Goal: Information Seeking & Learning: Check status

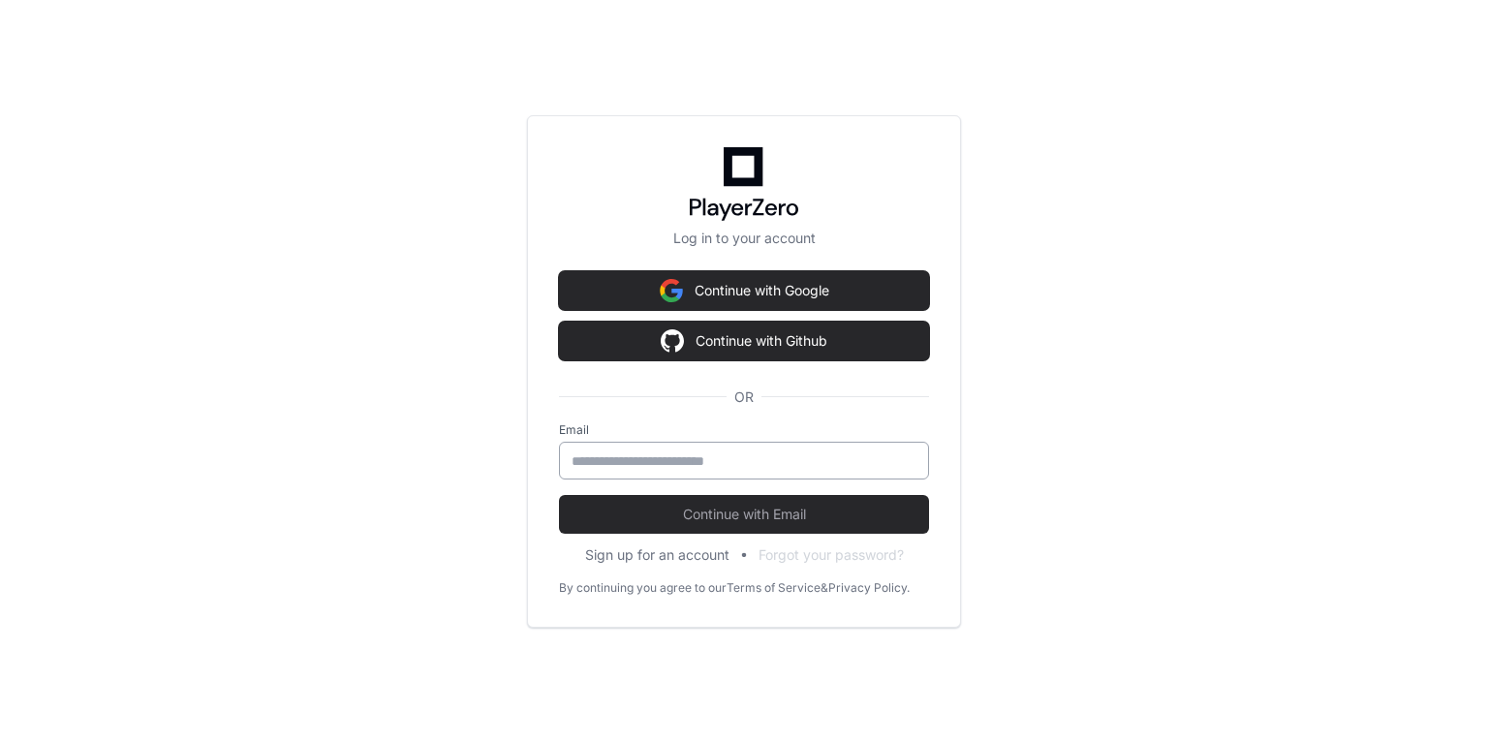
click at [686, 473] on div at bounding box center [744, 461] width 370 height 38
click at [721, 465] on input "email" at bounding box center [744, 460] width 345 height 19
type input "**********"
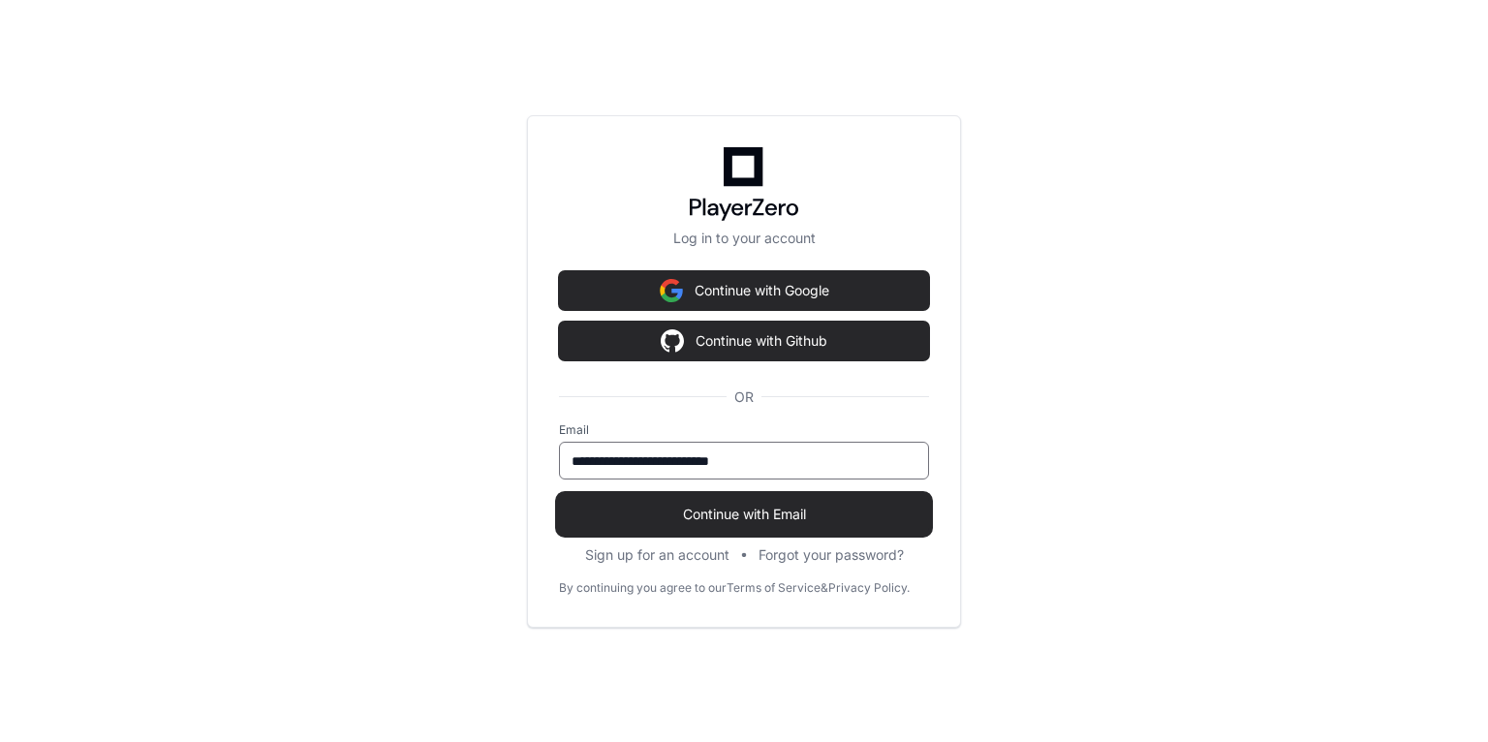
click at [696, 505] on span "Continue with Email" at bounding box center [744, 514] width 370 height 19
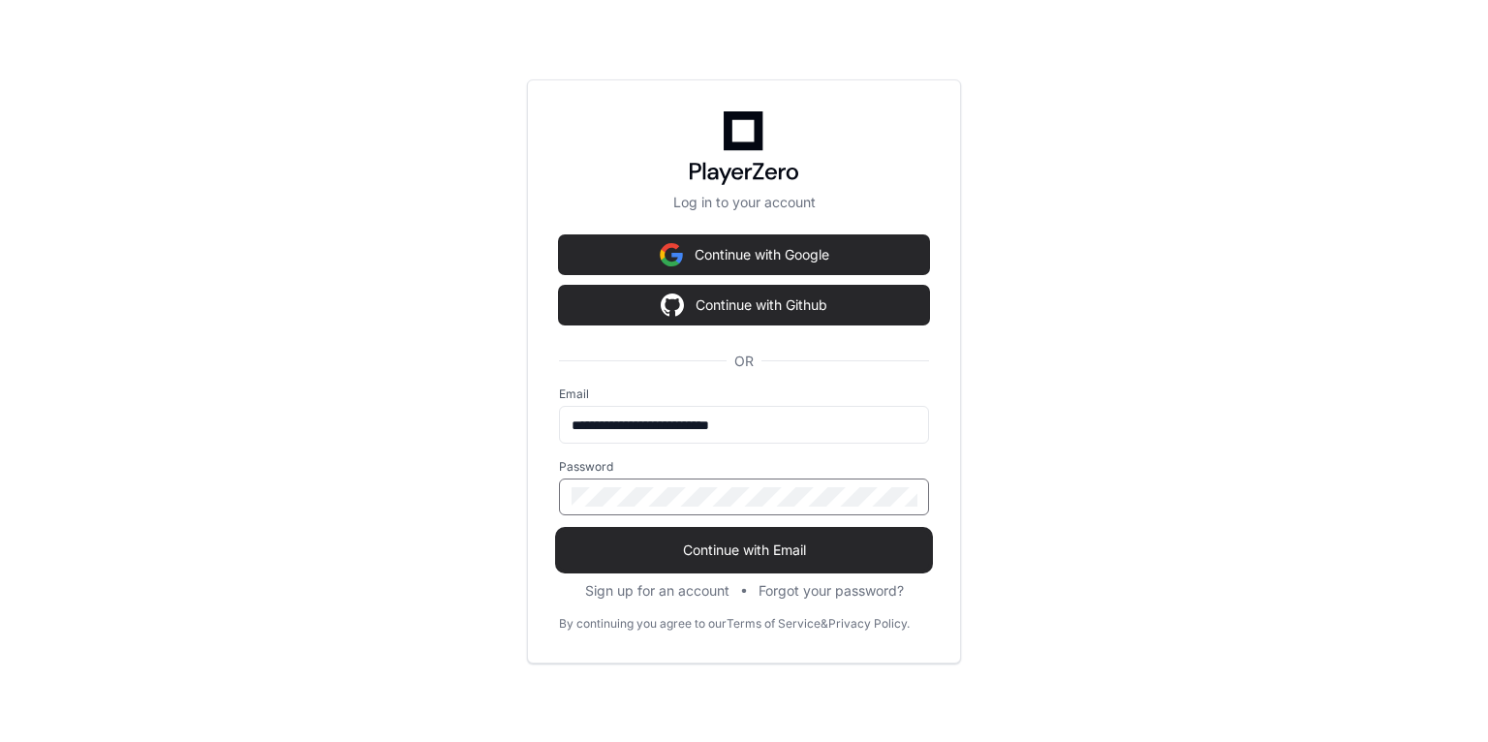
click at [766, 561] on button "Continue with Email" at bounding box center [744, 550] width 370 height 39
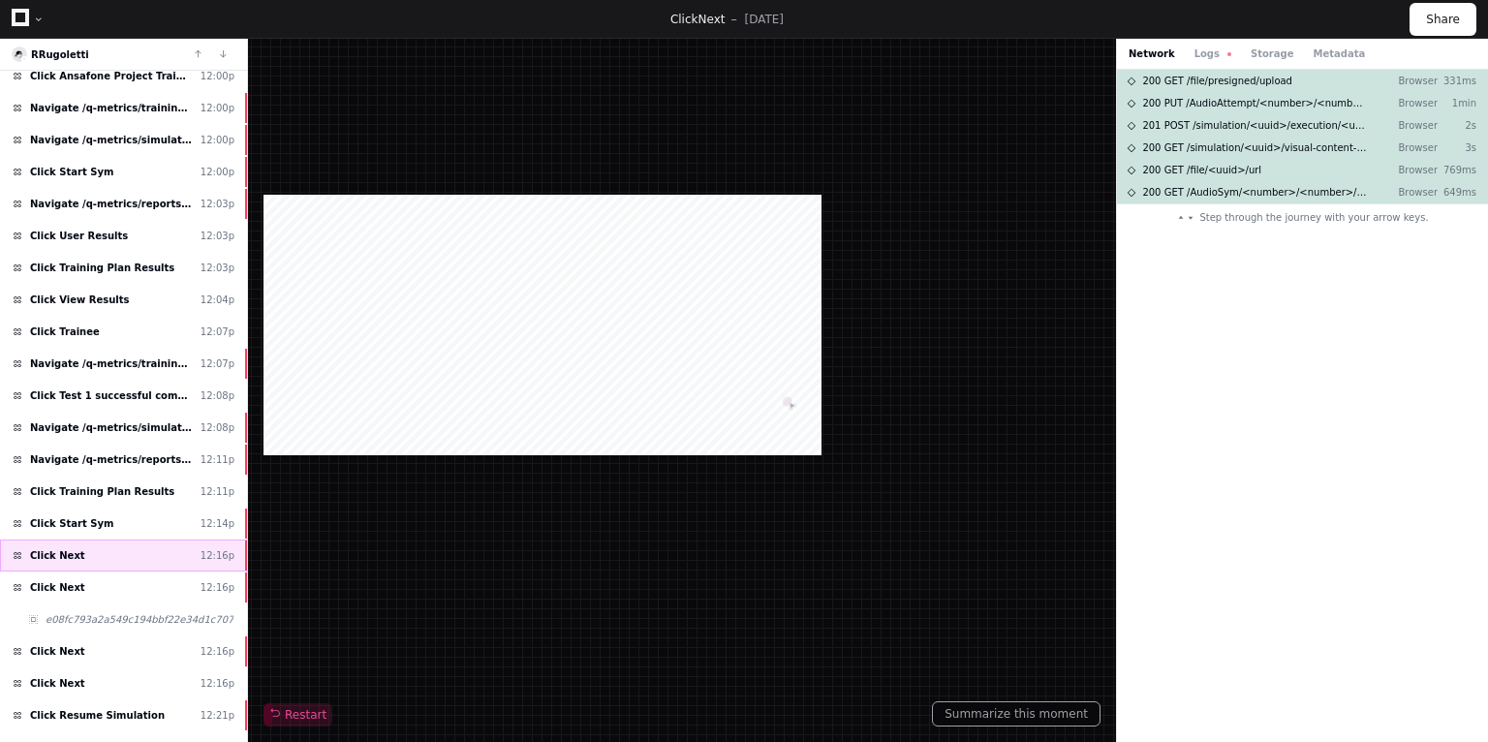
scroll to position [155, 0]
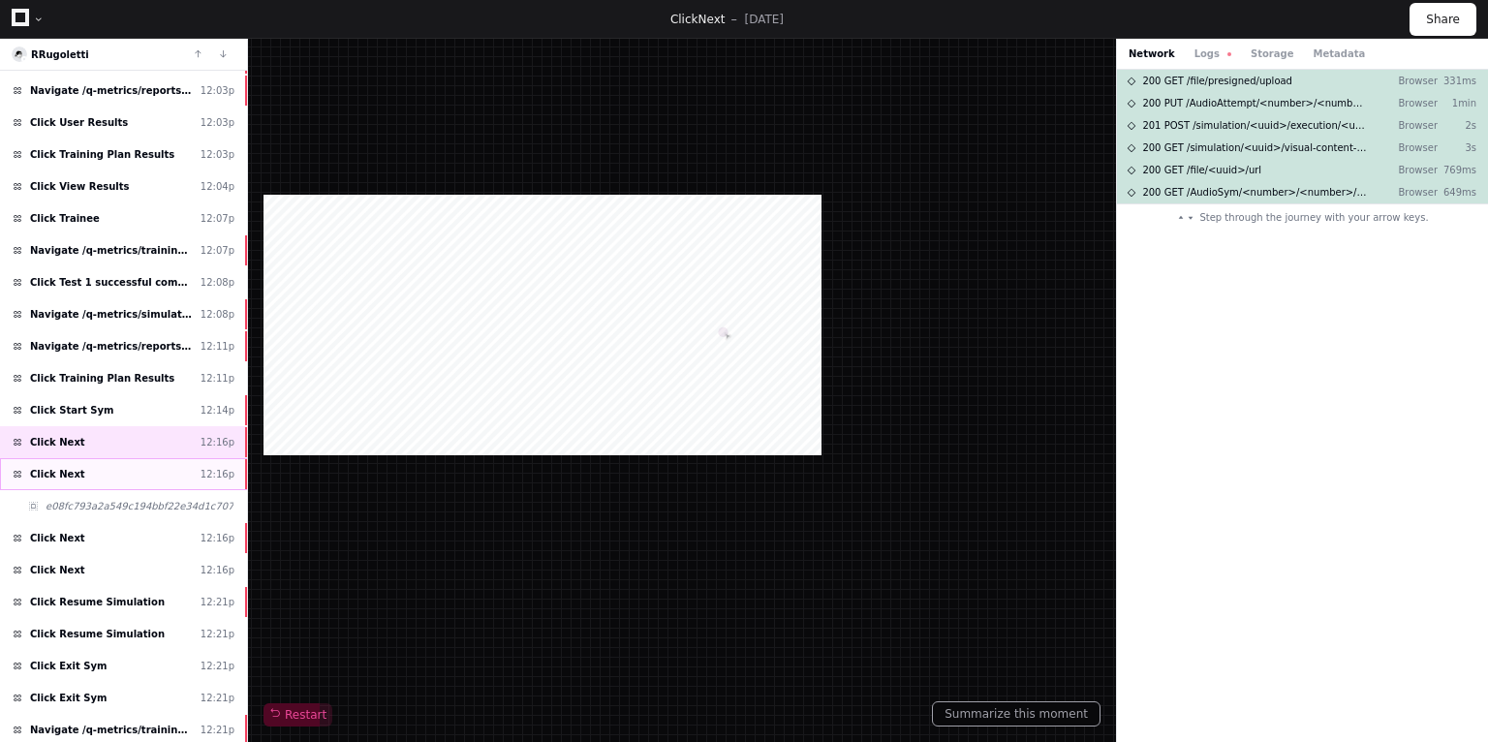
click at [97, 473] on div "Click Next 12:16p" at bounding box center [123, 474] width 247 height 32
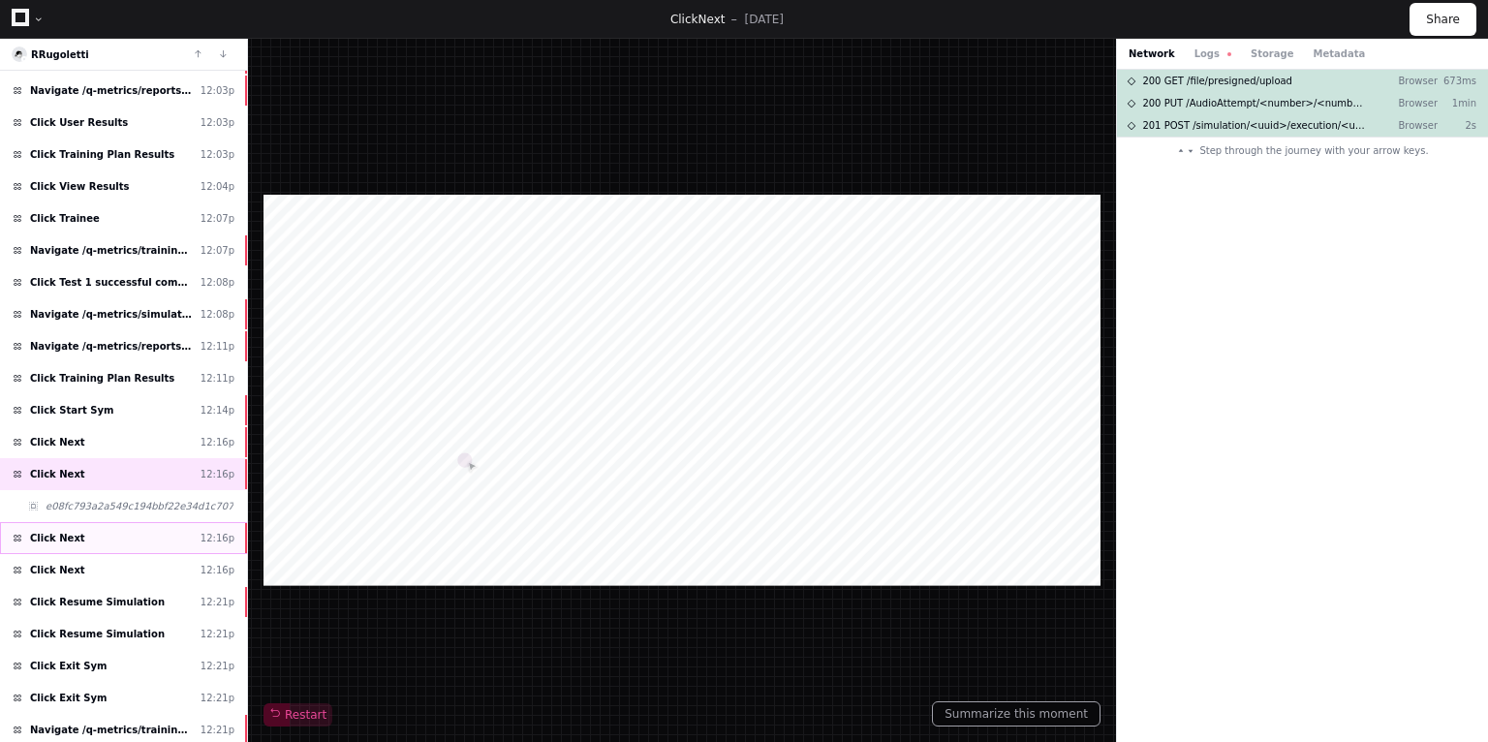
click at [80, 535] on div "Click Next 12:16p" at bounding box center [123, 538] width 247 height 32
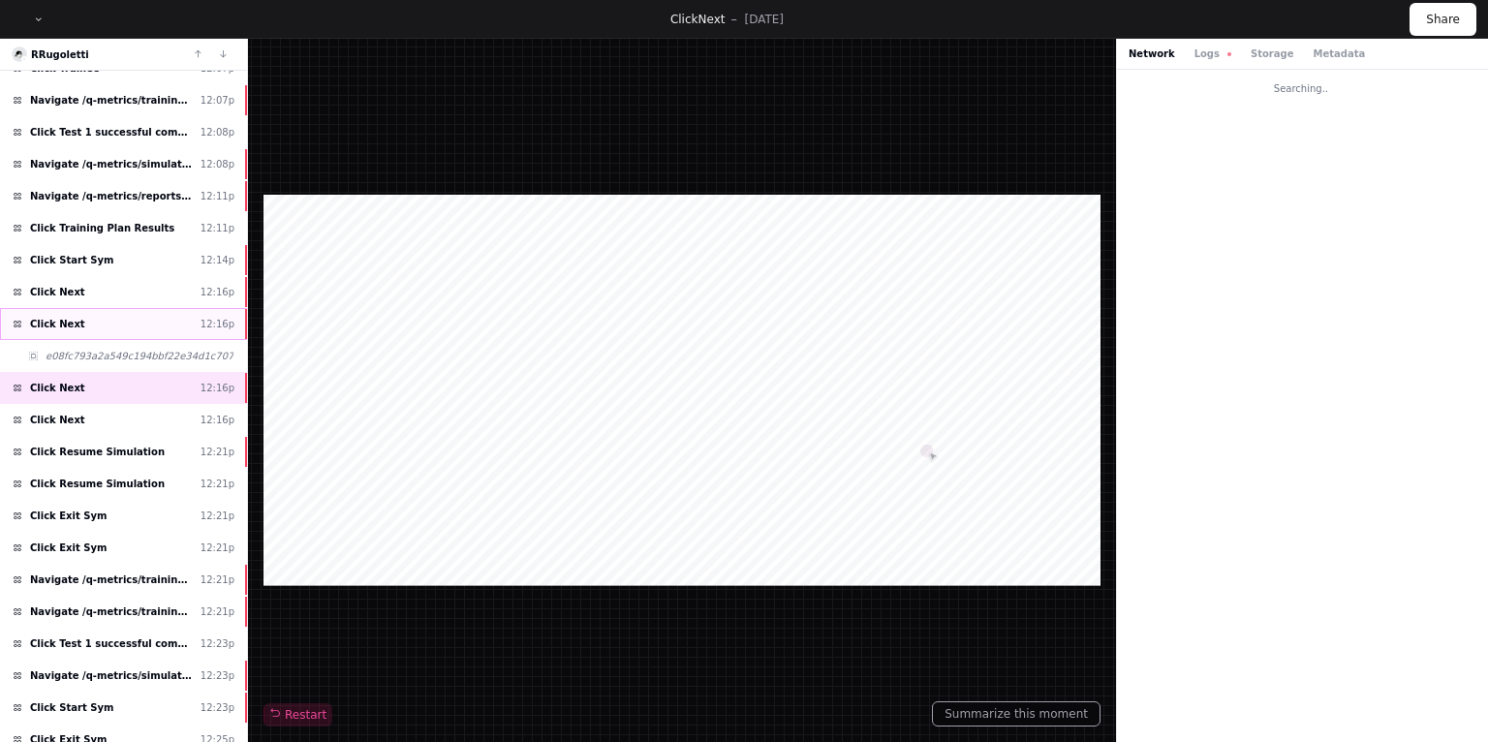
scroll to position [310, 0]
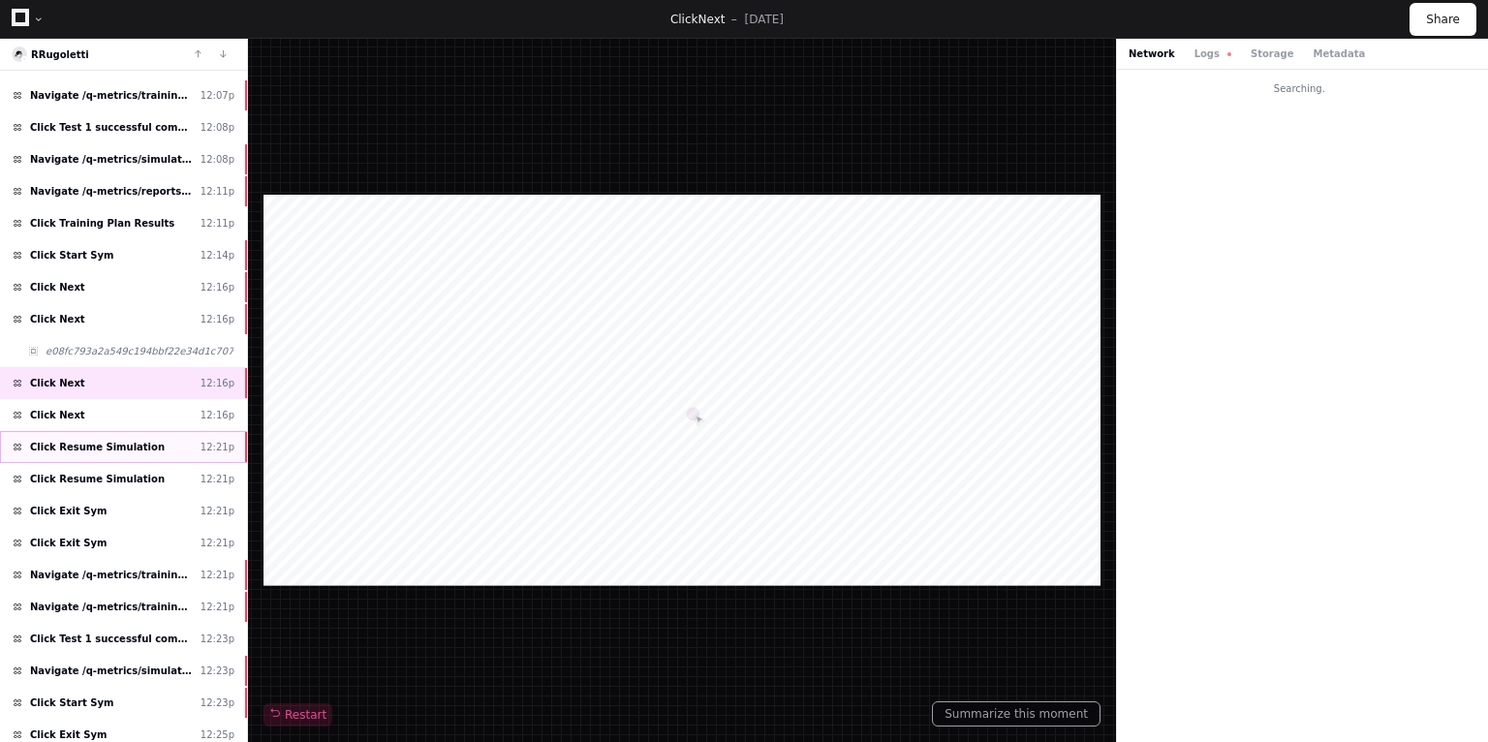
click at [106, 450] on div "Click Resume Simulation 12:21p" at bounding box center [123, 447] width 247 height 32
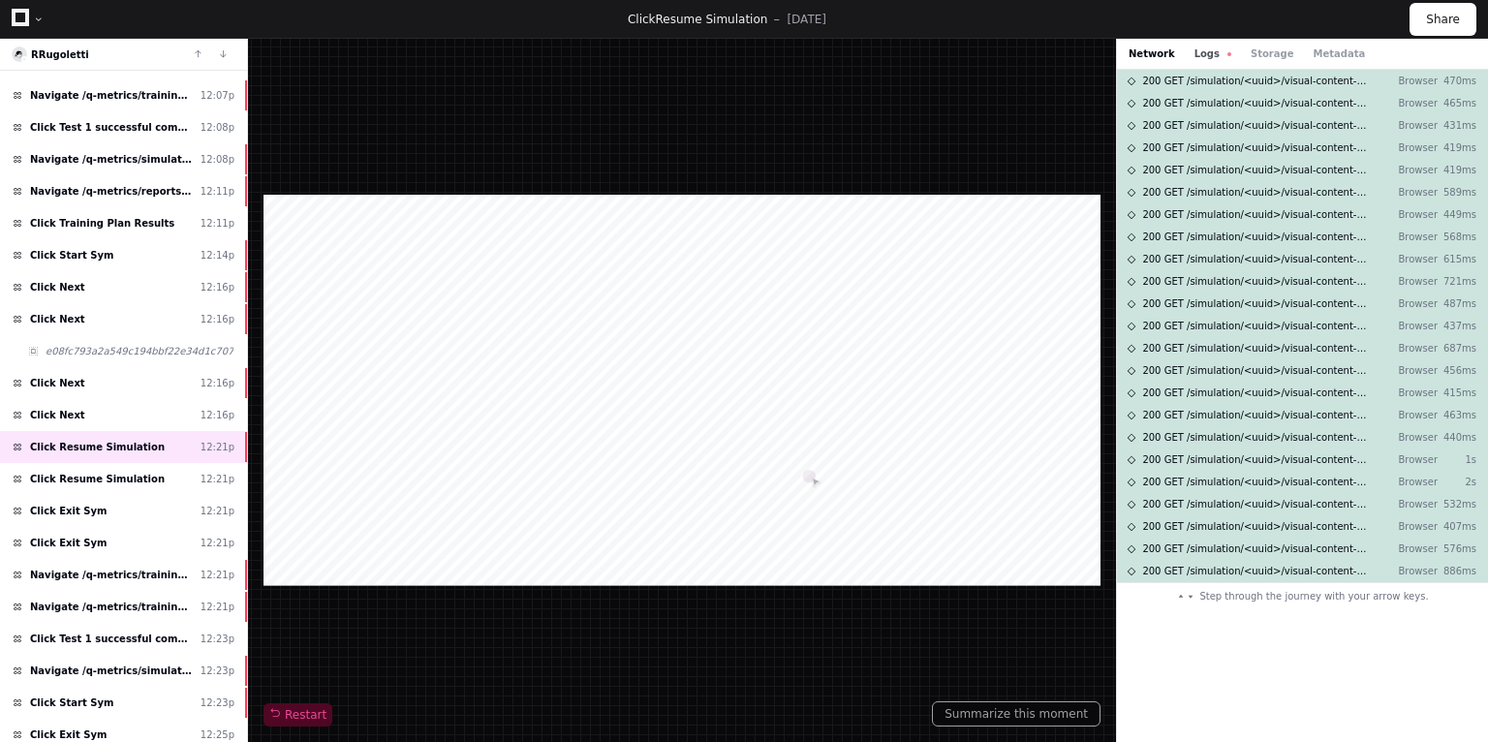
click at [1195, 60] on button "Logs" at bounding box center [1213, 54] width 37 height 15
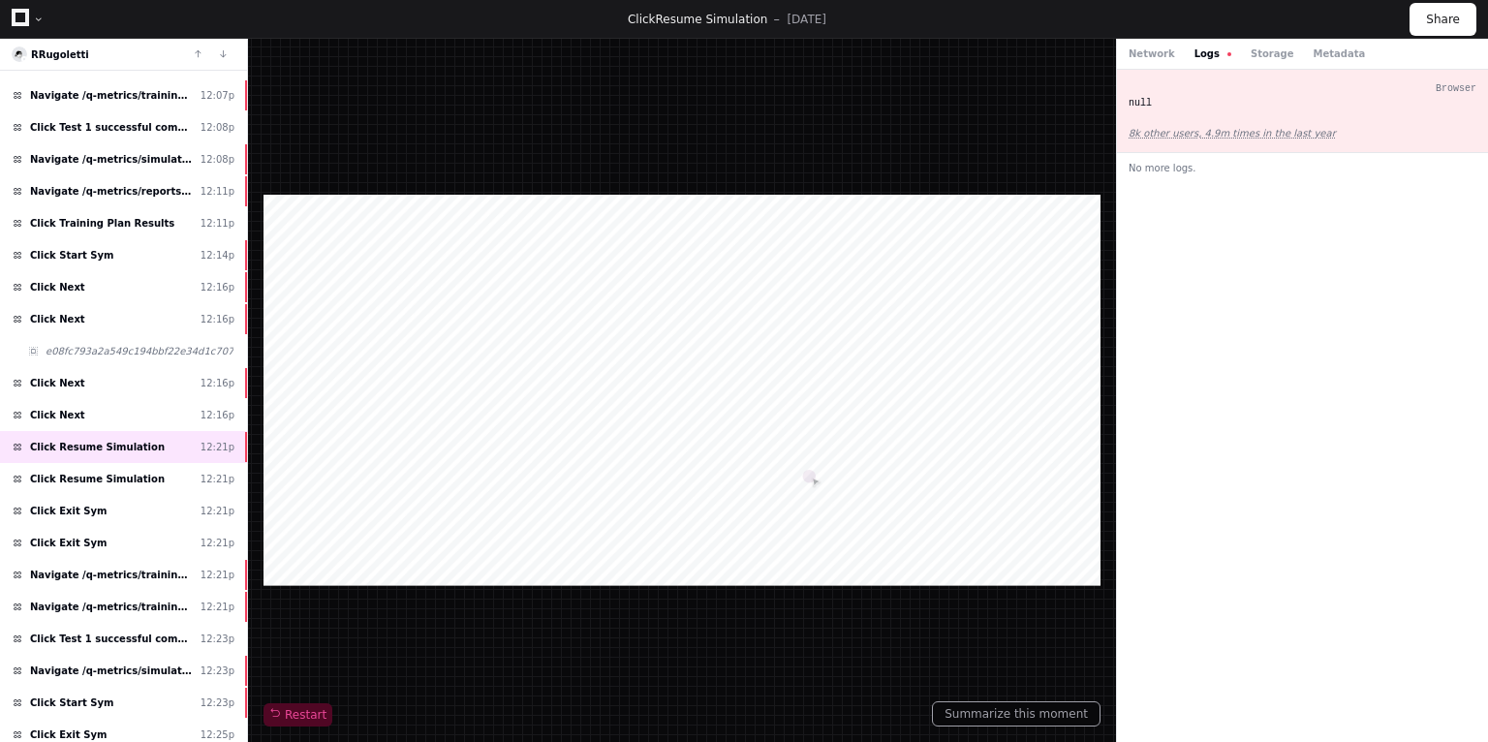
click at [1205, 52] on button "Logs" at bounding box center [1213, 54] width 37 height 15
click at [1141, 49] on button "Network" at bounding box center [1152, 54] width 47 height 15
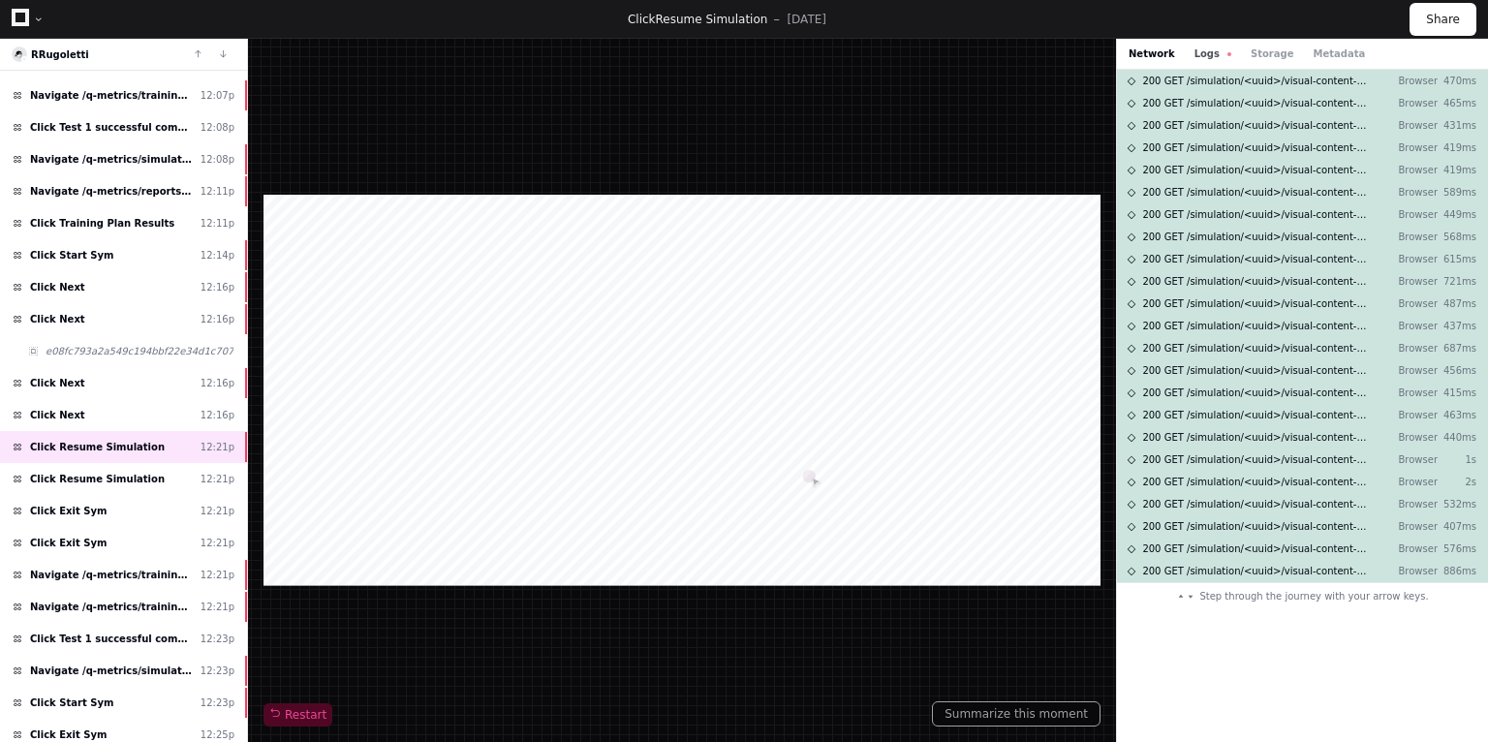
click at [1195, 55] on button "Logs" at bounding box center [1213, 54] width 37 height 15
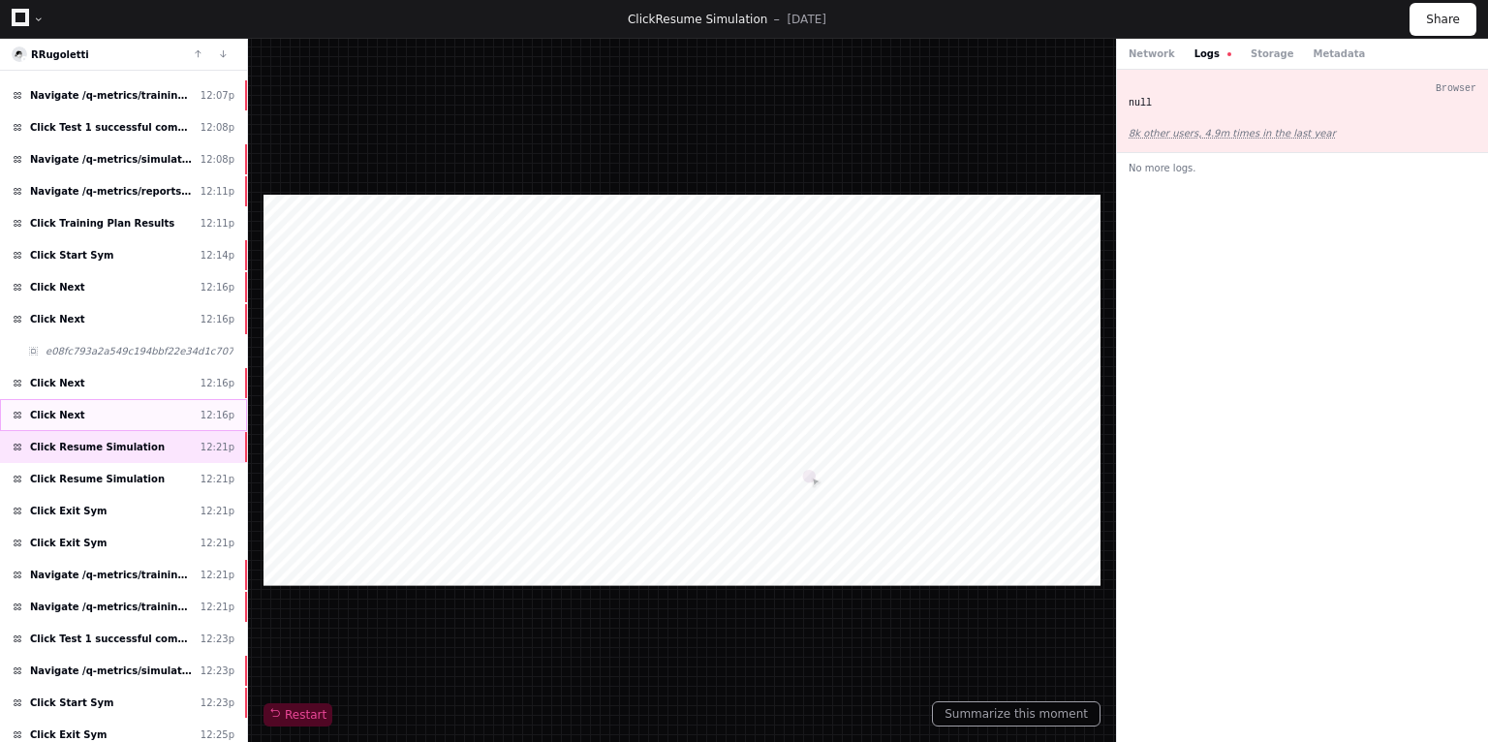
click at [60, 413] on span "Click Next" at bounding box center [57, 415] width 55 height 15
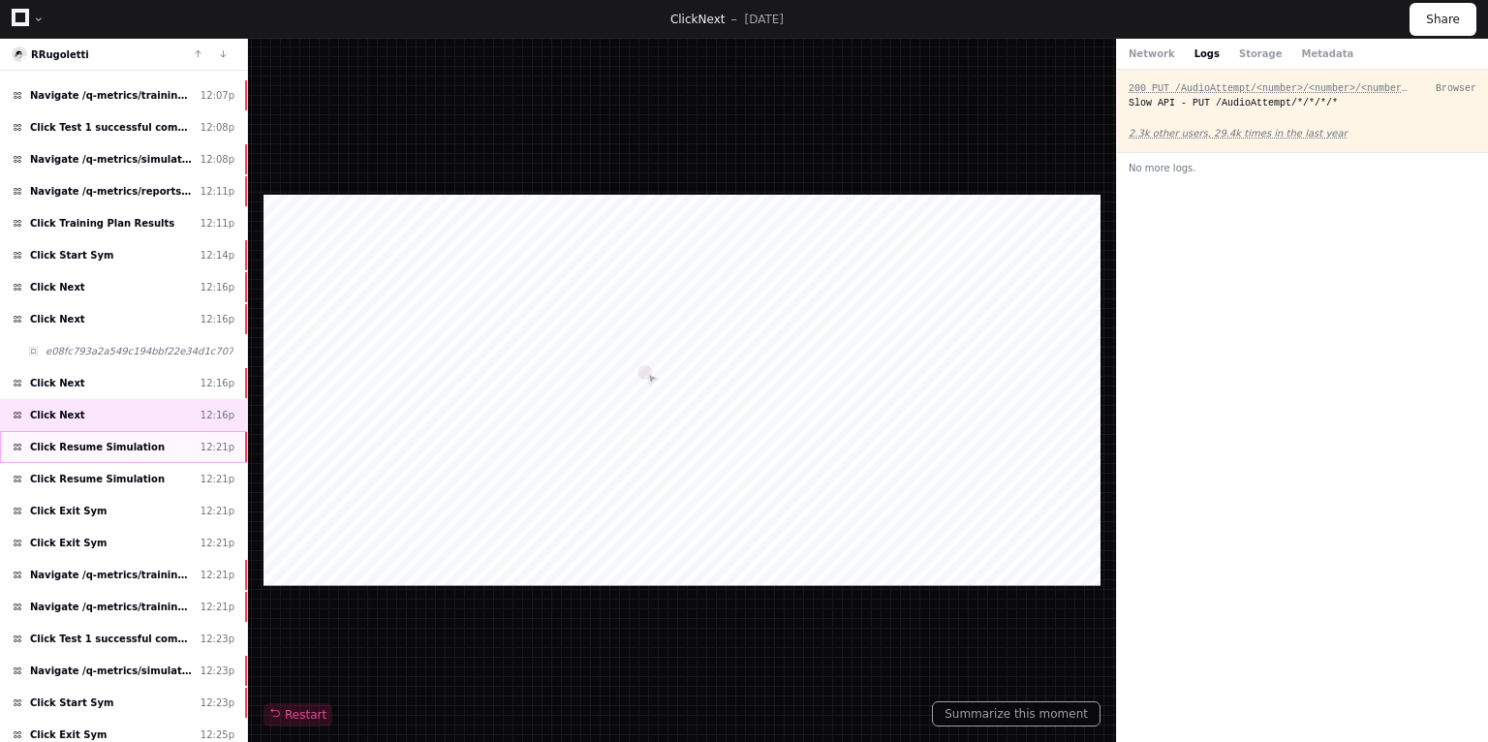
click at [123, 448] on div "Click Resume Simulation 12:21p" at bounding box center [123, 447] width 247 height 32
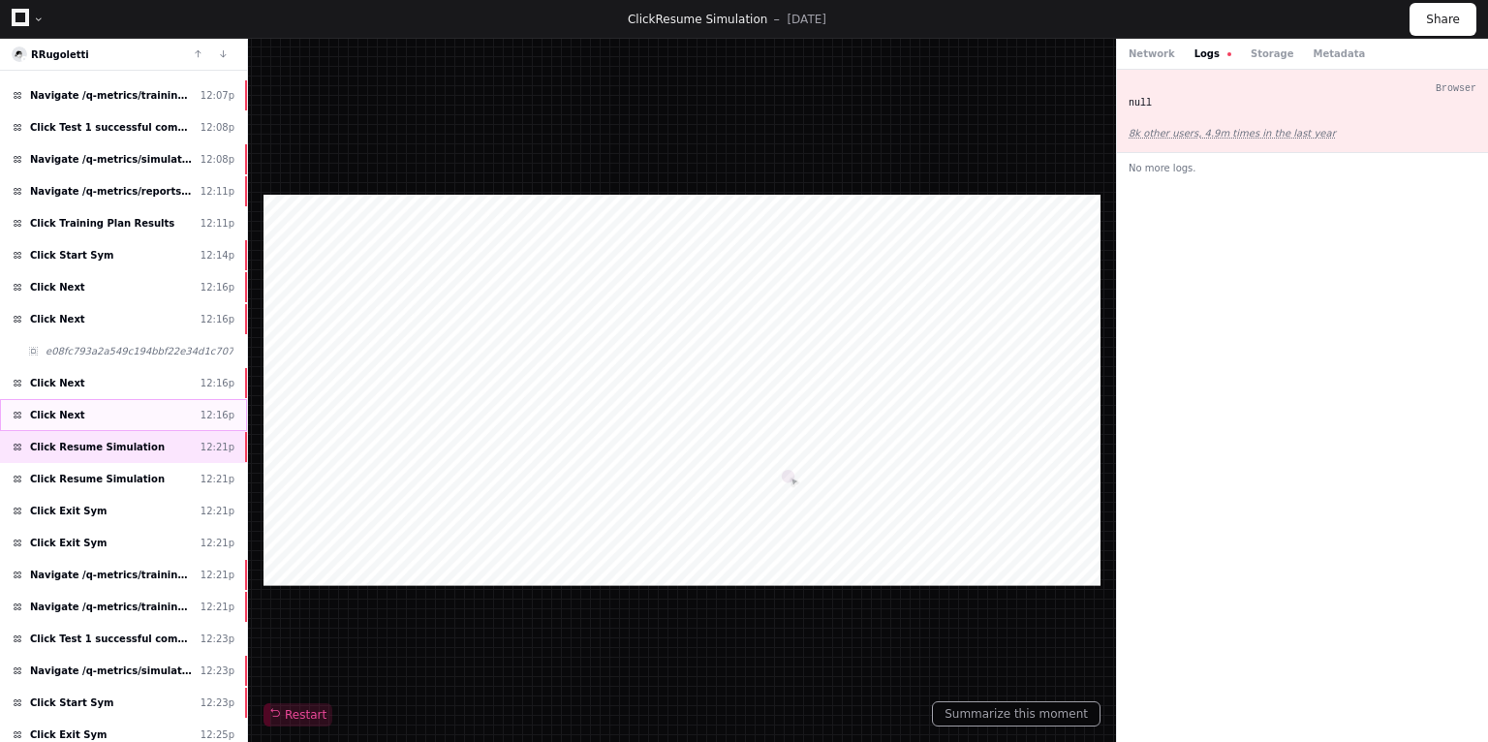
click at [91, 415] on div "Click Next 12:16p" at bounding box center [123, 415] width 247 height 32
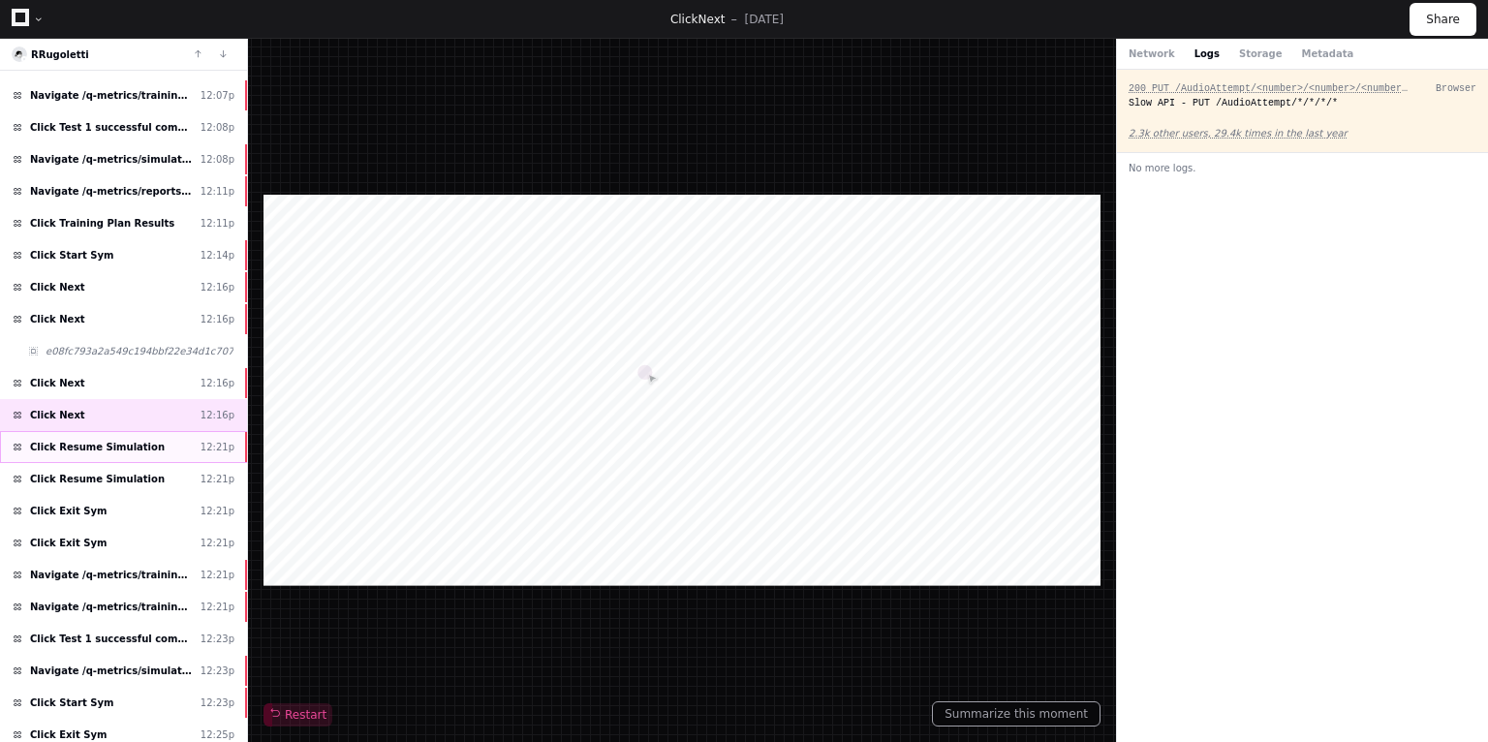
click at [82, 440] on span "Click Resume Simulation" at bounding box center [97, 447] width 135 height 15
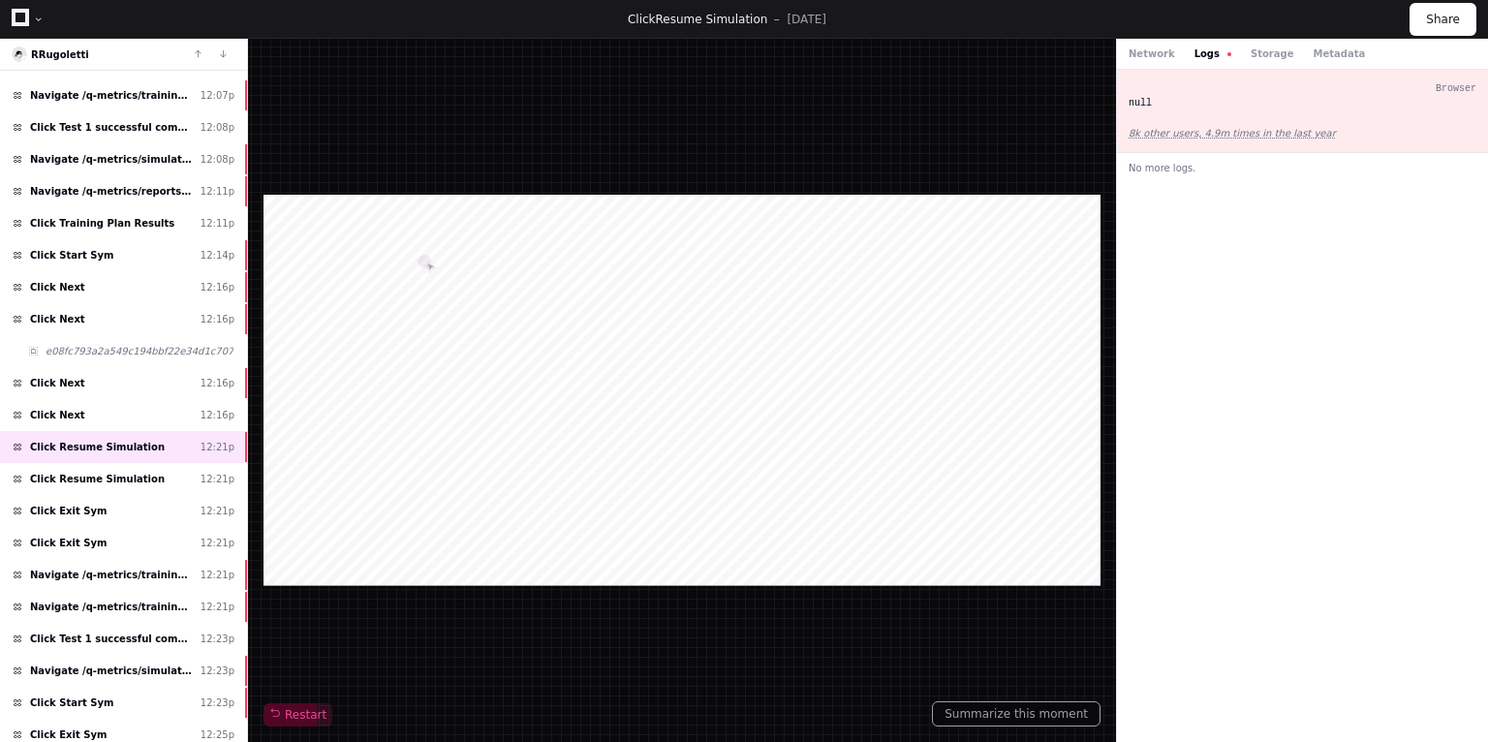
click at [1195, 52] on button "Logs" at bounding box center [1213, 54] width 37 height 15
click at [1147, 62] on div "Network Logs Storage Metadata" at bounding box center [1302, 54] width 371 height 31
click at [1154, 52] on button "Network" at bounding box center [1152, 54] width 47 height 15
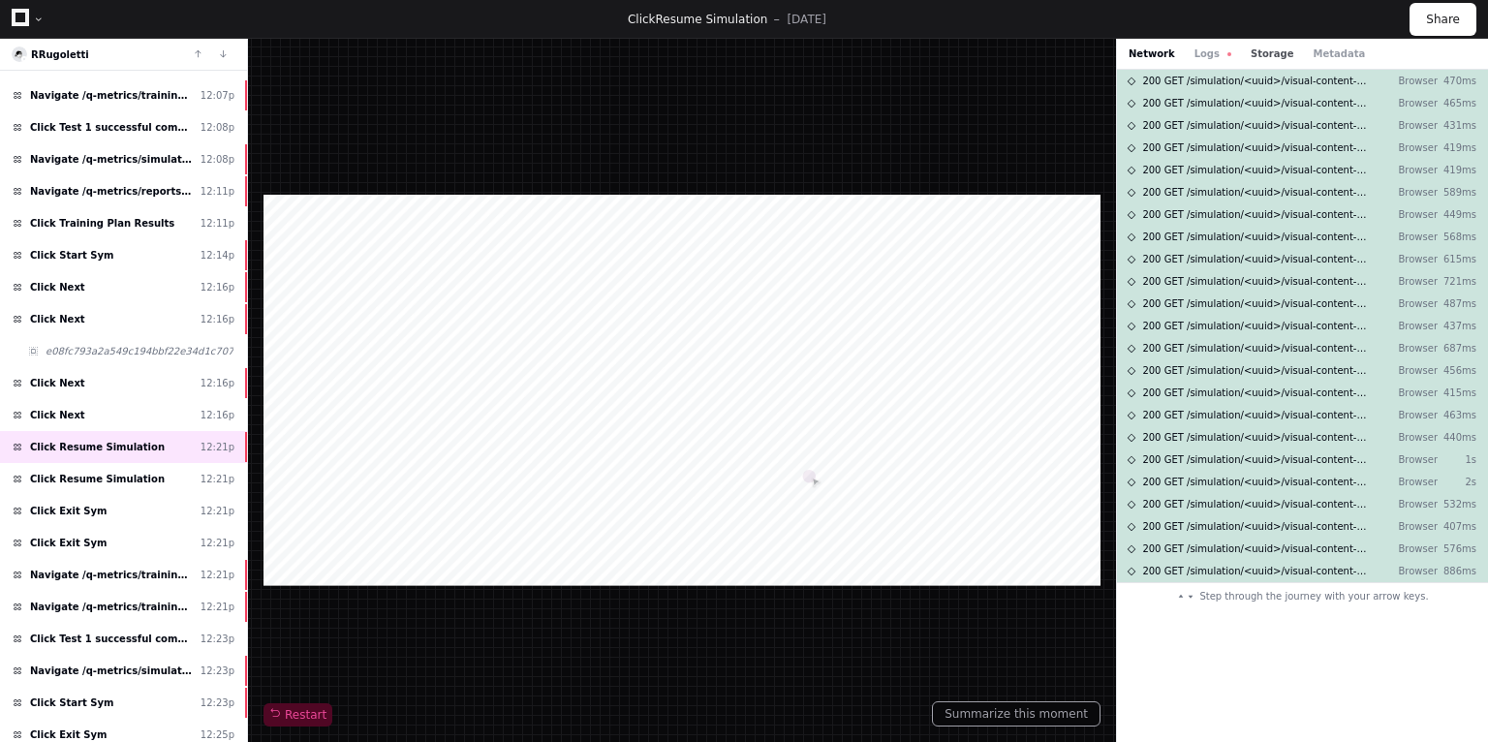
click at [1263, 54] on button "Storage" at bounding box center [1272, 54] width 43 height 15
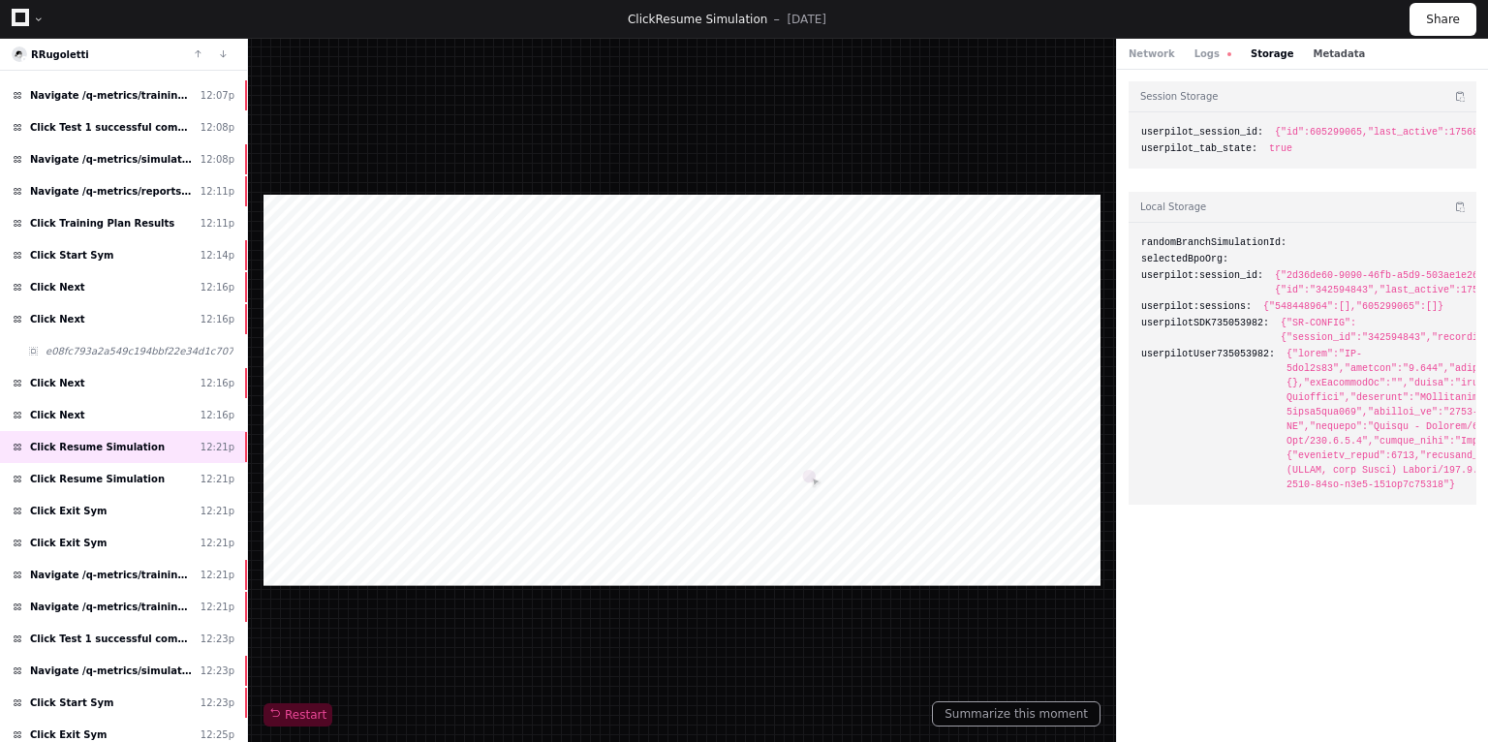
click at [1313, 52] on button "Metadata" at bounding box center [1339, 54] width 52 height 15
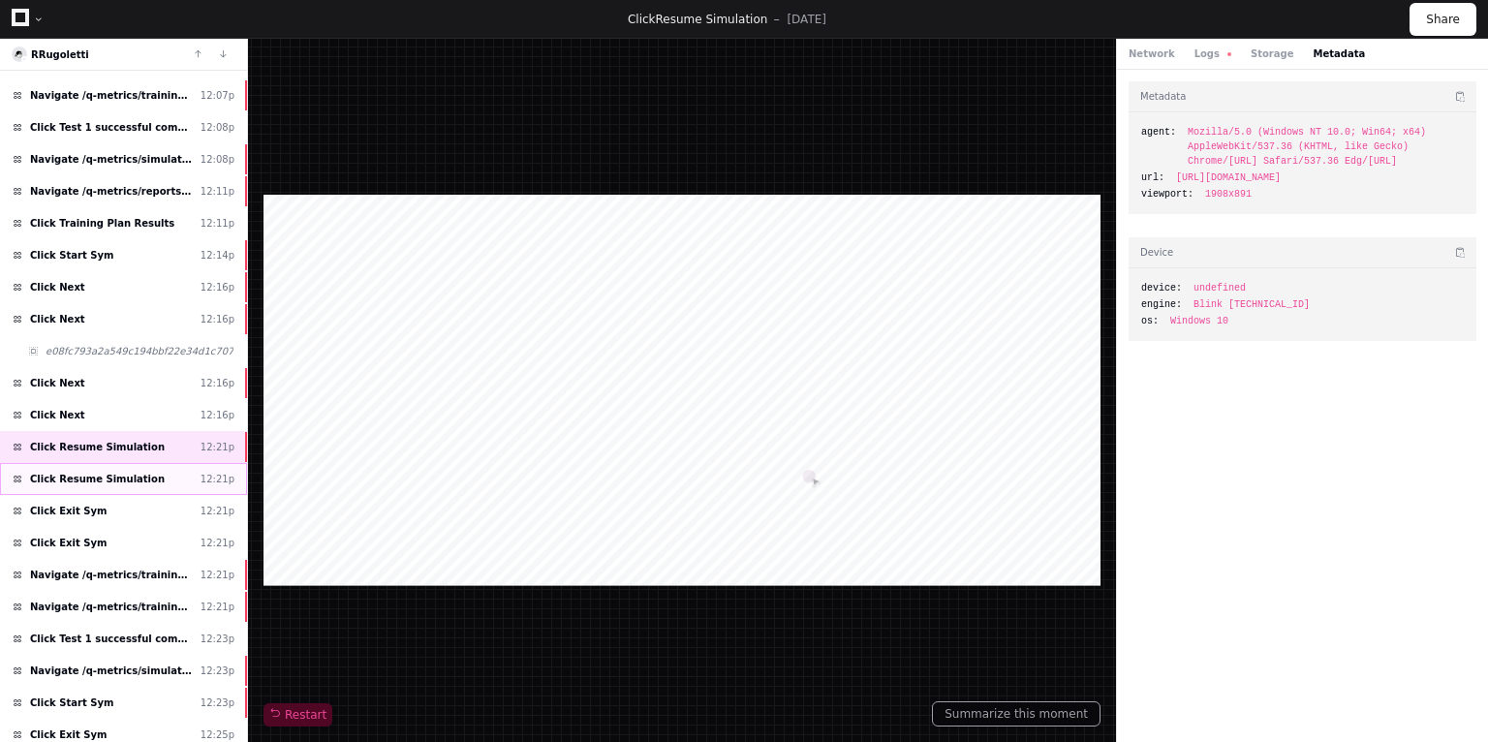
click at [81, 472] on span "Click Resume Simulation" at bounding box center [97, 479] width 135 height 15
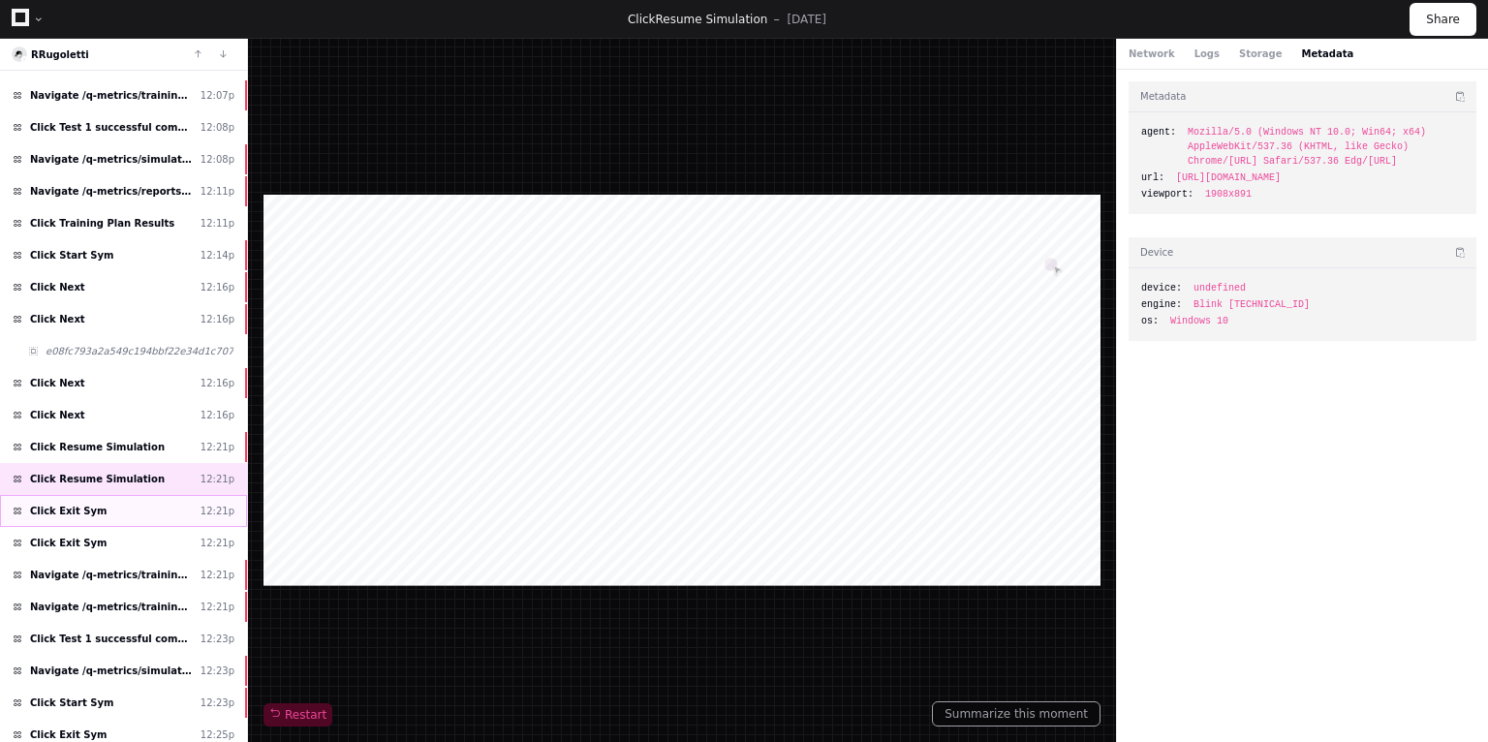
click at [115, 501] on div "Click Exit Sym 12:21p" at bounding box center [123, 511] width 247 height 32
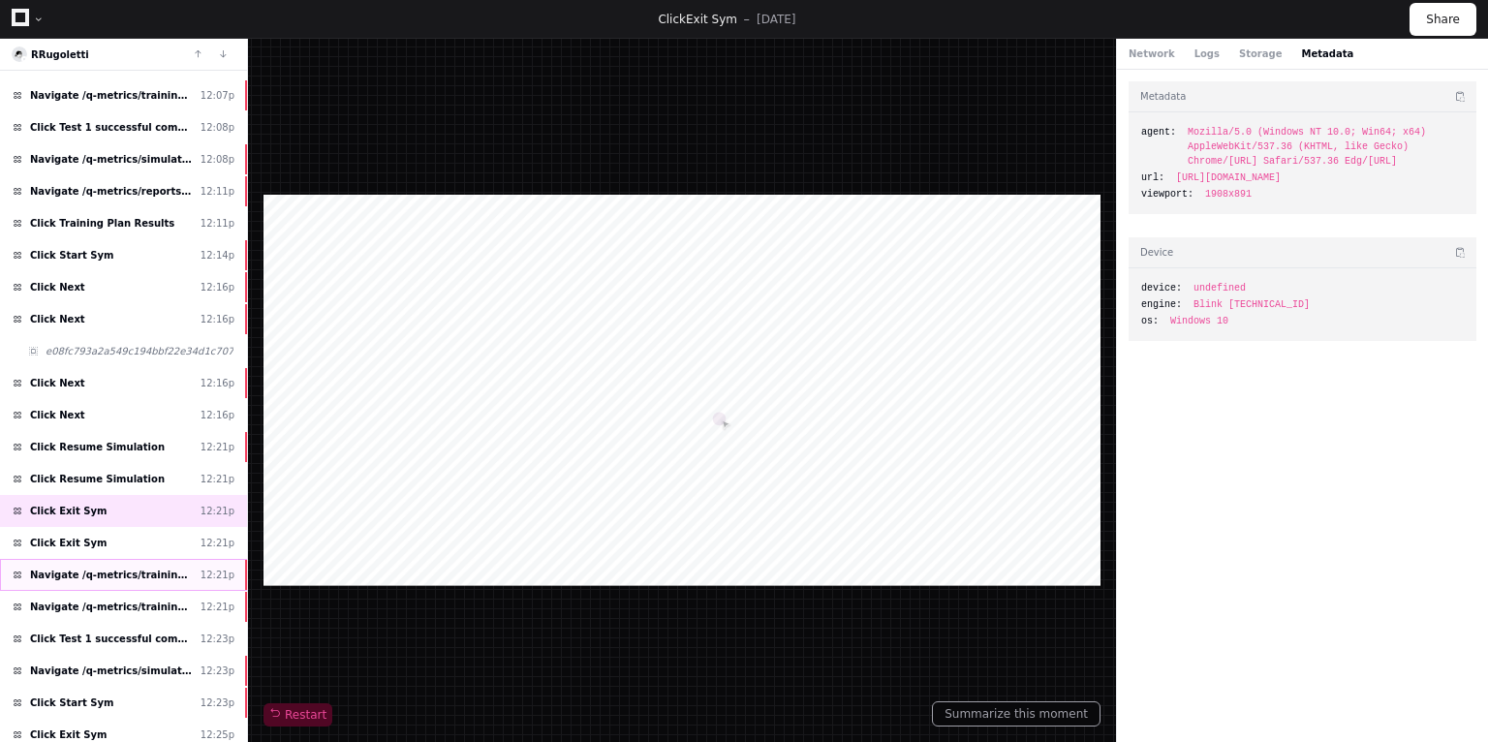
click at [83, 571] on span "Navigate /q-metrics/training-plan/*/assignment/*/execution" at bounding box center [111, 575] width 163 height 15
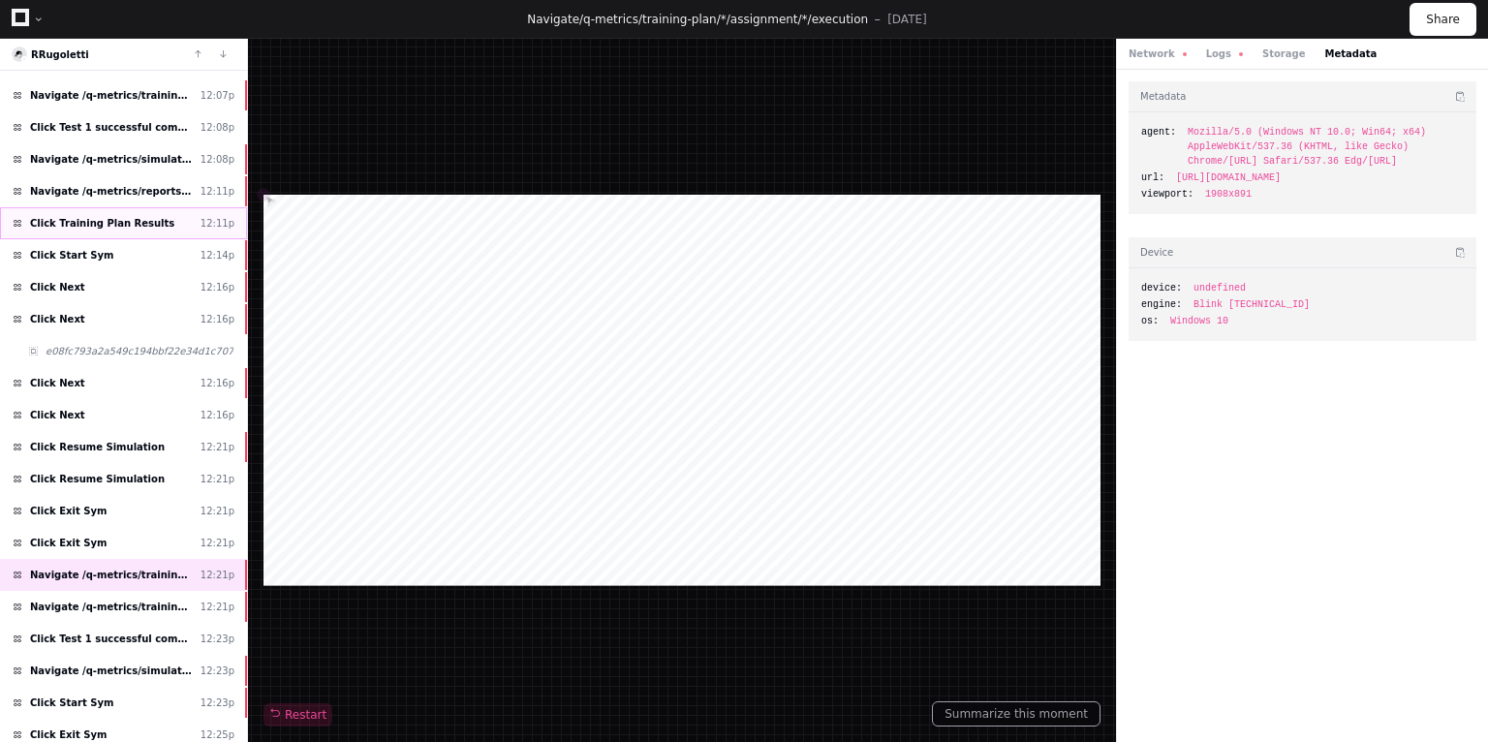
click at [104, 207] on div "Click Training Plan Results 12:11p" at bounding box center [123, 223] width 247 height 32
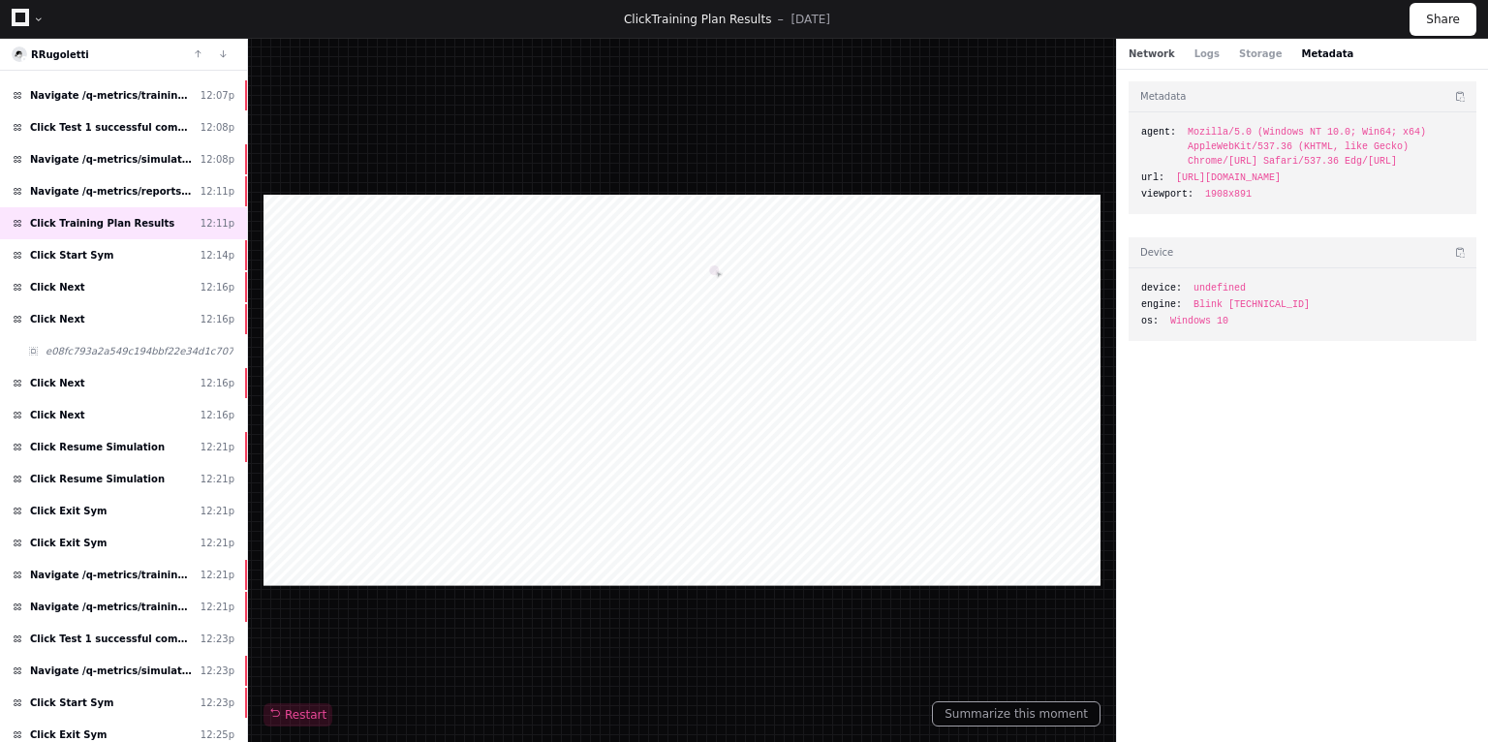
click at [1134, 56] on button "Network" at bounding box center [1152, 54] width 47 height 15
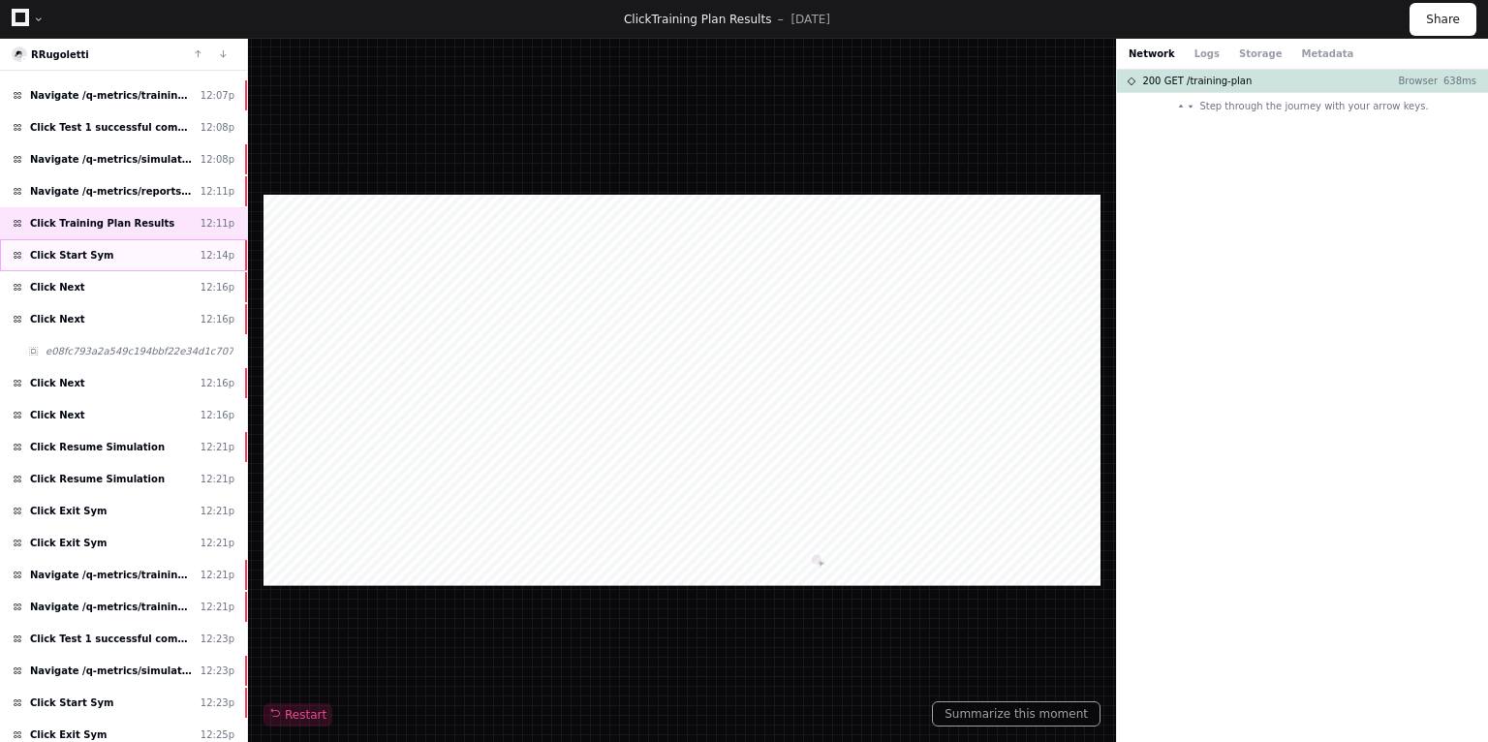
click at [90, 251] on span "Click Start Sym" at bounding box center [71, 255] width 83 height 15
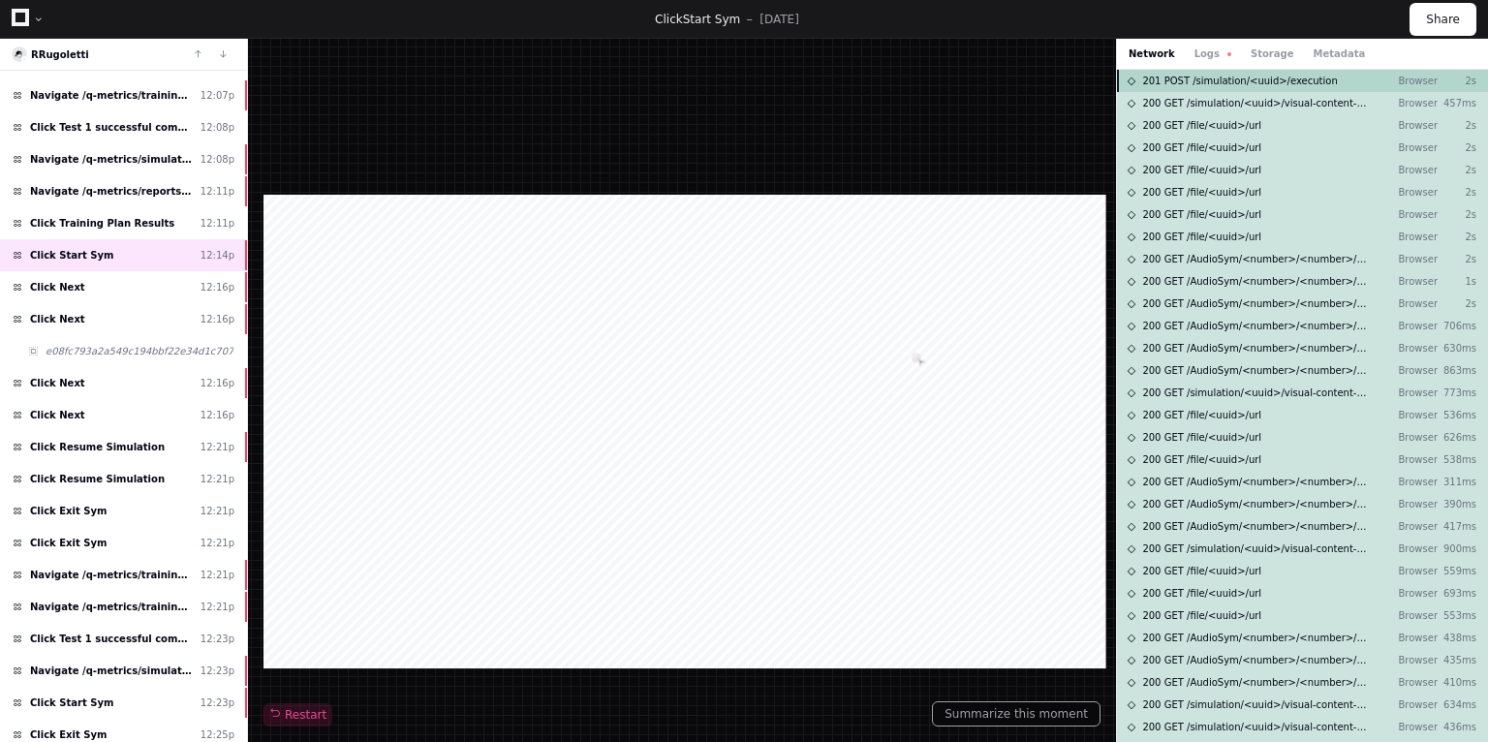
click at [1235, 81] on span "201 POST /simulation/<uuid>/execution" at bounding box center [1239, 81] width 195 height 15
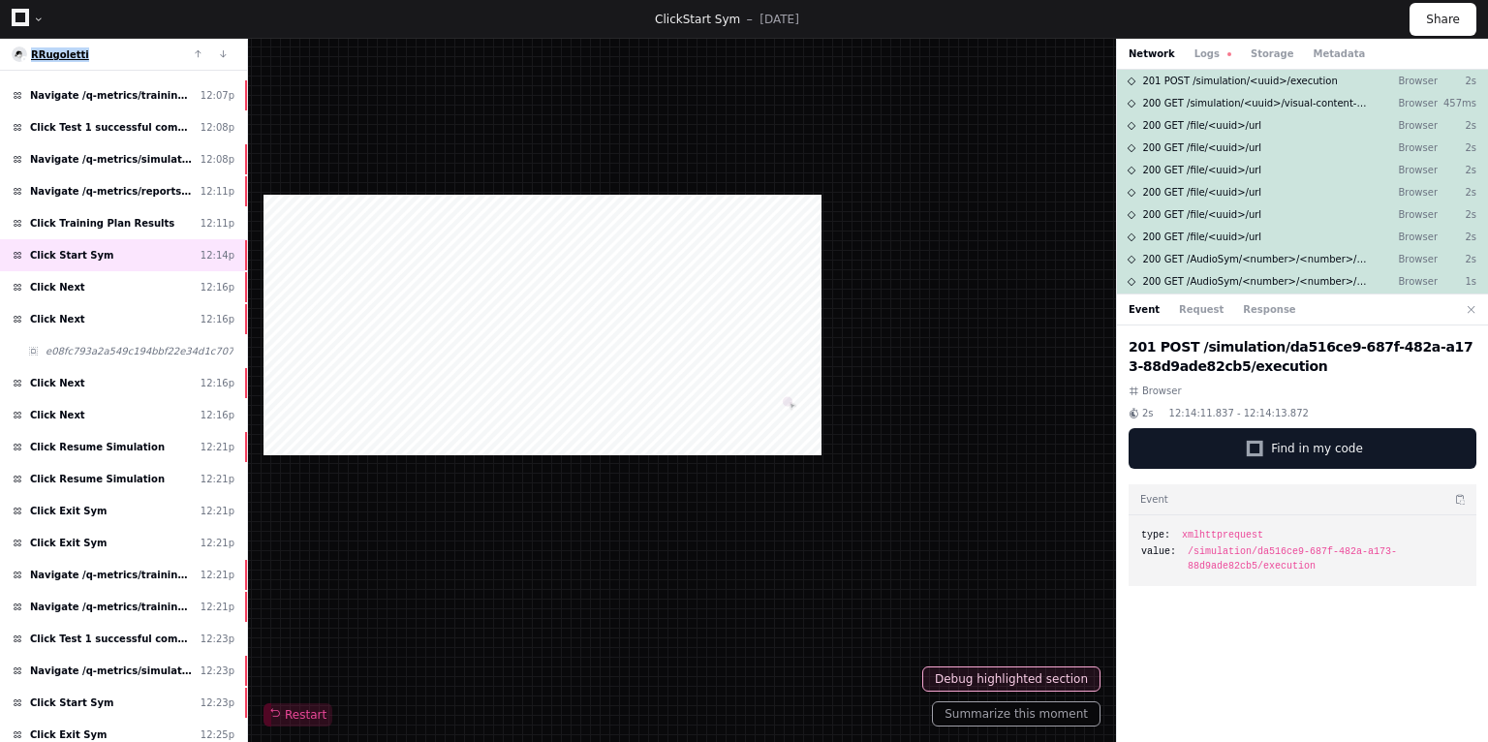
drag, startPoint x: 85, startPoint y: 53, endPoint x: 32, endPoint y: 52, distance: 53.3
click at [32, 52] on div "RRugoletti" at bounding box center [123, 55] width 247 height 32
copy span "RRugoletti"
click at [58, 283] on span "Click Next" at bounding box center [57, 287] width 55 height 15
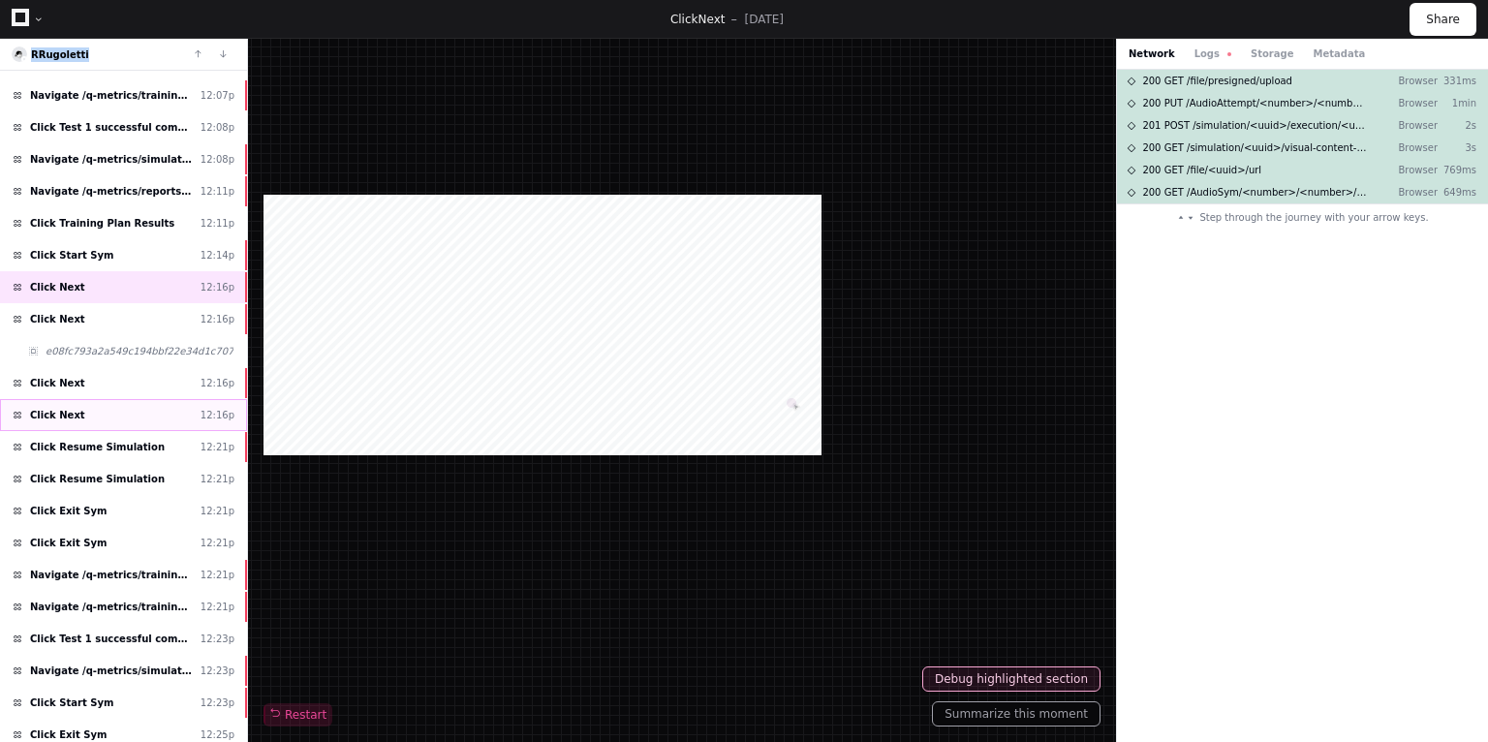
click at [105, 411] on div "Click Next 12:16p" at bounding box center [123, 415] width 247 height 32
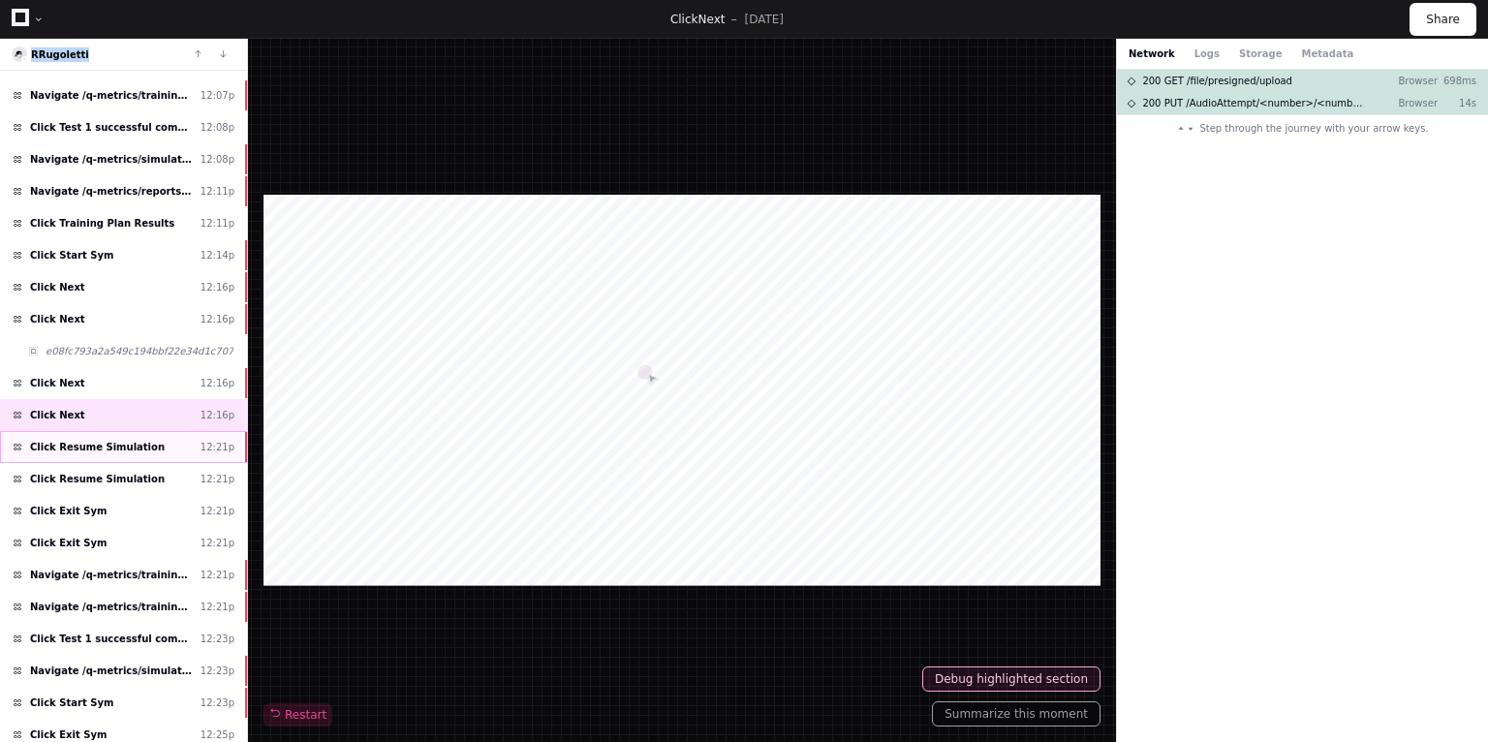
click at [116, 446] on div "Click Resume Simulation 12:21p" at bounding box center [123, 447] width 247 height 32
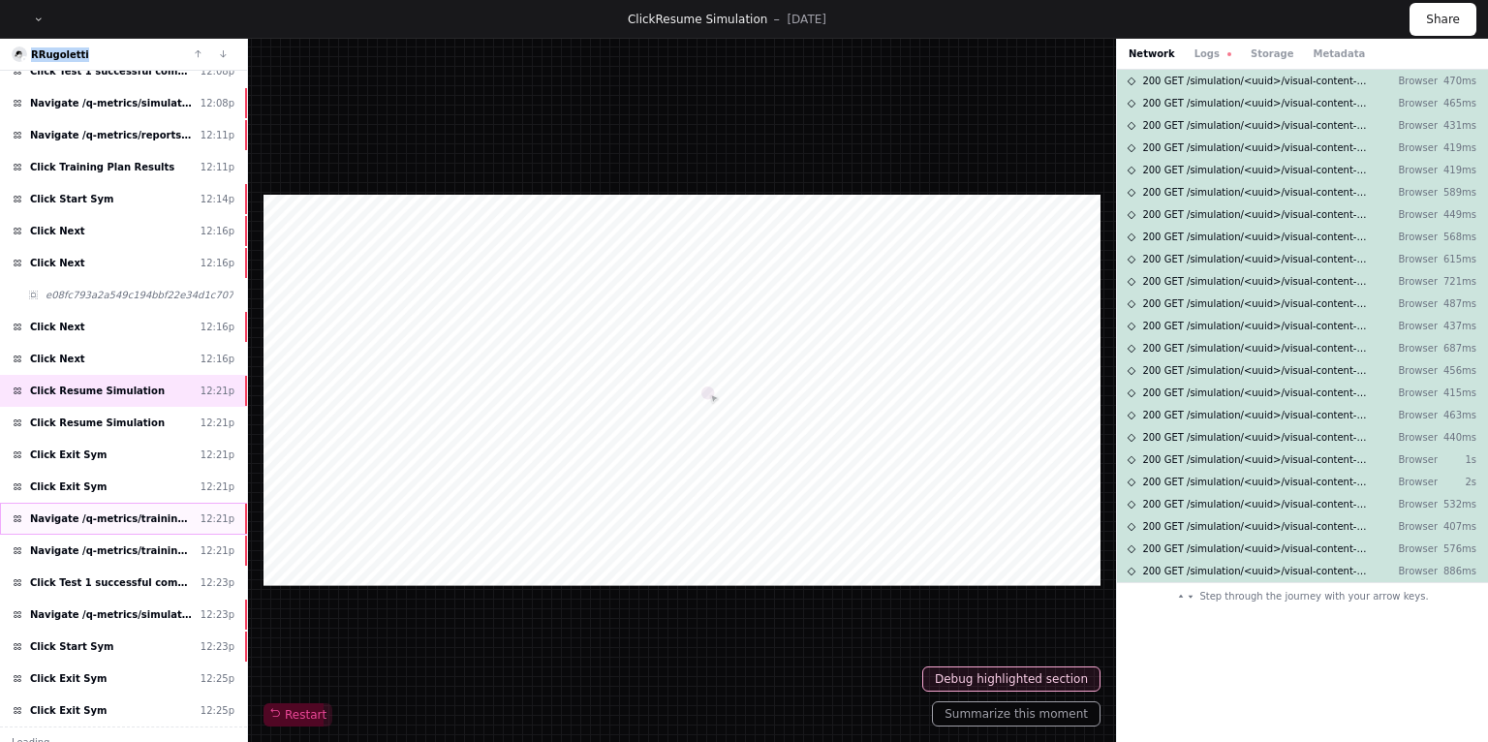
scroll to position [368, 0]
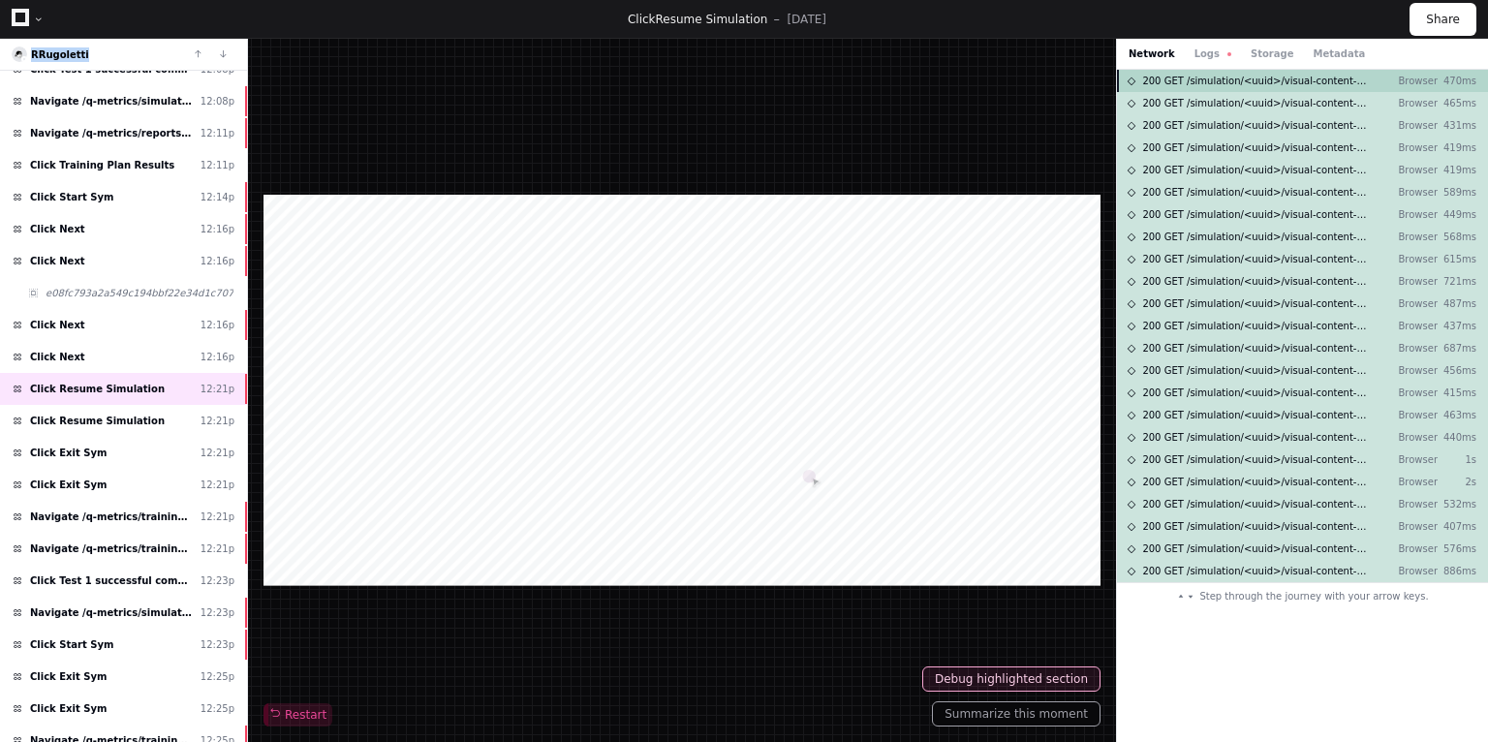
click at [1335, 83] on span "200 GET /simulation/<uuid>/visual-content-item/<uuid>/audio-content-items-page" at bounding box center [1255, 81] width 226 height 15
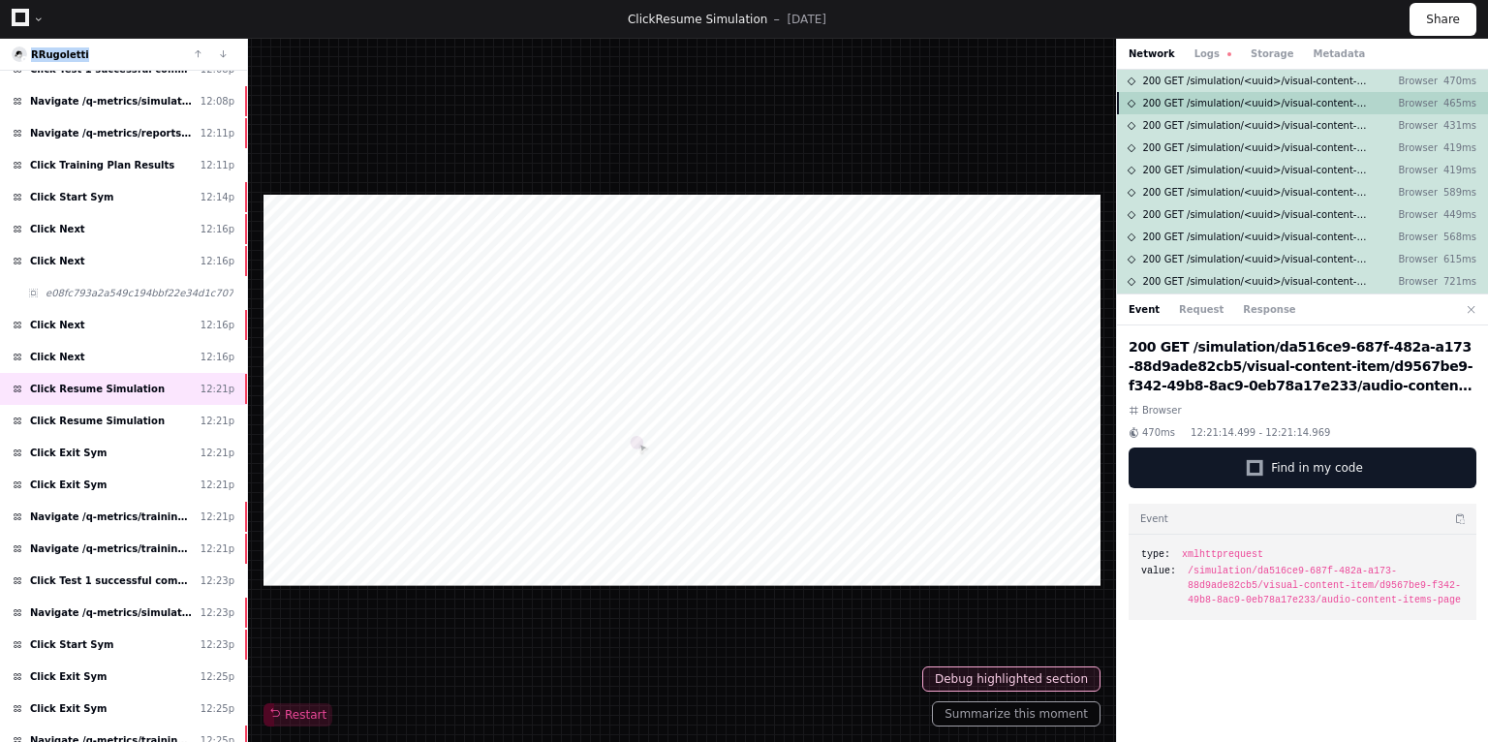
click at [1298, 105] on span "200 GET /simulation/<uuid>/visual-content-item/<uuid>/audio-content-items-page" at bounding box center [1255, 103] width 226 height 15
click at [1256, 105] on span "200 GET /simulation/<uuid>/visual-content-item/<uuid>/audio-content-items-page" at bounding box center [1255, 103] width 226 height 15
click at [1249, 126] on span "200 GET /simulation/<uuid>/visual-content-item/<uuid>/audio-content-items-page" at bounding box center [1255, 125] width 226 height 15
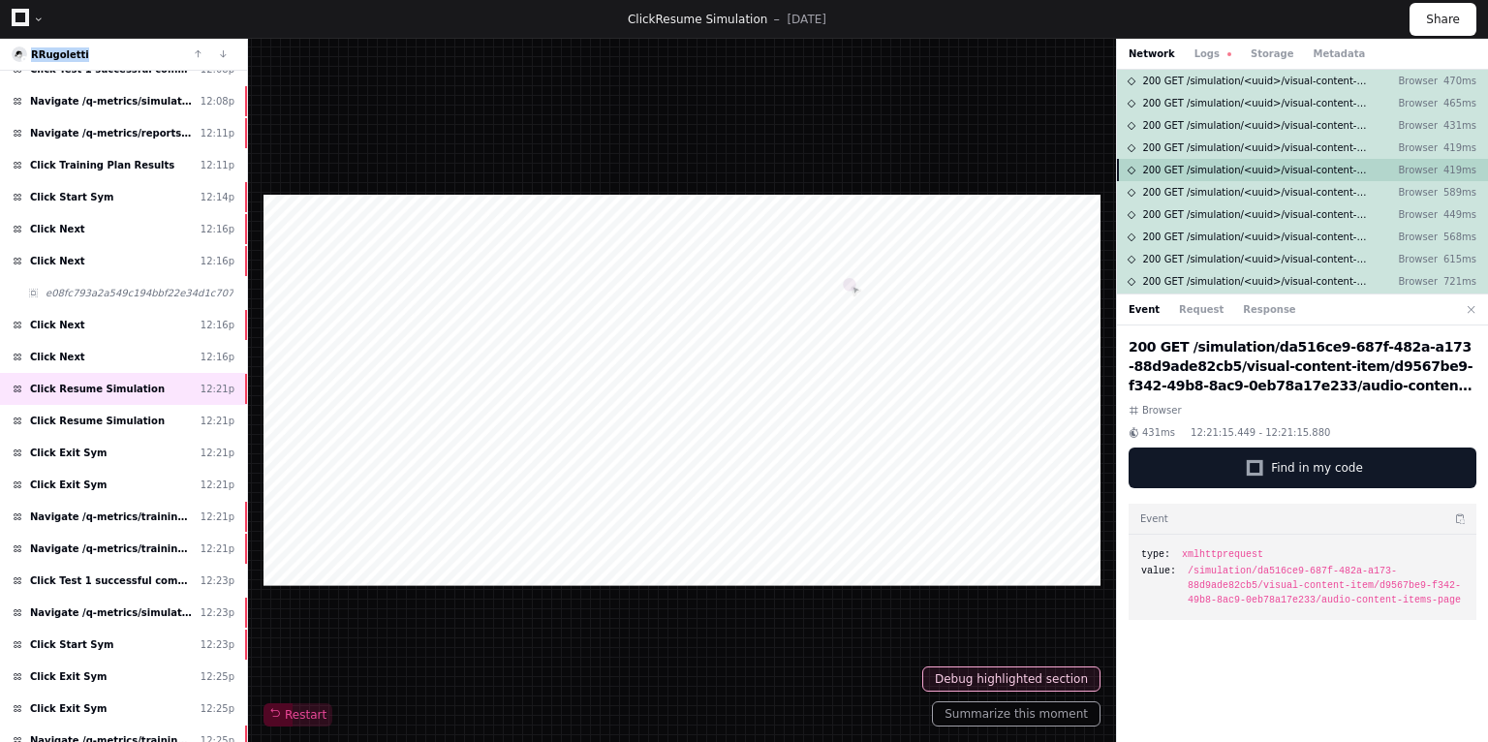
click at [1253, 164] on span "200 GET /simulation/<uuid>/visual-content-item/<uuid>/audio-content-items-page" at bounding box center [1255, 170] width 226 height 15
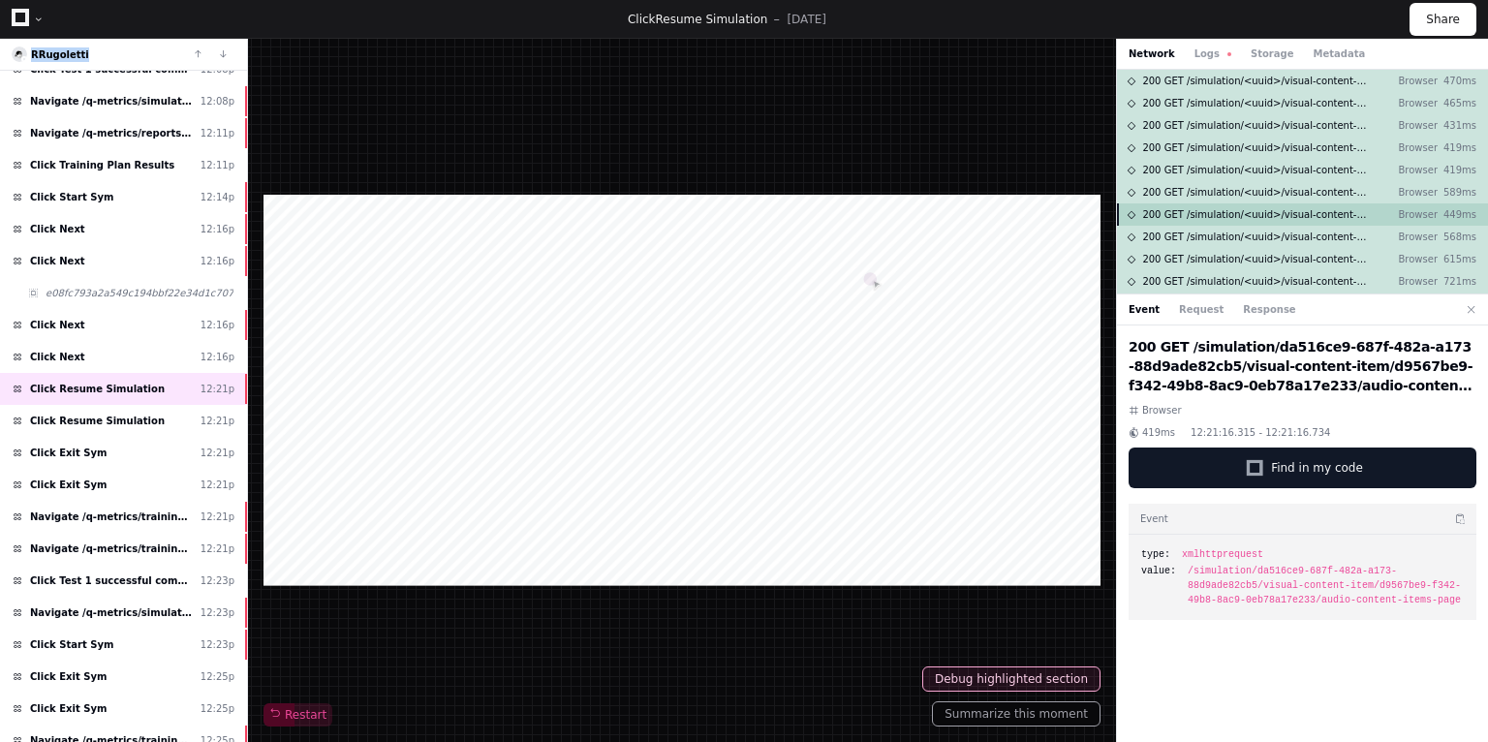
click at [1253, 217] on span "200 GET /simulation/<uuid>/visual-content-item/<uuid>/audio-content-items-page" at bounding box center [1255, 214] width 226 height 15
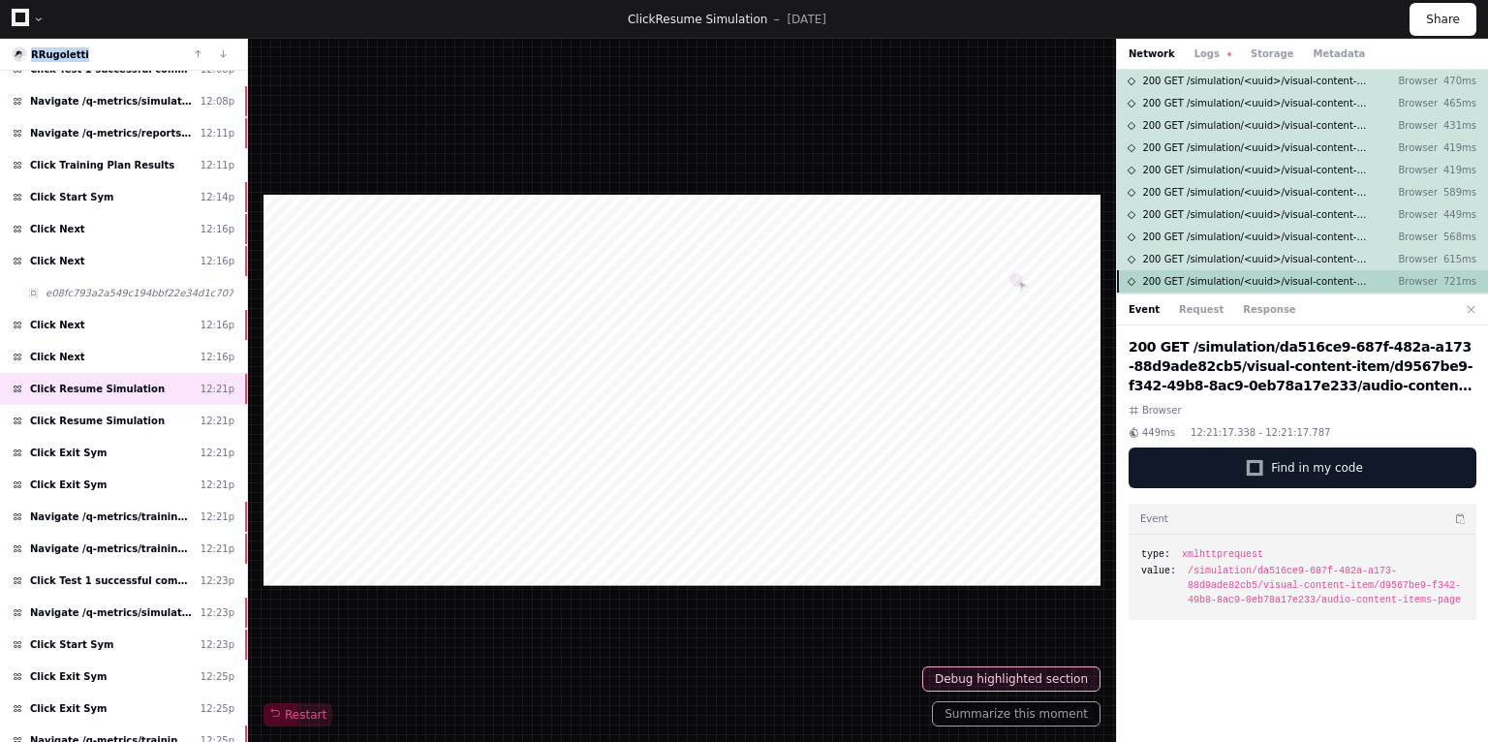
click at [1272, 271] on div "200 GET /simulation/<uuid>/visual-content-item/<uuid>/audio-content-items-page …" at bounding box center [1302, 281] width 371 height 22
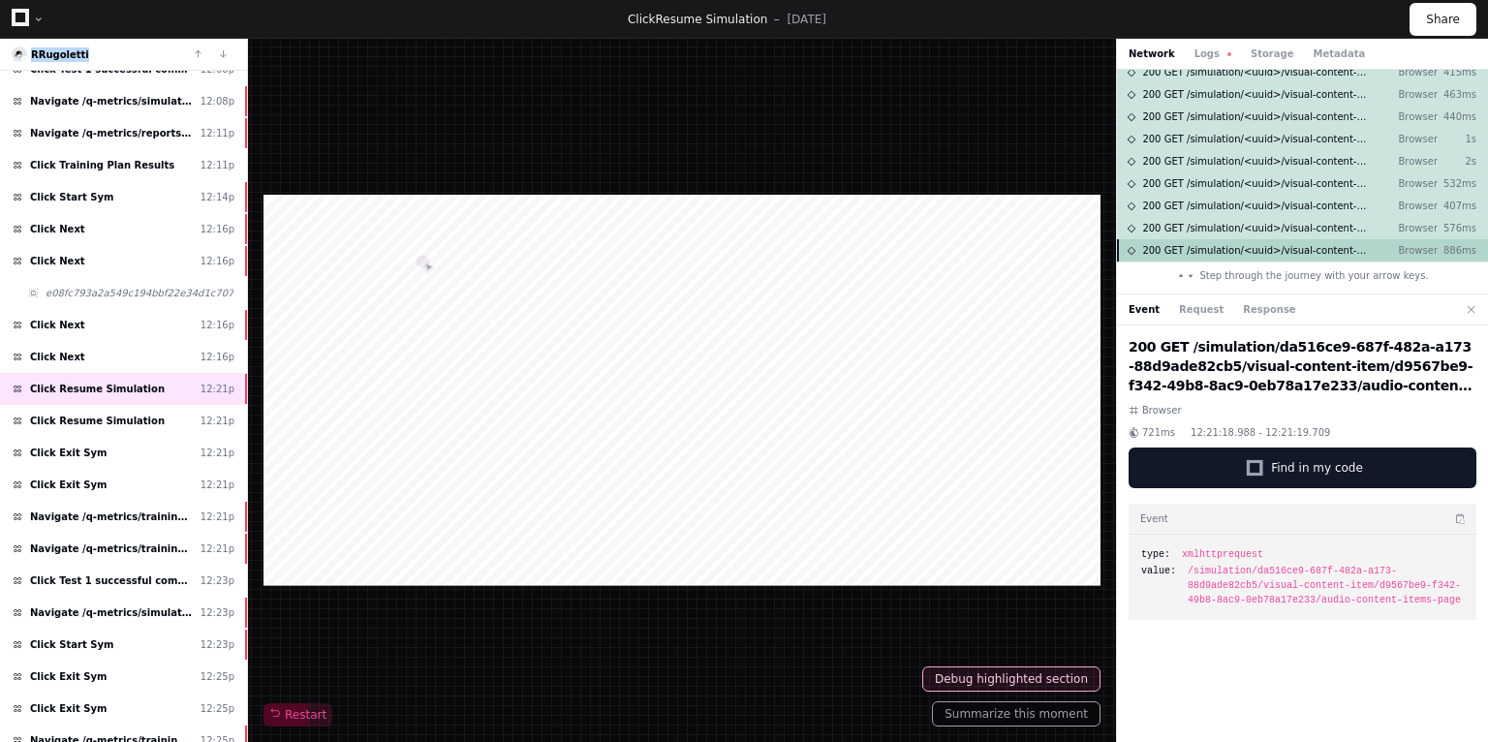
click at [1258, 251] on span "200 GET /simulation/<uuid>/visual-content-item/<uuid>/audio-content-items-page" at bounding box center [1255, 250] width 226 height 15
click at [1259, 234] on span "200 GET /simulation/<uuid>/visual-content-item/<uuid>/audio-content-items-page" at bounding box center [1255, 228] width 226 height 15
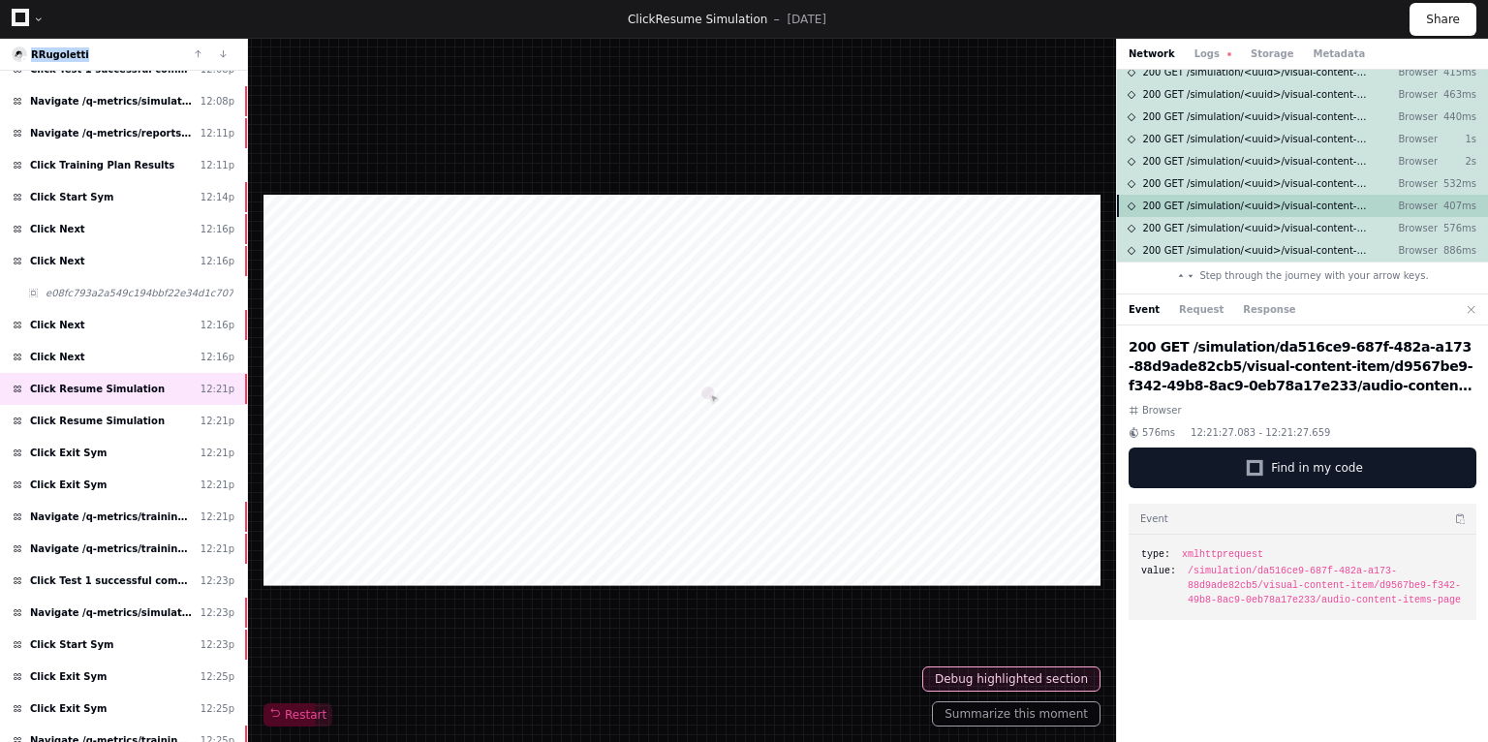
click at [1265, 209] on span "200 GET /simulation/<uuid>/visual-content-item/<uuid>/audio-content-items-page" at bounding box center [1255, 206] width 226 height 15
click at [1262, 180] on span "200 GET /simulation/<uuid>/visual-content-item/<uuid>/audio-content-items-page" at bounding box center [1255, 183] width 226 height 15
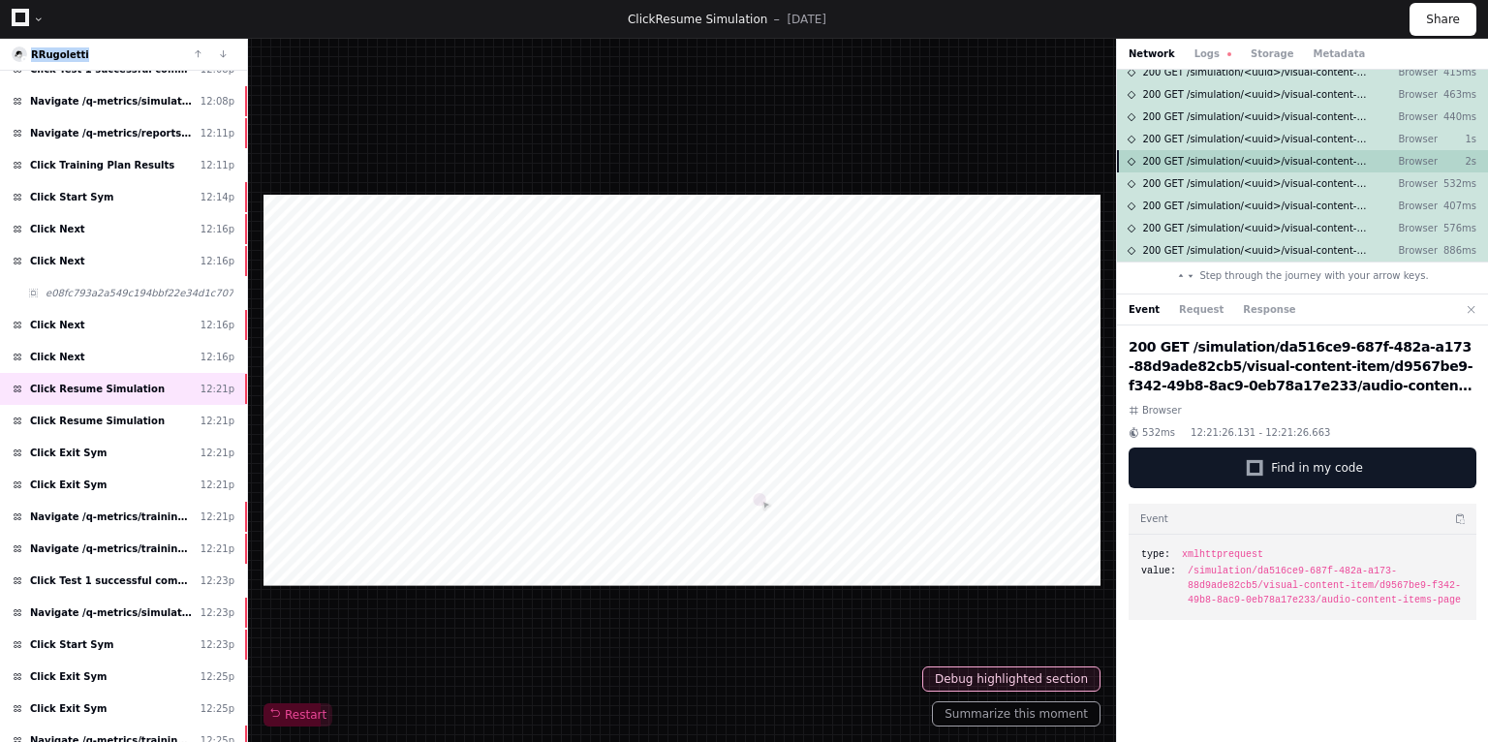
click at [1261, 159] on span "200 GET /simulation/<uuid>/visual-content-item/<uuid>/audio-content-items-page" at bounding box center [1255, 161] width 226 height 15
click at [1266, 135] on span "200 GET /simulation/<uuid>/visual-content-item/<uuid>/audio-content-items-page" at bounding box center [1255, 139] width 226 height 15
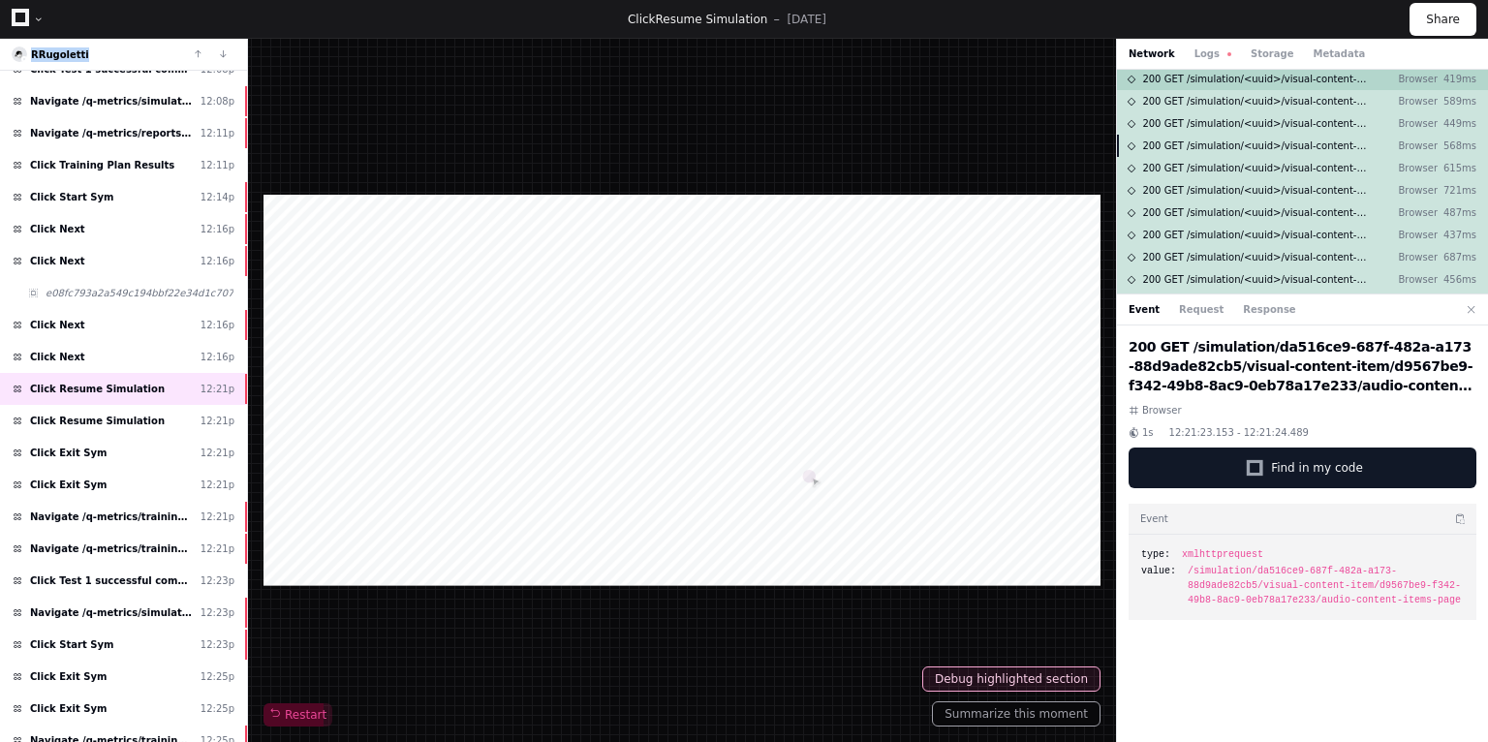
scroll to position [0, 0]
click at [1249, 82] on span "200 GET /simulation/<uuid>/visual-content-item/<uuid>/audio-content-items-page" at bounding box center [1255, 81] width 226 height 15
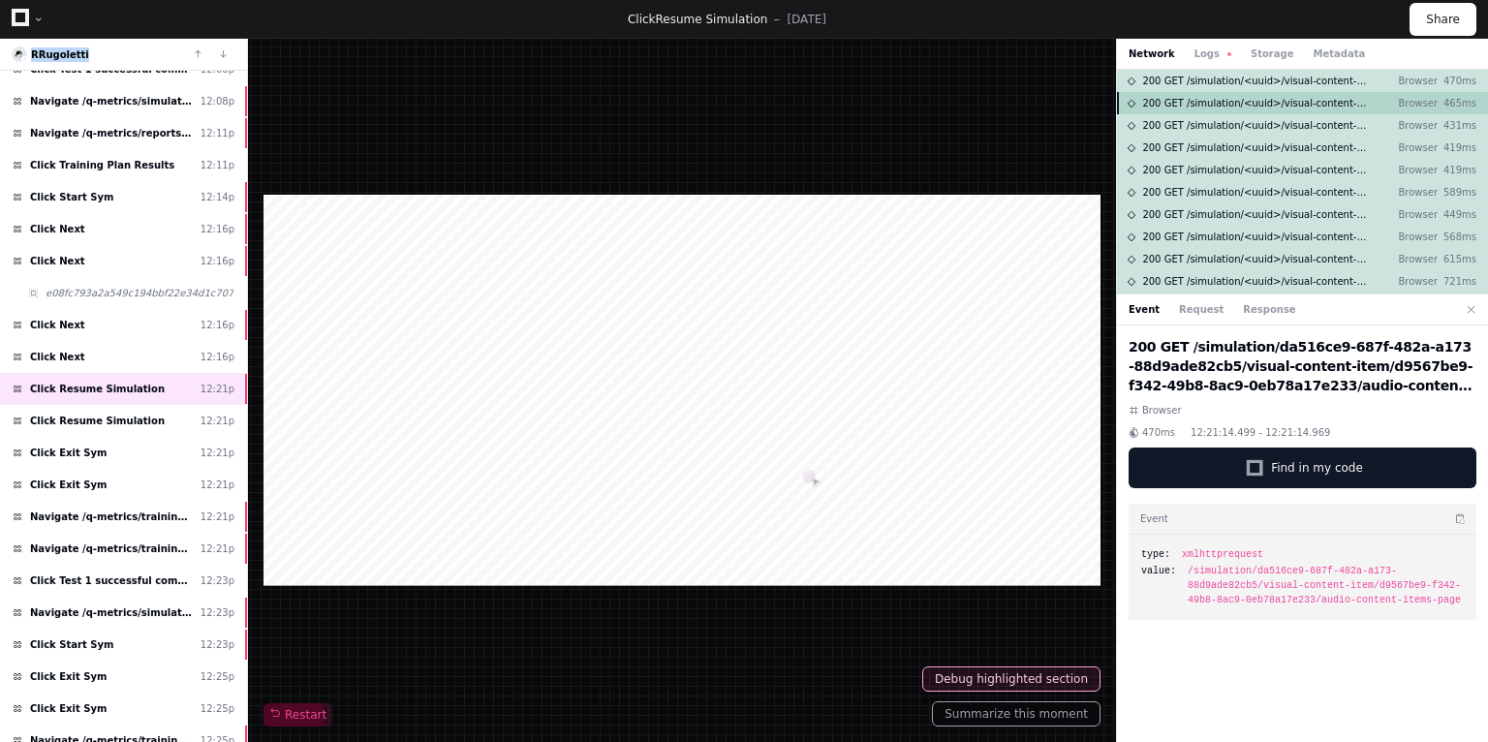
click at [1256, 107] on span "200 GET /simulation/<uuid>/visual-content-item/<uuid>/audio-content-items-page" at bounding box center [1255, 103] width 226 height 15
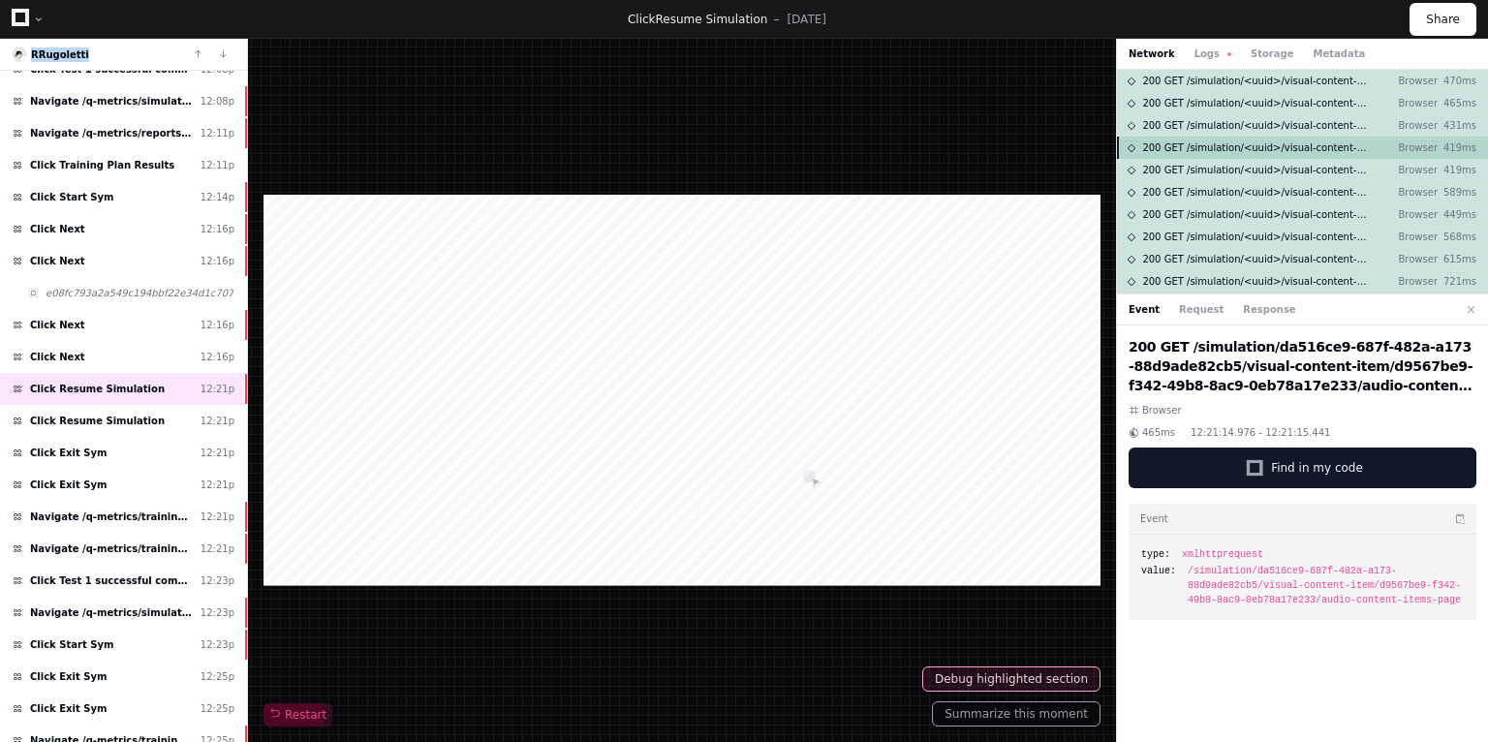
click at [1259, 138] on div "200 GET /simulation/<uuid>/visual-content-item/<uuid>/audio-content-items-page …" at bounding box center [1302, 148] width 371 height 22
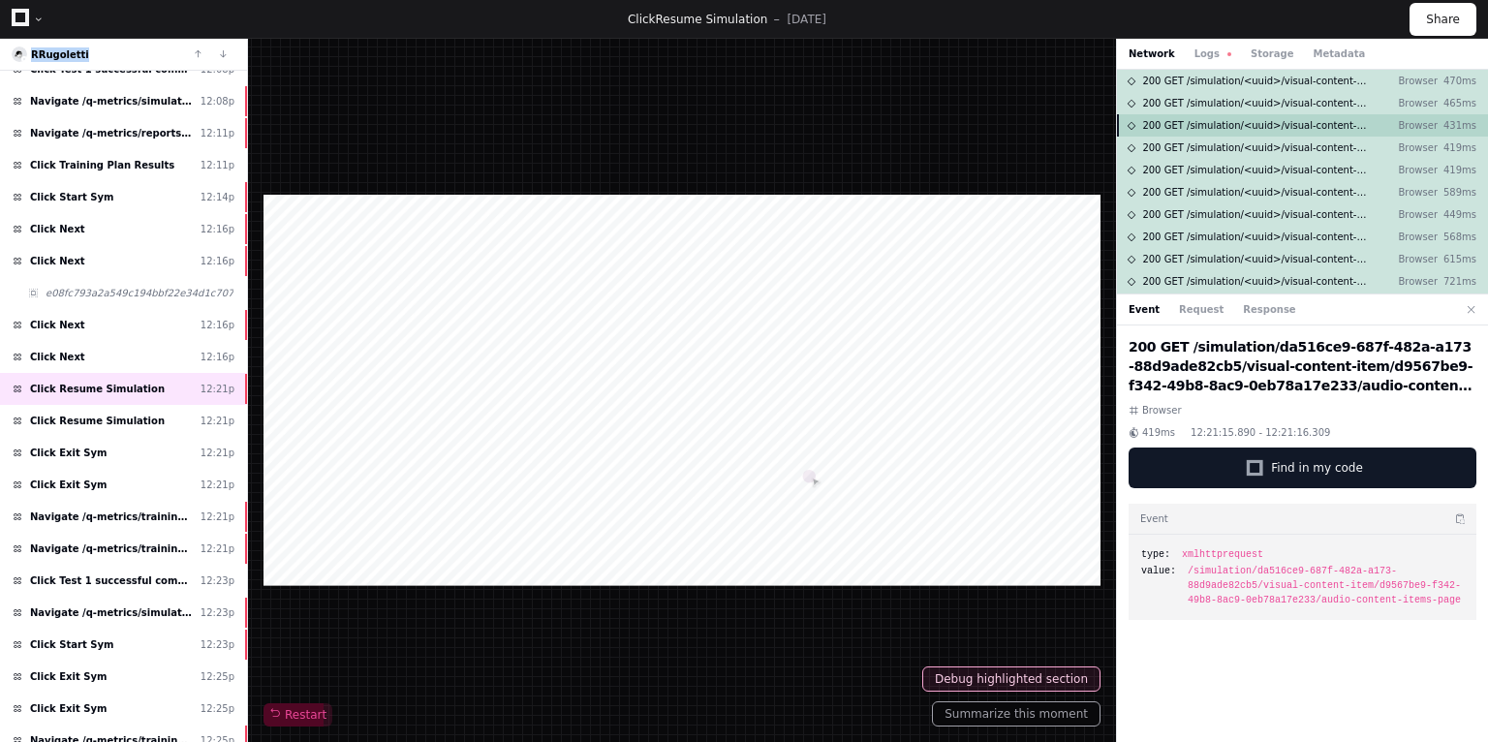
click at [1255, 128] on span "200 GET /simulation/<uuid>/visual-content-item/<uuid>/audio-content-items-page" at bounding box center [1255, 125] width 226 height 15
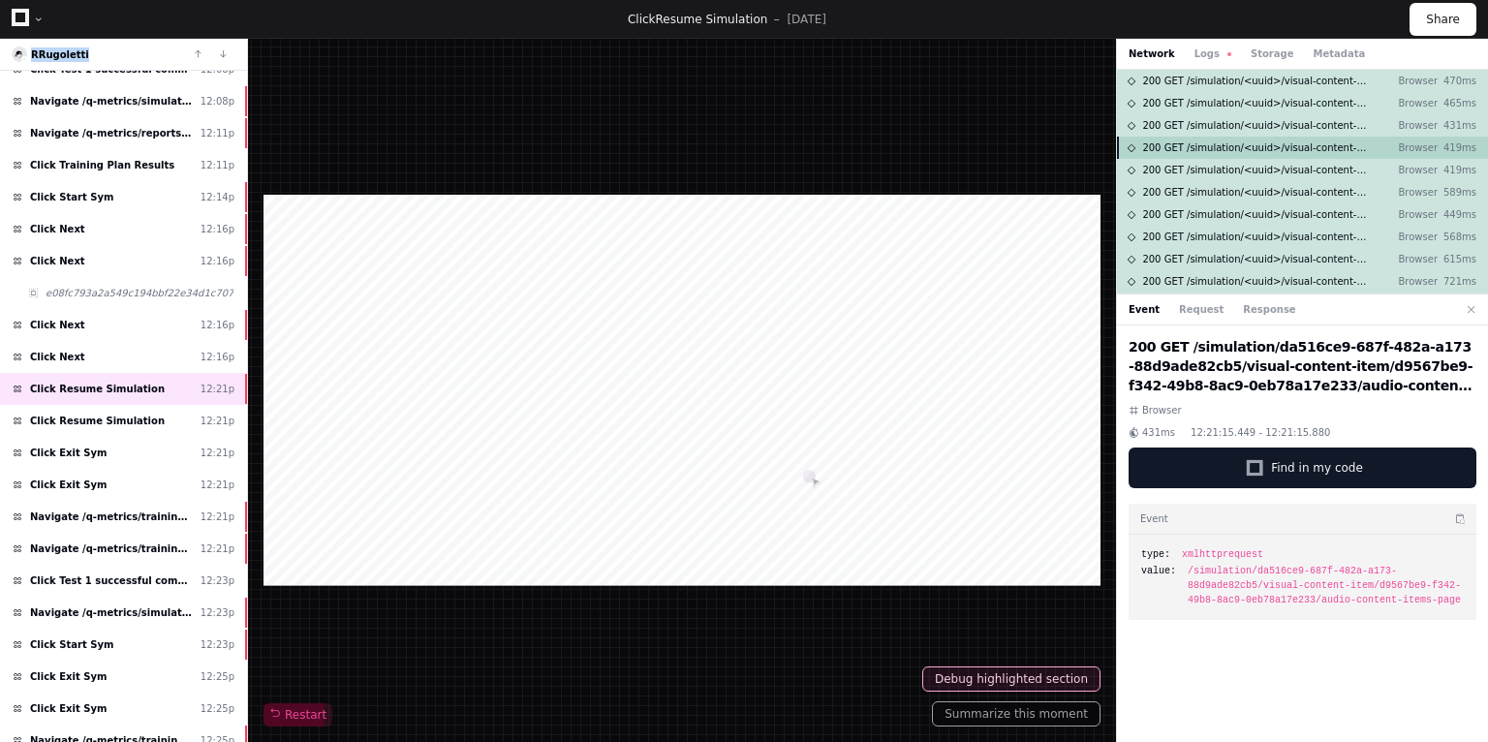
click at [1261, 143] on span "200 GET /simulation/<uuid>/visual-content-item/<uuid>/audio-content-items-page" at bounding box center [1255, 147] width 226 height 15
click at [1271, 172] on span "200 GET /simulation/<uuid>/visual-content-item/<uuid>/audio-content-items-page" at bounding box center [1255, 170] width 226 height 15
click at [1243, 314] on button "Response" at bounding box center [1269, 309] width 52 height 15
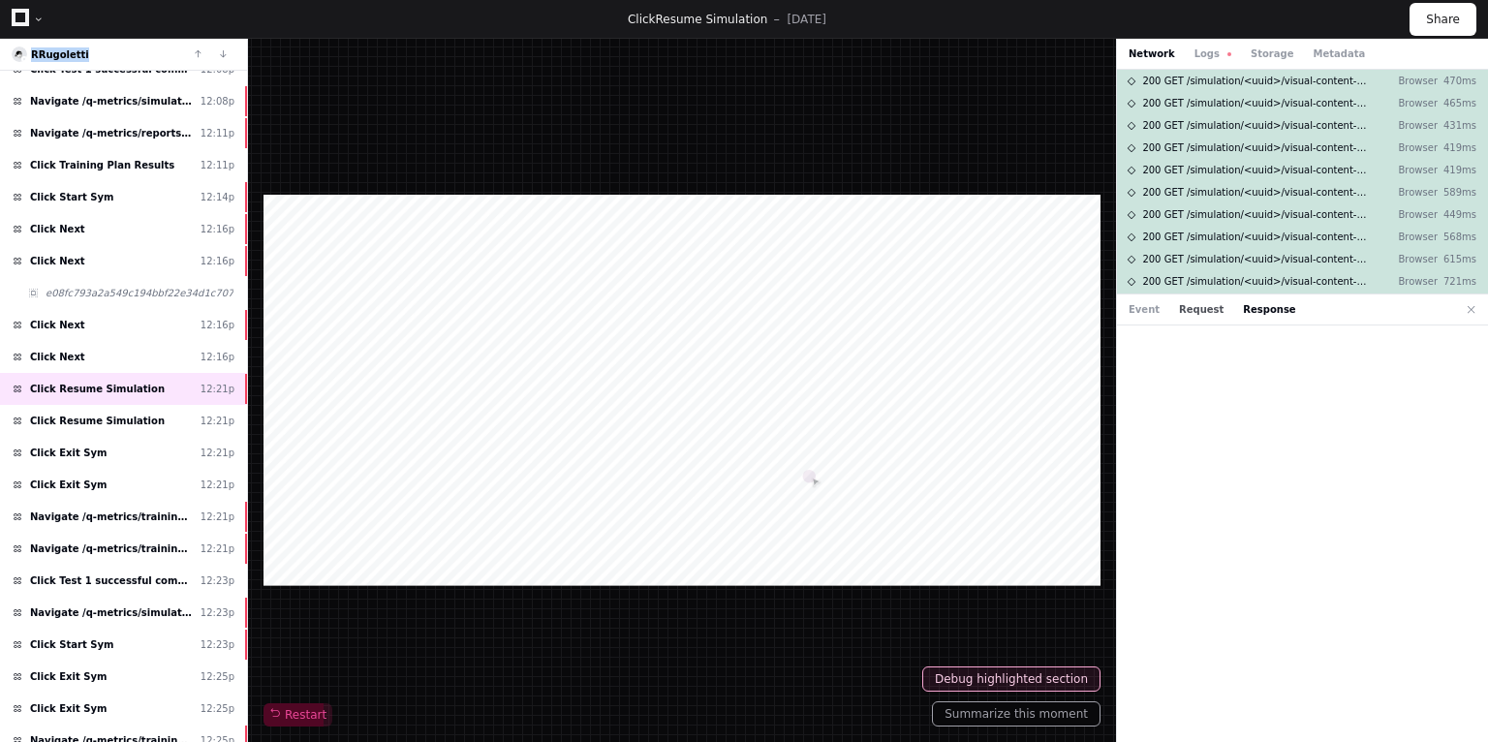
click at [1197, 305] on button "Request" at bounding box center [1201, 309] width 45 height 15
click at [1234, 80] on span "200 GET /simulation/<uuid>/visual-content-item/<uuid>/audio-content-items-page" at bounding box center [1255, 81] width 226 height 15
click at [1275, 312] on div "Event Request Response" at bounding box center [1302, 310] width 371 height 31
click at [1259, 314] on button "Response" at bounding box center [1269, 309] width 52 height 15
click at [50, 354] on span "Click Next" at bounding box center [57, 357] width 55 height 15
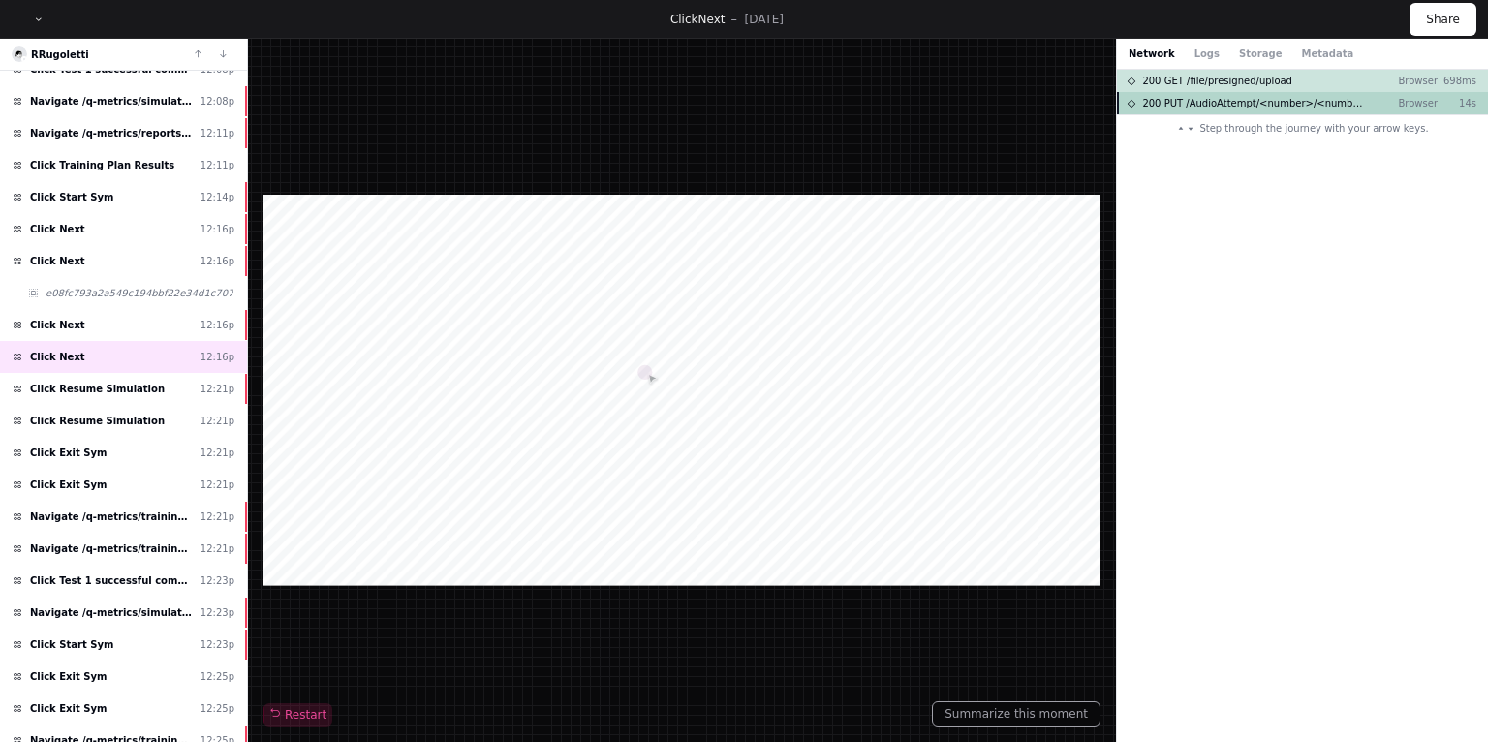
click at [1265, 109] on span "200 PUT /AudioAttempt/<number>/<number>/<number>/<uuid>.wav" at bounding box center [1255, 103] width 226 height 15
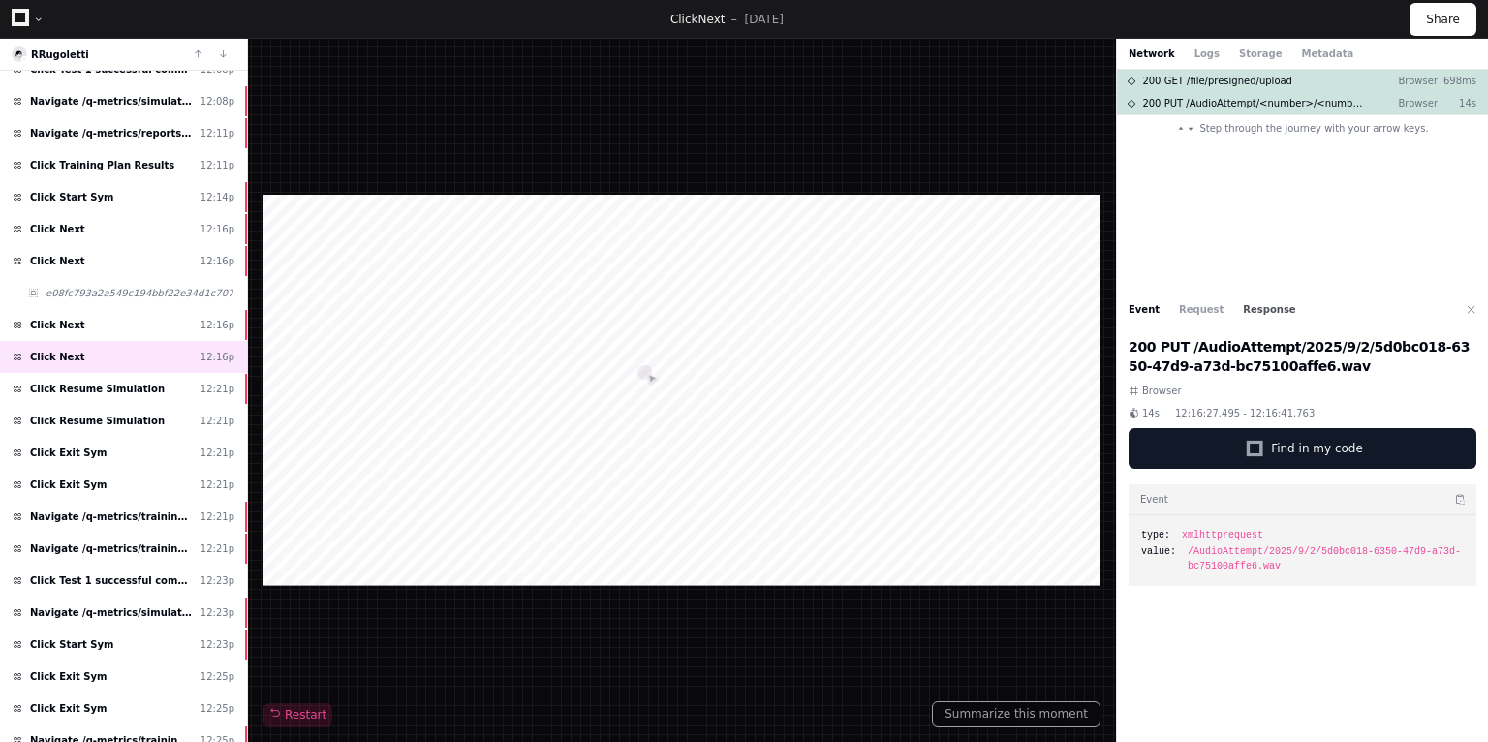
click at [1243, 310] on button "Response" at bounding box center [1269, 309] width 52 height 15
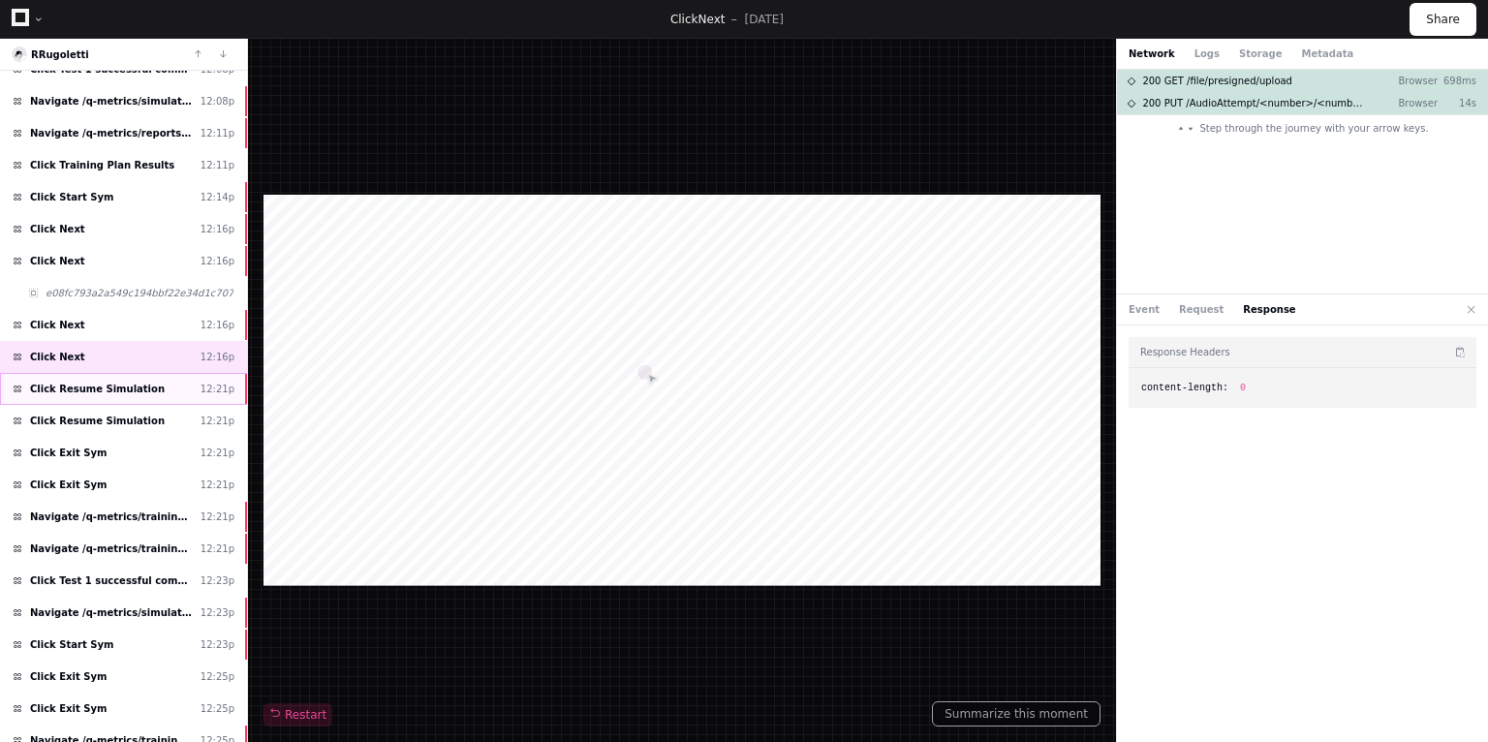
click at [82, 384] on span "Click Resume Simulation" at bounding box center [97, 389] width 135 height 15
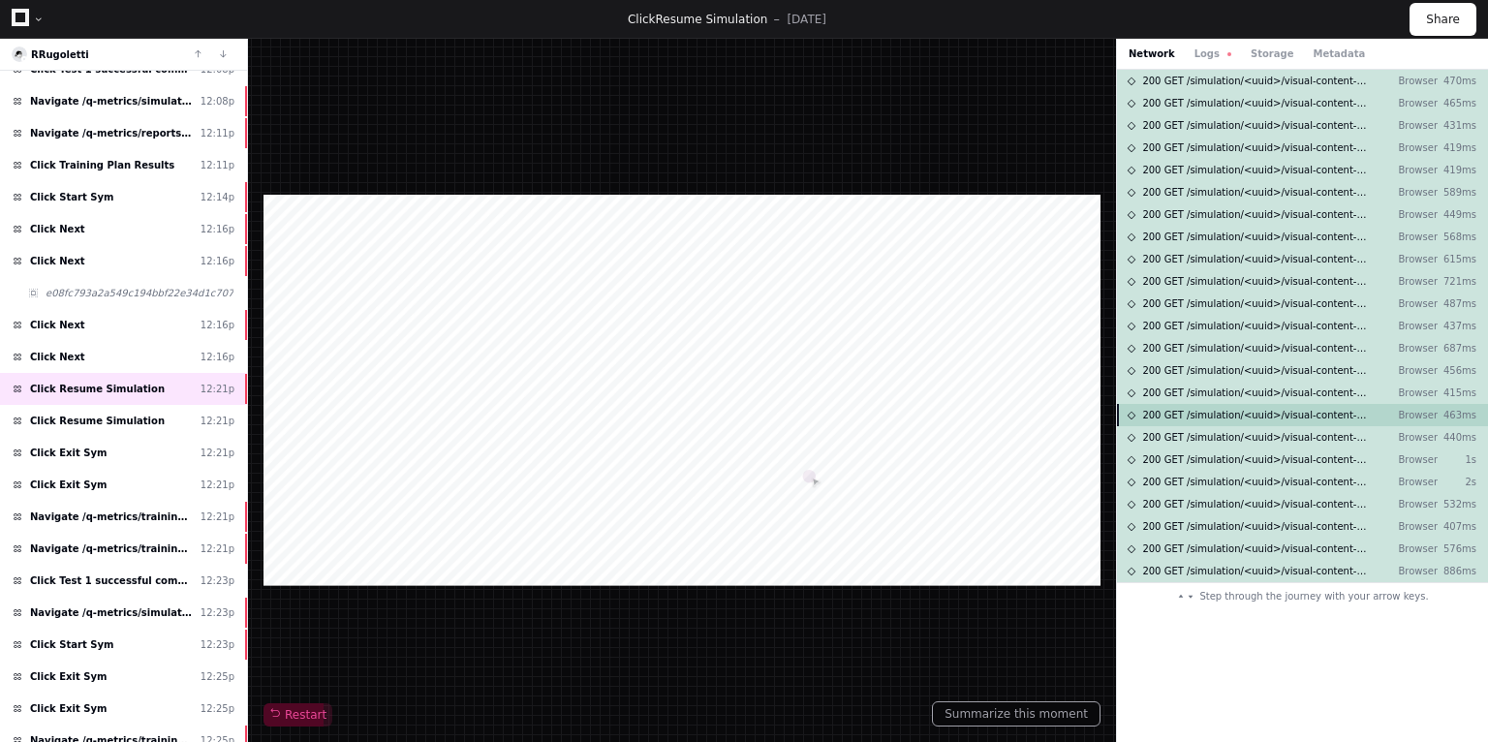
click at [1256, 422] on div "200 GET /simulation/<uuid>/visual-content-item/<uuid>/audio-content-items-page …" at bounding box center [1302, 415] width 371 height 22
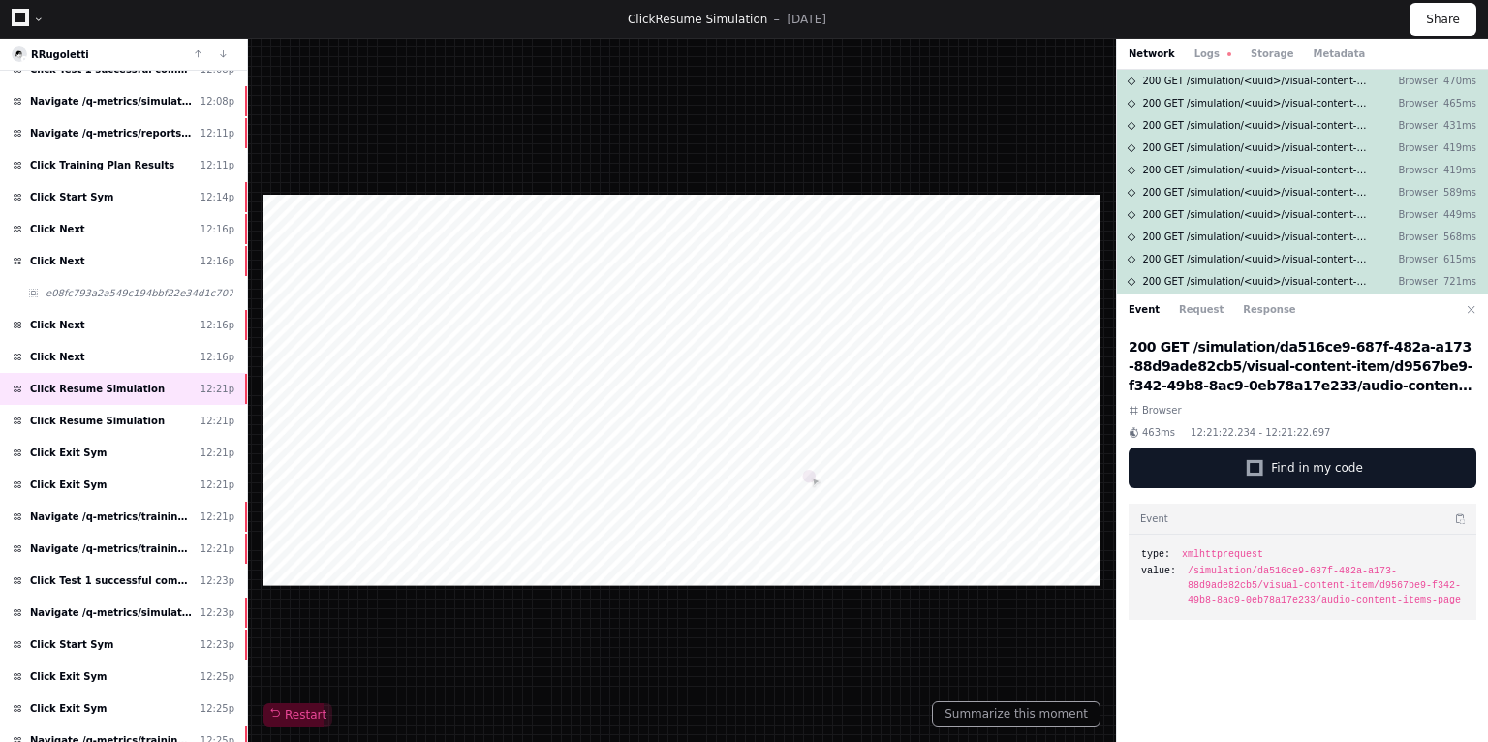
click at [1175, 298] on div "Event Request Response" at bounding box center [1302, 310] width 371 height 31
click at [1197, 312] on button "Request" at bounding box center [1201, 309] width 45 height 15
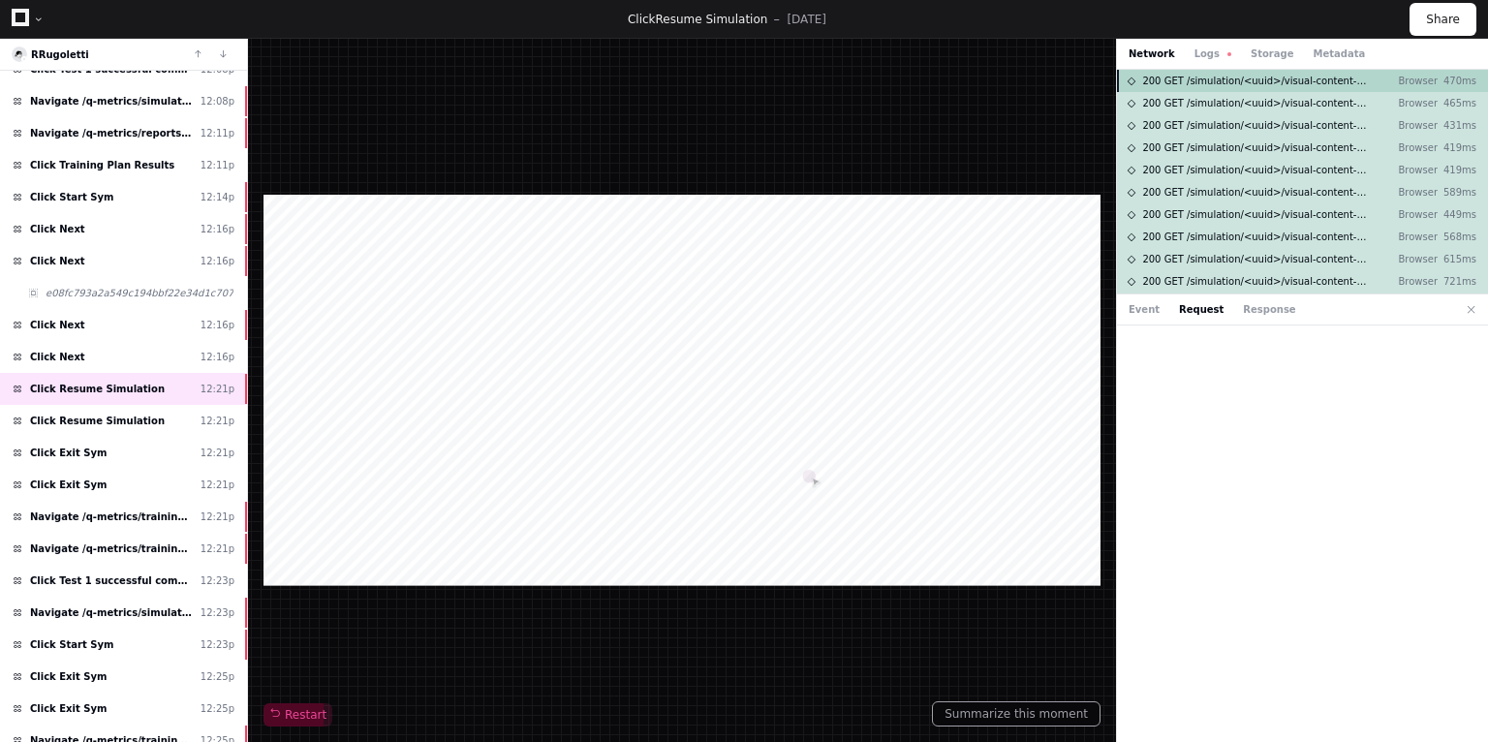
click at [1257, 86] on span "200 GET /simulation/<uuid>/visual-content-item/<uuid>/audio-content-items-page" at bounding box center [1255, 81] width 226 height 15
click at [1257, 85] on span "200 GET /simulation/<uuid>/visual-content-item/<uuid>/audio-content-items-page" at bounding box center [1255, 81] width 226 height 15
click at [1140, 314] on button "Event" at bounding box center [1144, 309] width 31 height 15
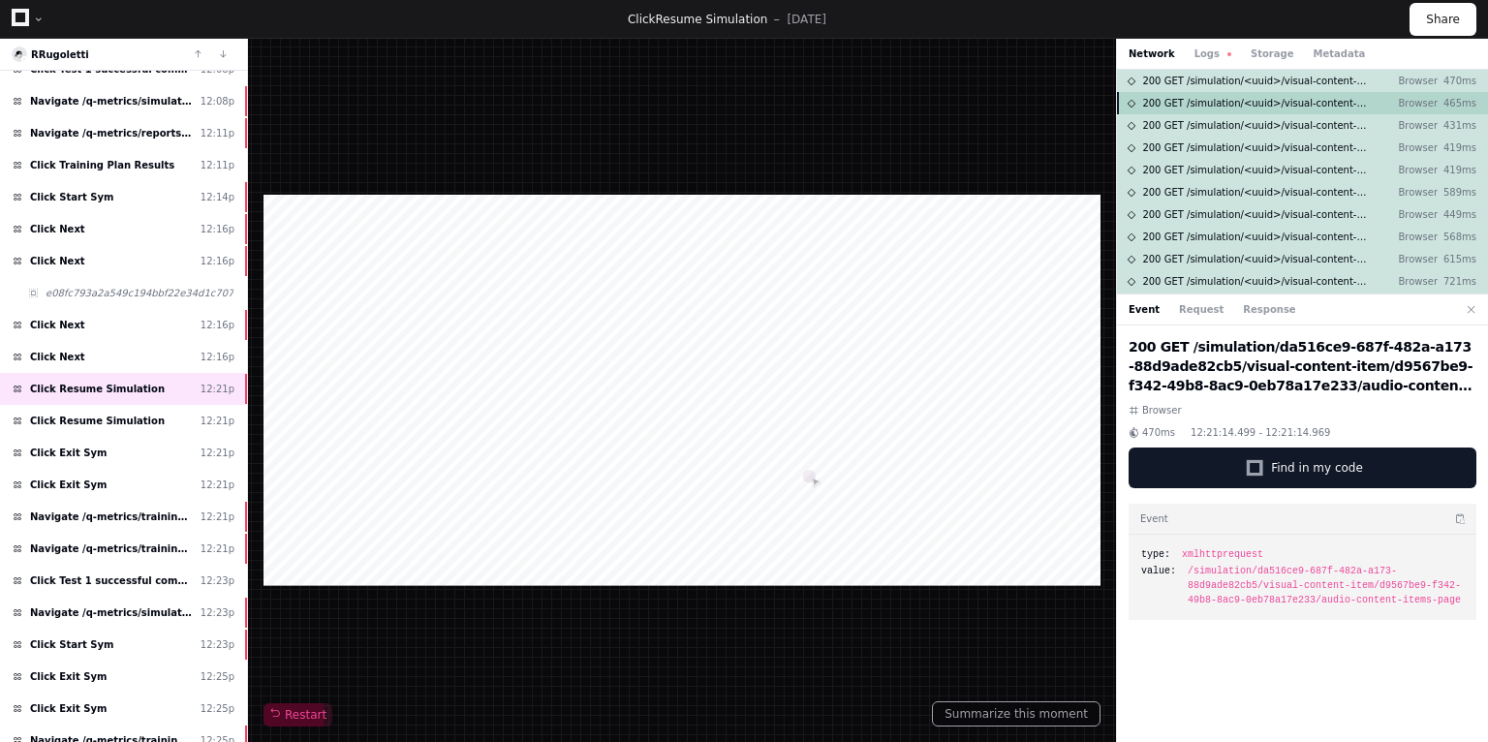
click at [1233, 103] on span "200 GET /simulation/<uuid>/visual-content-item/<uuid>/audio-content-items-page" at bounding box center [1255, 103] width 226 height 15
click at [1220, 133] on div "200 GET /simulation/<uuid>/visual-content-item/<uuid>/audio-content-items-page …" at bounding box center [1302, 125] width 371 height 22
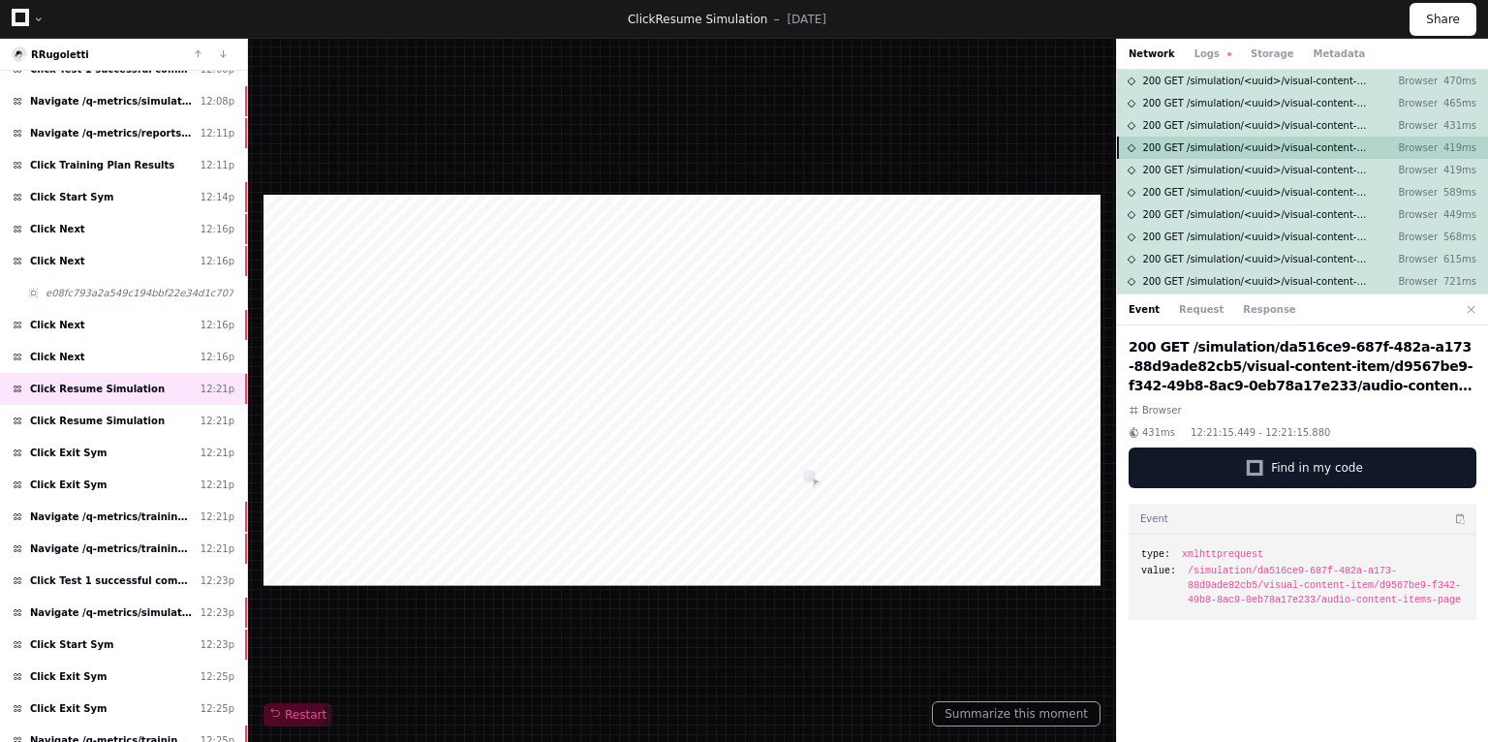
click at [1220, 147] on span "200 GET /simulation/<uuid>/visual-content-item/<uuid>/audio-content-items-page" at bounding box center [1255, 147] width 226 height 15
click at [1243, 179] on div "200 GET /simulation/<uuid>/visual-content-item/<uuid>/audio-content-items-page …" at bounding box center [1302, 170] width 371 height 22
click at [1230, 201] on div "200 GET /simulation/<uuid>/visual-content-item/<uuid>/audio-content-items-page …" at bounding box center [1302, 192] width 371 height 22
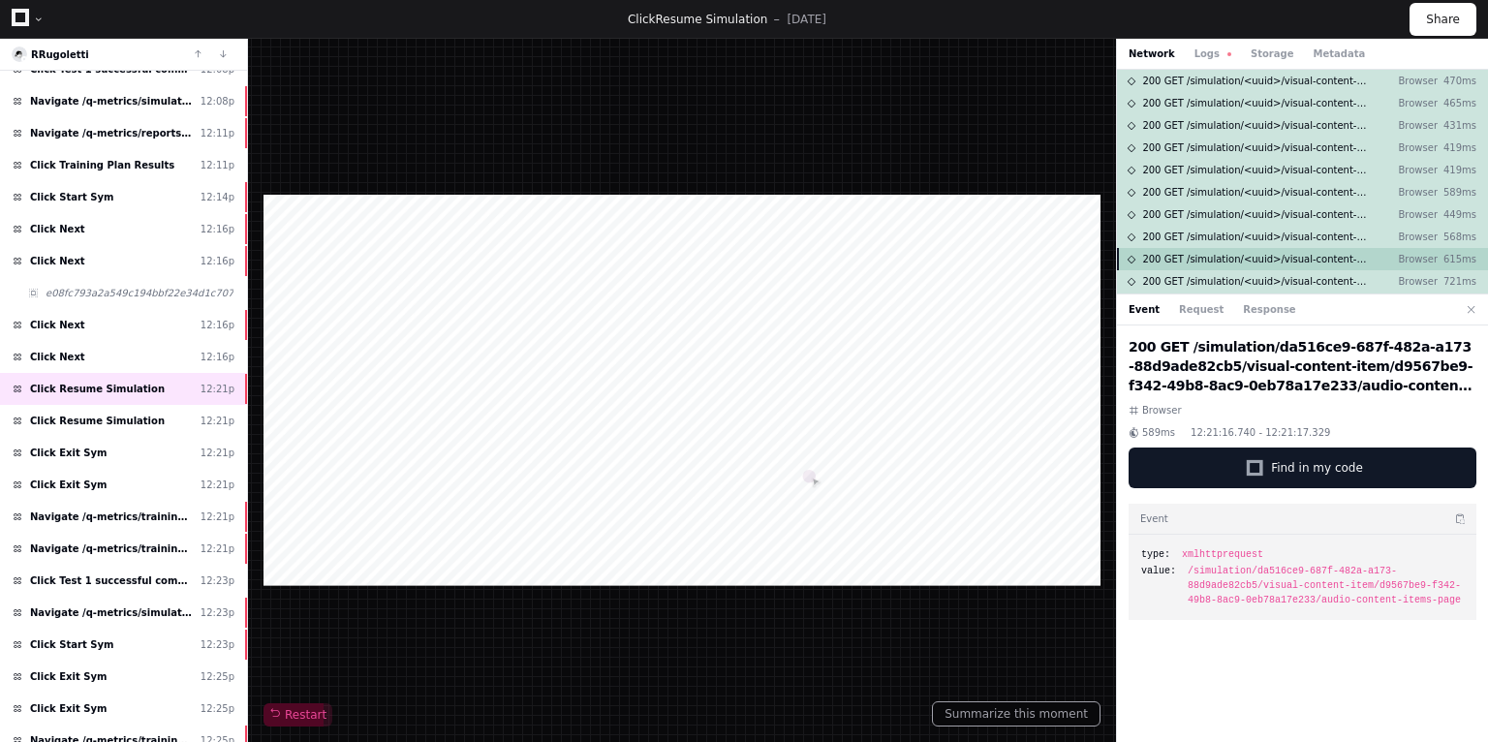
click at [1209, 248] on div "200 GET /simulation/<uuid>/visual-content-item/<uuid>/audio-content-items-page …" at bounding box center [1302, 259] width 371 height 22
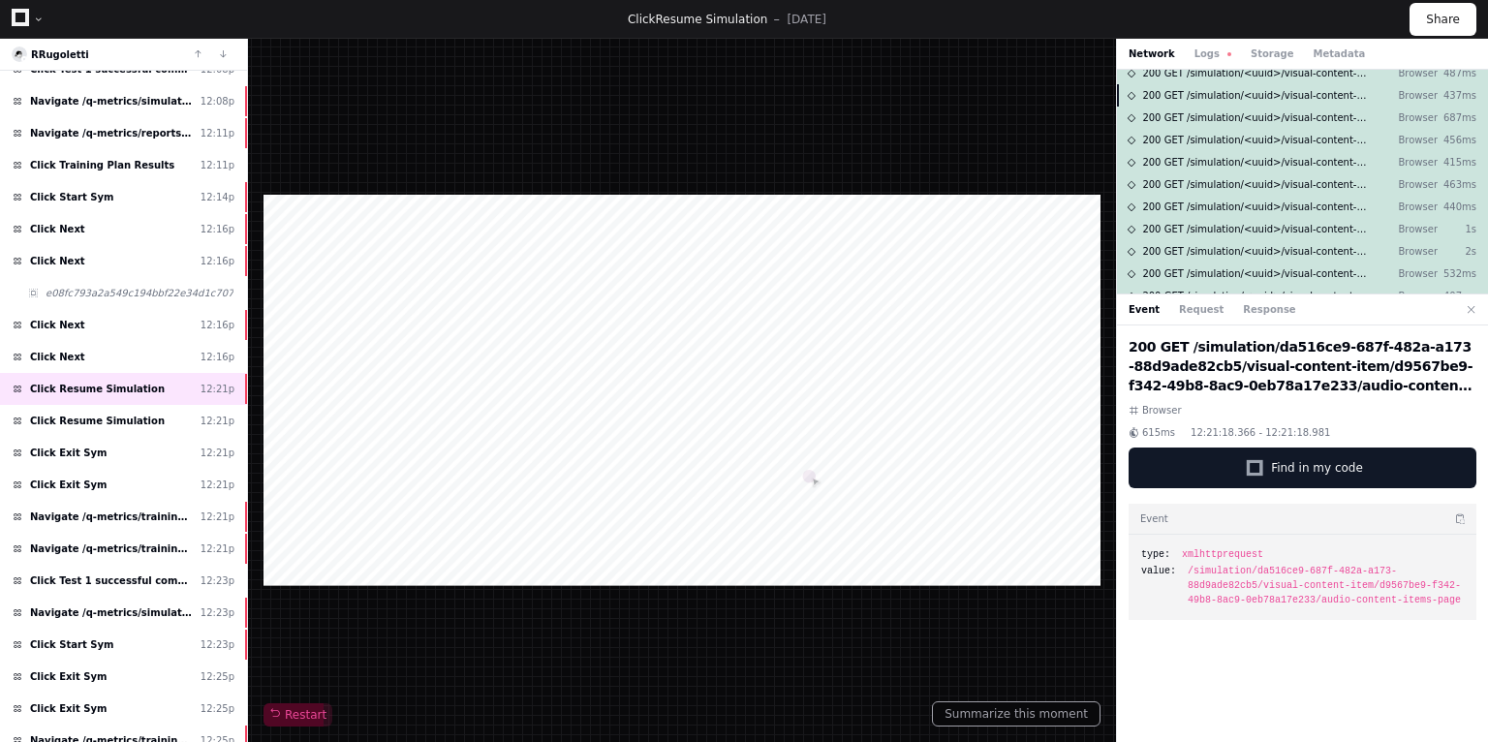
scroll to position [233, 0]
click at [1238, 146] on div "200 GET /simulation/<uuid>/visual-content-item/<uuid>/audio-content-items-page …" at bounding box center [1302, 138] width 371 height 22
click at [1240, 159] on span "200 GET /simulation/<uuid>/visual-content-item/<uuid>/audio-content-items-page" at bounding box center [1255, 160] width 226 height 15
click at [1246, 185] on span "200 GET /simulation/<uuid>/visual-content-item/<uuid>/audio-content-items-page" at bounding box center [1255, 182] width 226 height 15
click at [1251, 205] on span "200 GET /simulation/<uuid>/visual-content-item/<uuid>/audio-content-items-page" at bounding box center [1255, 205] width 226 height 15
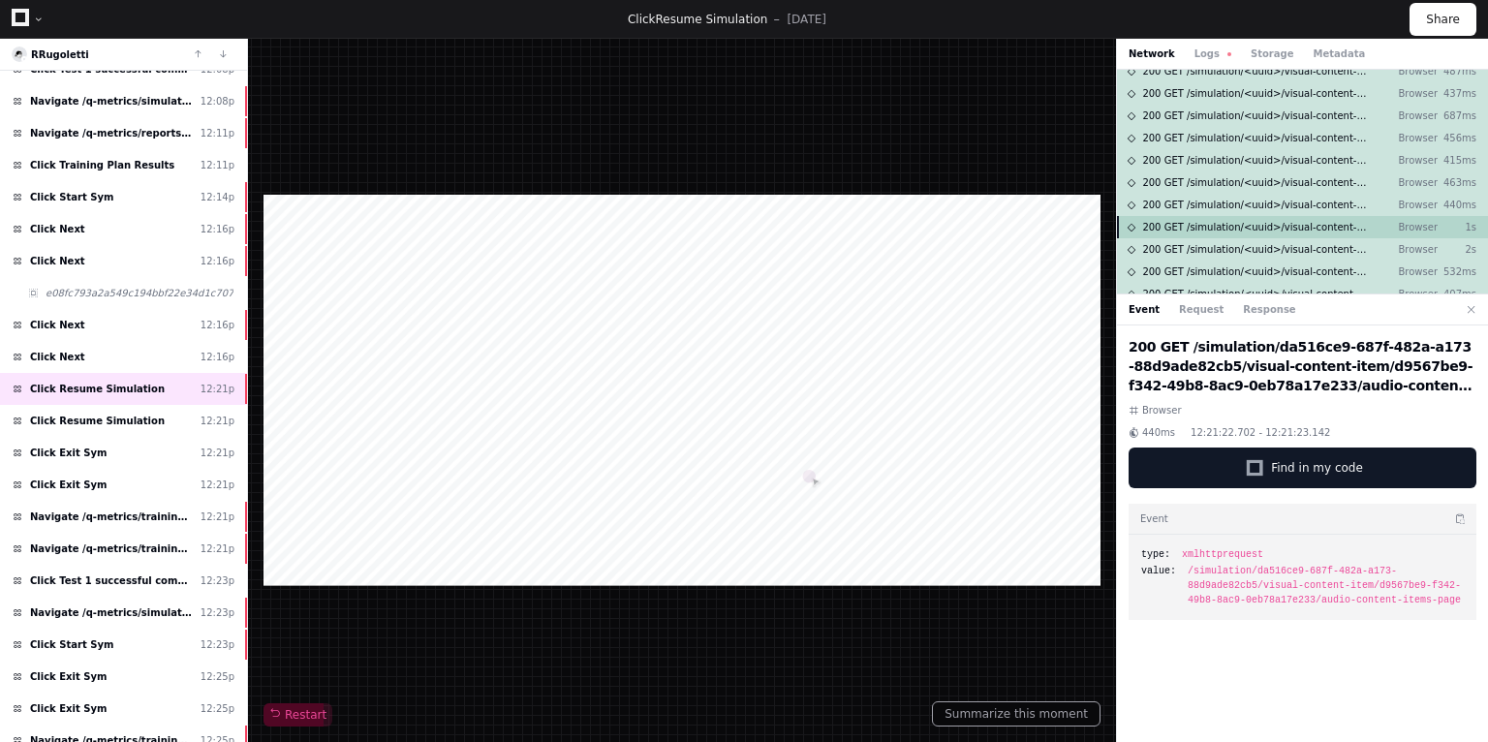
click at [1254, 230] on span "200 GET /simulation/<uuid>/visual-content-item/<uuid>/audio-content-items-page" at bounding box center [1255, 227] width 226 height 15
click at [1259, 255] on span "200 GET /simulation/<uuid>/visual-content-item/<uuid>/audio-content-items-page" at bounding box center [1255, 249] width 226 height 15
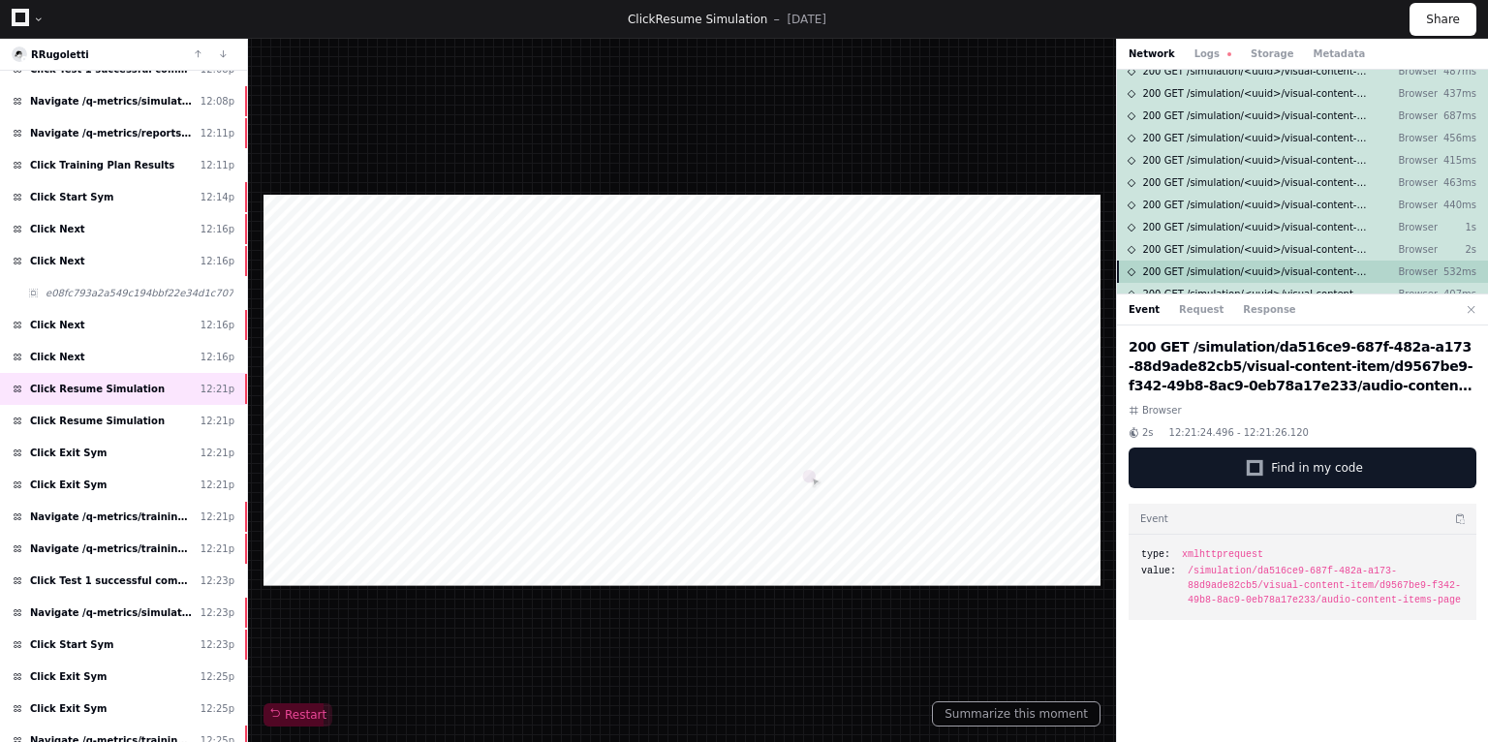
click at [1243, 272] on span "200 GET /simulation/<uuid>/visual-content-item/<uuid>/audio-content-items-page" at bounding box center [1255, 271] width 226 height 15
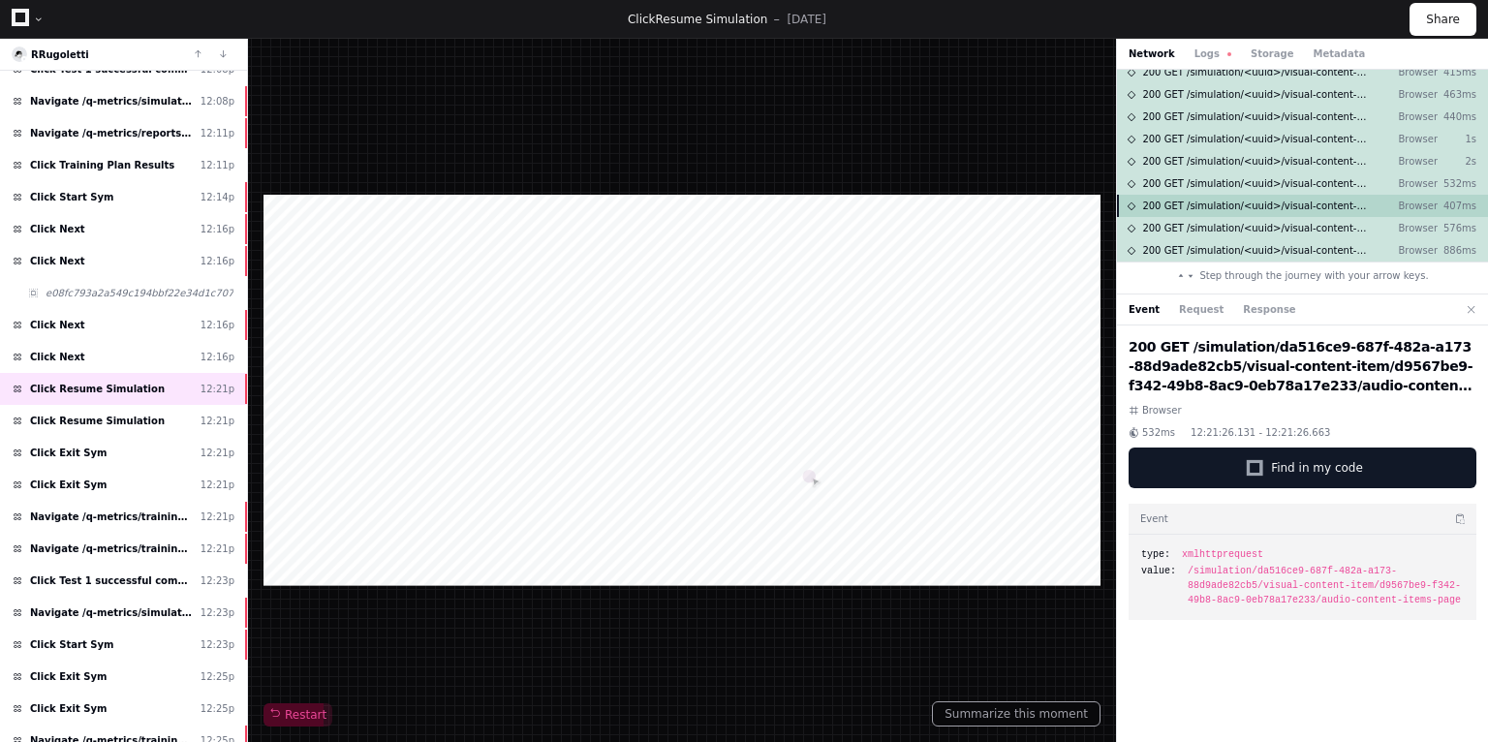
click at [1252, 202] on span "200 GET /simulation/<uuid>/visual-content-item/<uuid>/audio-content-items-page" at bounding box center [1255, 206] width 226 height 15
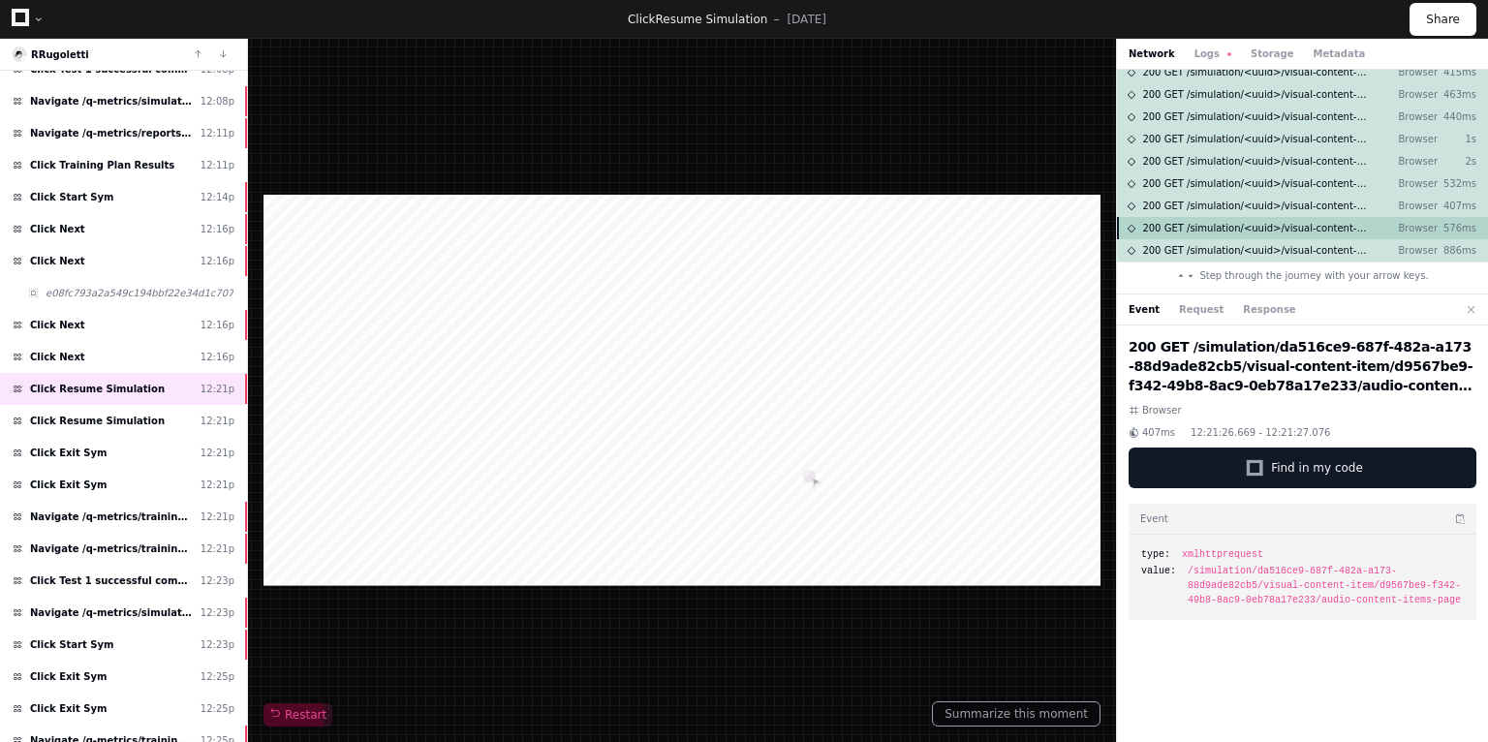
click at [1259, 229] on span "200 GET /simulation/<uuid>/visual-content-item/<uuid>/audio-content-items-page" at bounding box center [1255, 228] width 226 height 15
click at [1270, 253] on span "200 GET /simulation/<uuid>/visual-content-item/<uuid>/audio-content-items-page" at bounding box center [1255, 250] width 226 height 15
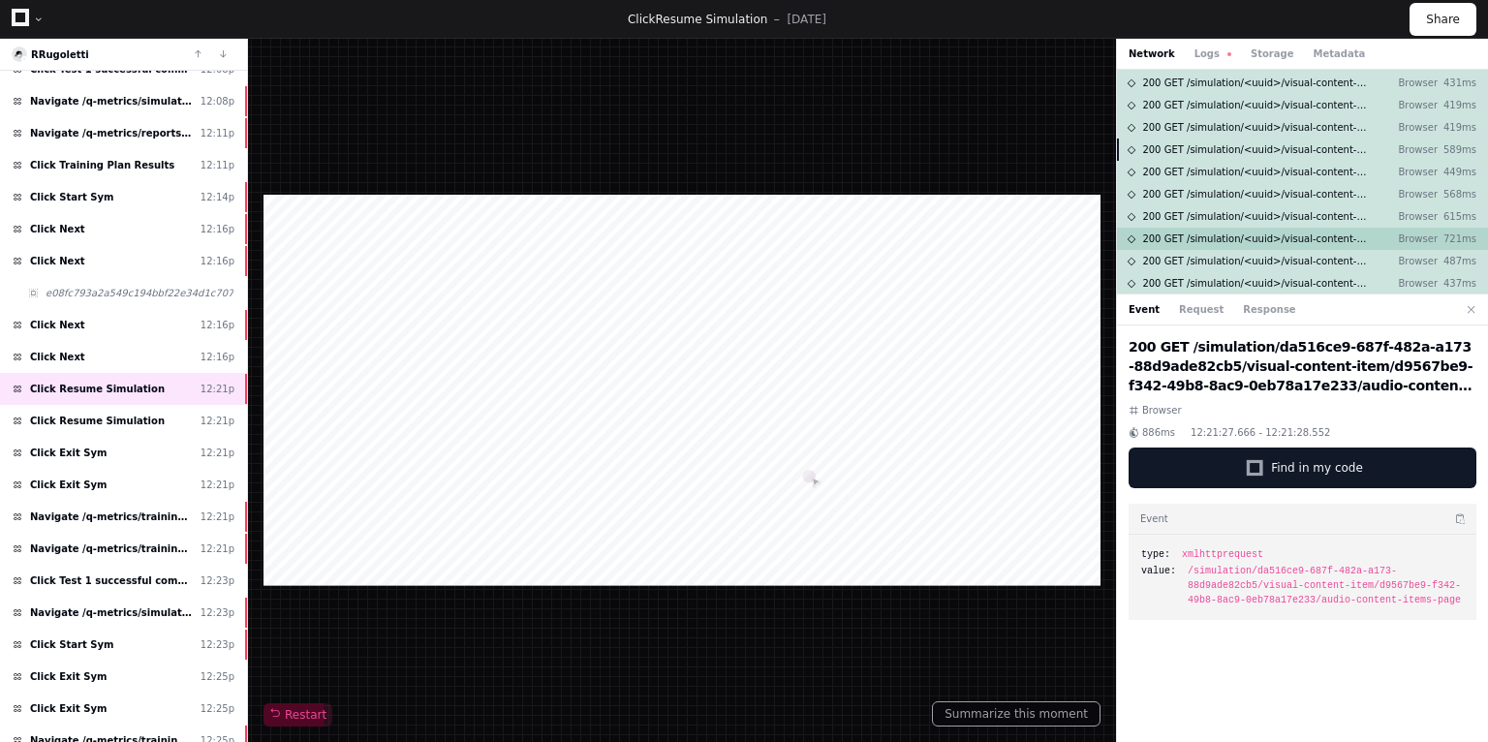
scroll to position [0, 0]
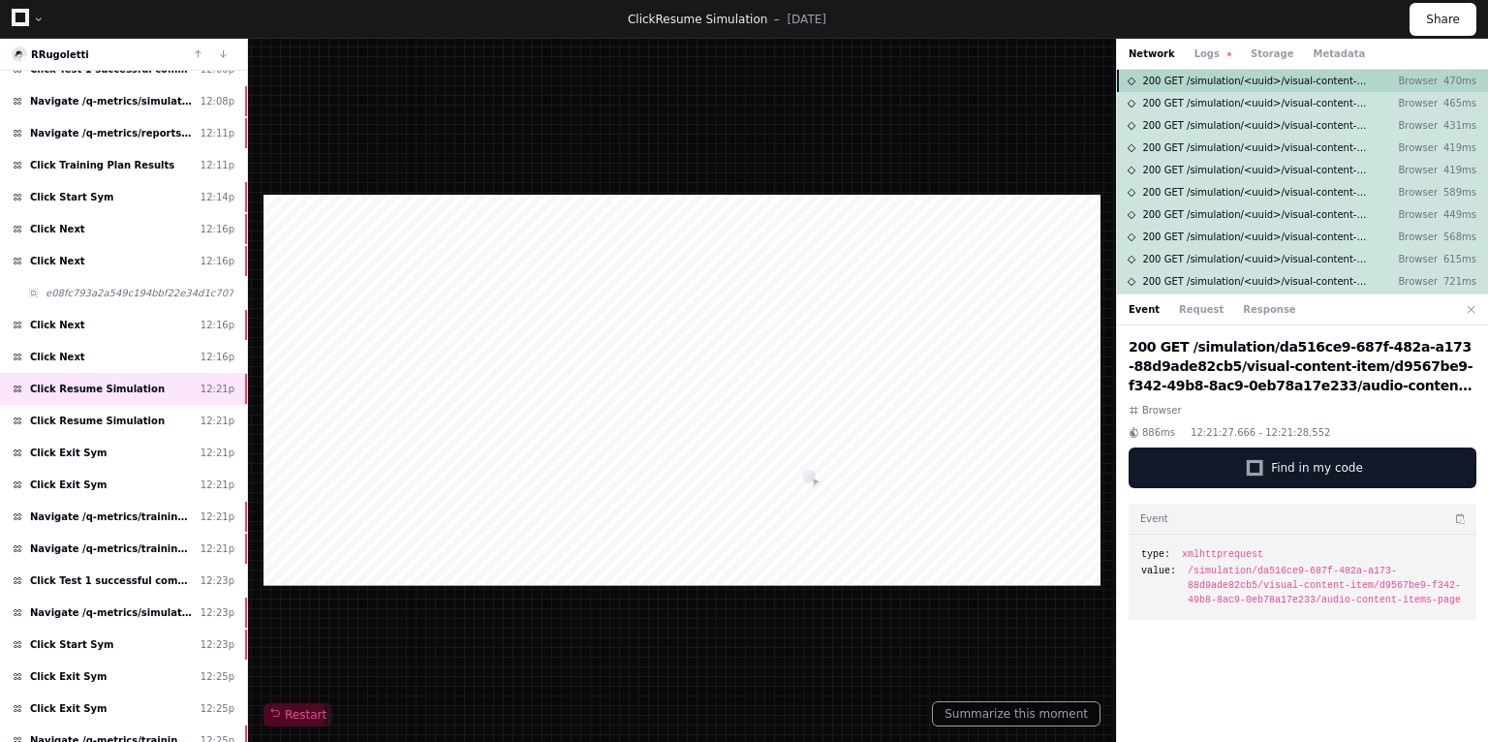
click at [1267, 77] on span "200 GET /simulation/<uuid>/visual-content-item/<uuid>/audio-content-items-page" at bounding box center [1255, 81] width 226 height 15
click at [1306, 81] on span "200 GET /simulation/<uuid>/visual-content-item/<uuid>/audio-content-items-page" at bounding box center [1255, 81] width 226 height 15
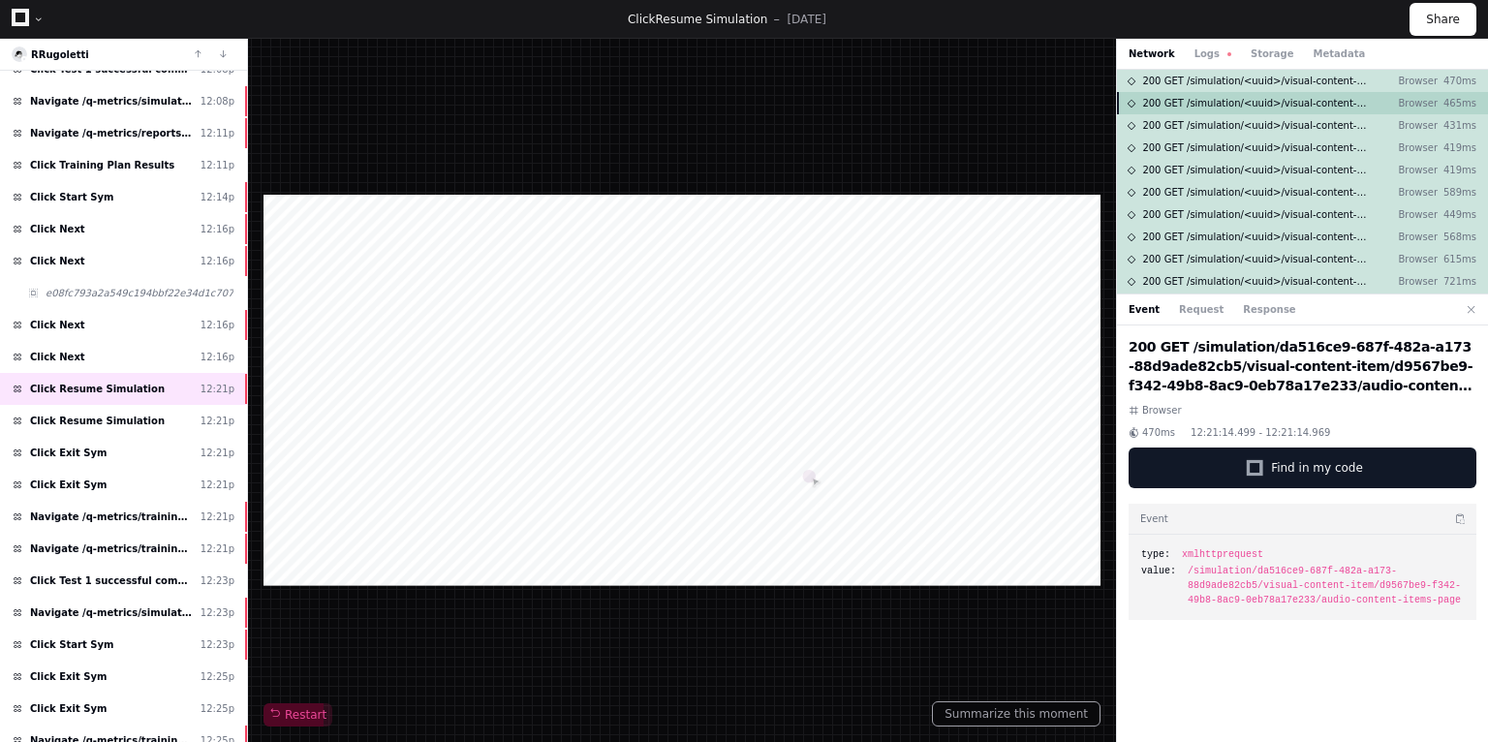
click at [1282, 109] on span "200 GET /simulation/<uuid>/visual-content-item/<uuid>/audio-content-items-page" at bounding box center [1255, 103] width 226 height 15
click at [1271, 125] on span "200 GET /simulation/<uuid>/visual-content-item/<uuid>/audio-content-items-page" at bounding box center [1255, 125] width 226 height 15
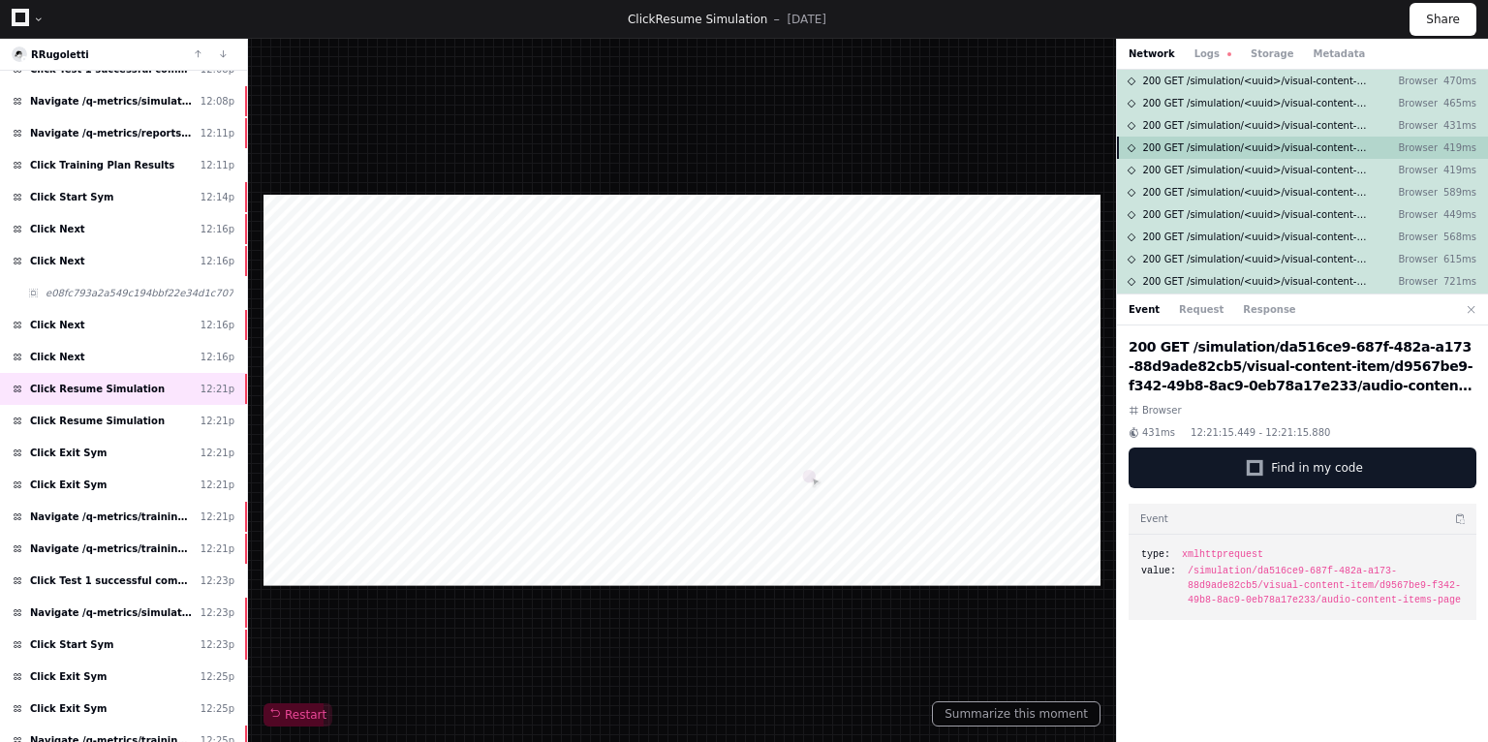
click at [1248, 141] on span "200 GET /simulation/<uuid>/visual-content-item/<uuid>/audio-content-items-page" at bounding box center [1255, 147] width 226 height 15
click at [1213, 171] on span "200 GET /simulation/<uuid>/visual-content-item/<uuid>/audio-content-items-page" at bounding box center [1255, 170] width 226 height 15
click at [1196, 194] on span "200 GET /simulation/<uuid>/visual-content-item/<uuid>/audio-content-items-page" at bounding box center [1255, 192] width 226 height 15
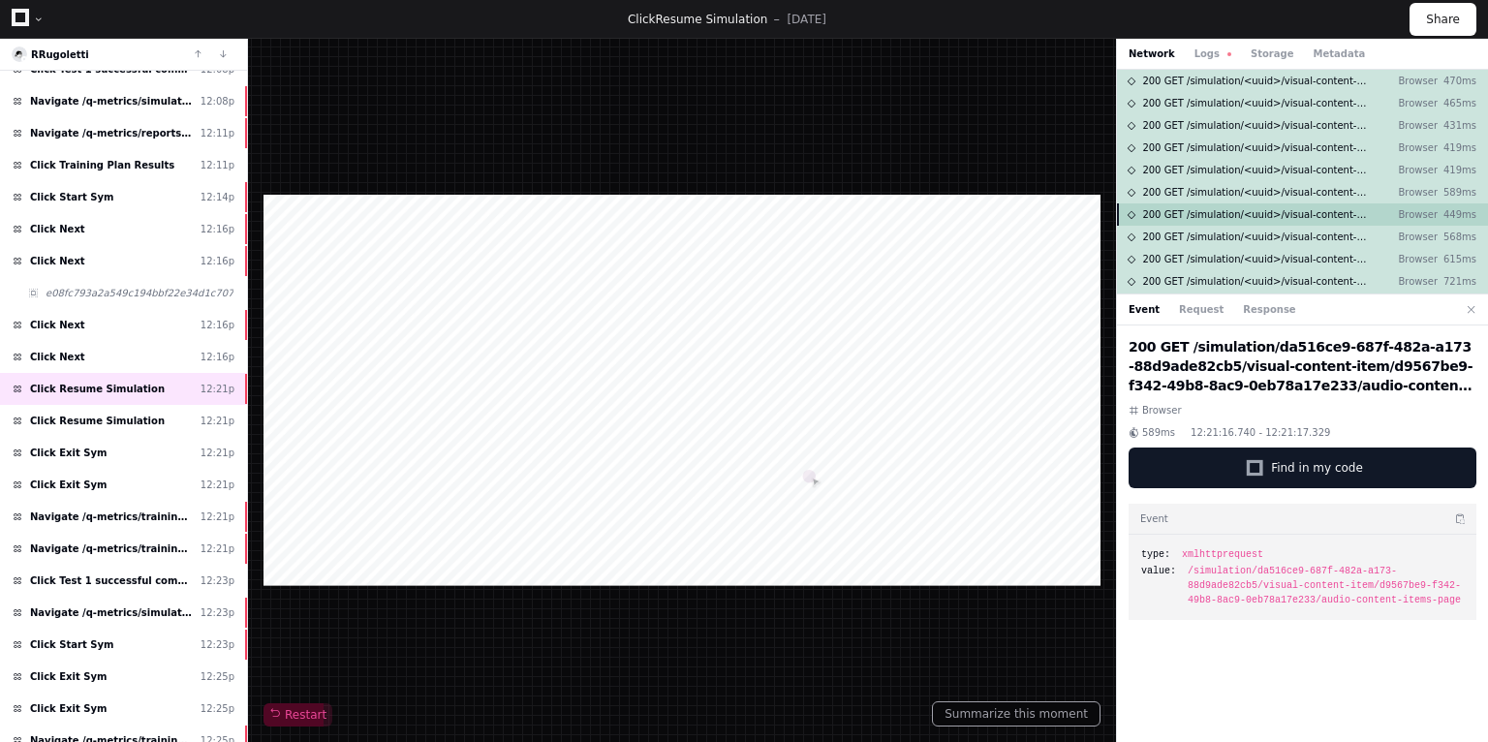
click at [1197, 214] on span "200 GET /simulation/<uuid>/visual-content-item/<uuid>/audio-content-items-page" at bounding box center [1255, 214] width 226 height 15
click at [1210, 230] on span "200 GET /simulation/<uuid>/visual-content-item/<uuid>/audio-content-items-page" at bounding box center [1255, 237] width 226 height 15
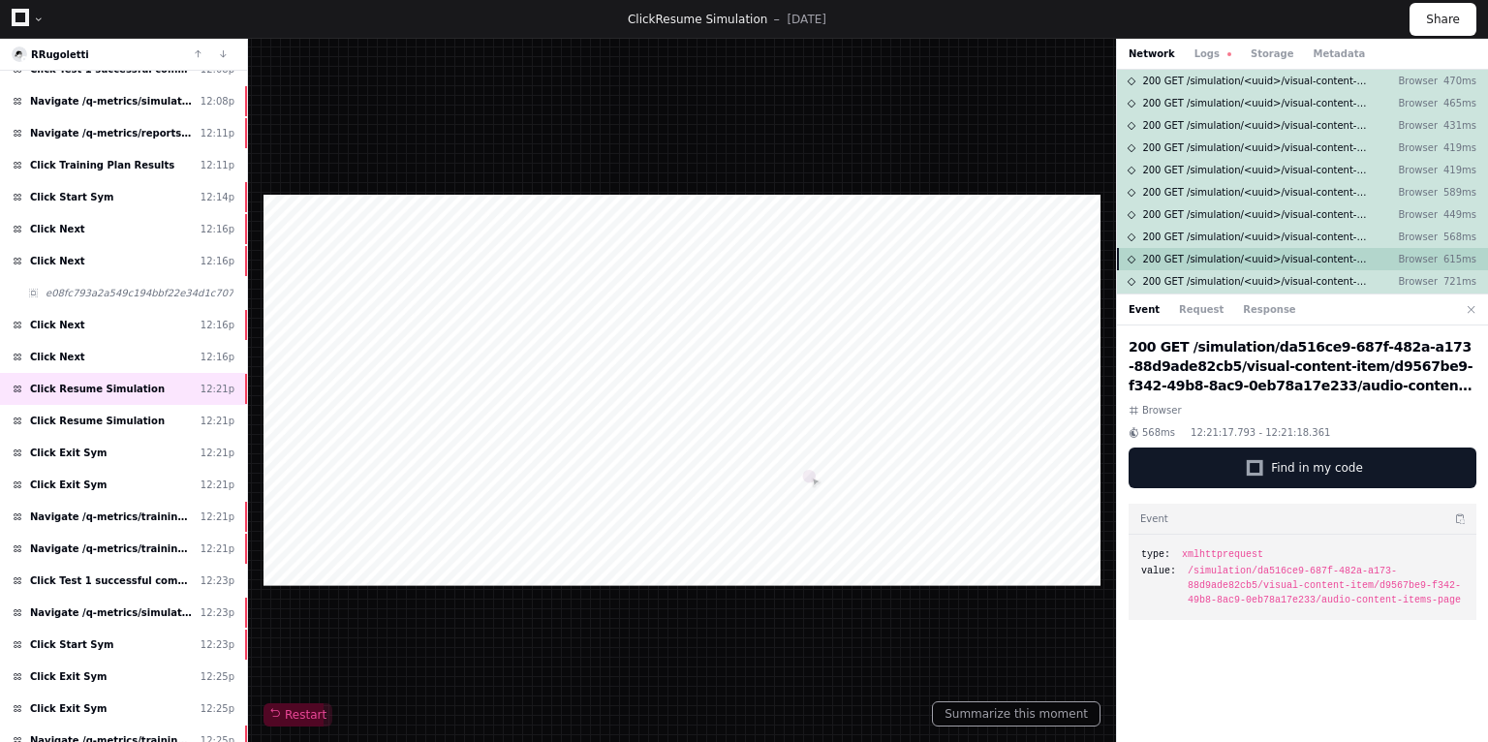
click at [1247, 258] on span "200 GET /simulation/<uuid>/visual-content-item/<uuid>/audio-content-items-page" at bounding box center [1255, 259] width 226 height 15
click at [1262, 202] on span "200 GET /simulation/<uuid>/visual-content-item/<uuid>/audio-content-items-page" at bounding box center [1255, 204] width 226 height 15
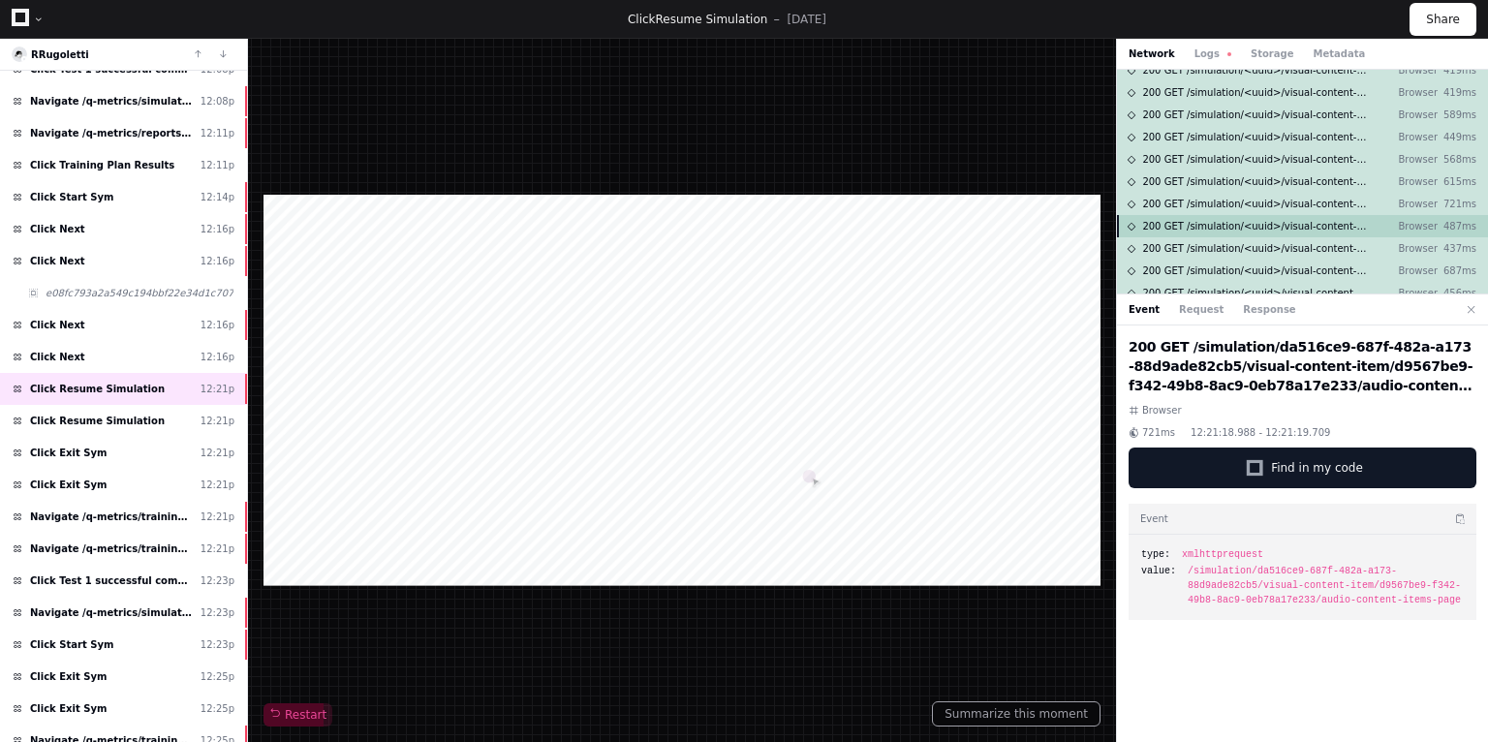
click at [1252, 222] on span "200 GET /simulation/<uuid>/visual-content-item/<uuid>/audio-content-items-page" at bounding box center [1255, 226] width 226 height 15
click at [1252, 237] on div "200 GET /simulation/<uuid>/visual-content-item/<uuid>/audio-content-items-page …" at bounding box center [1302, 248] width 371 height 22
click at [1256, 267] on span "200 GET /simulation/<uuid>/visual-content-item/<uuid>/audio-content-items-page" at bounding box center [1255, 271] width 226 height 15
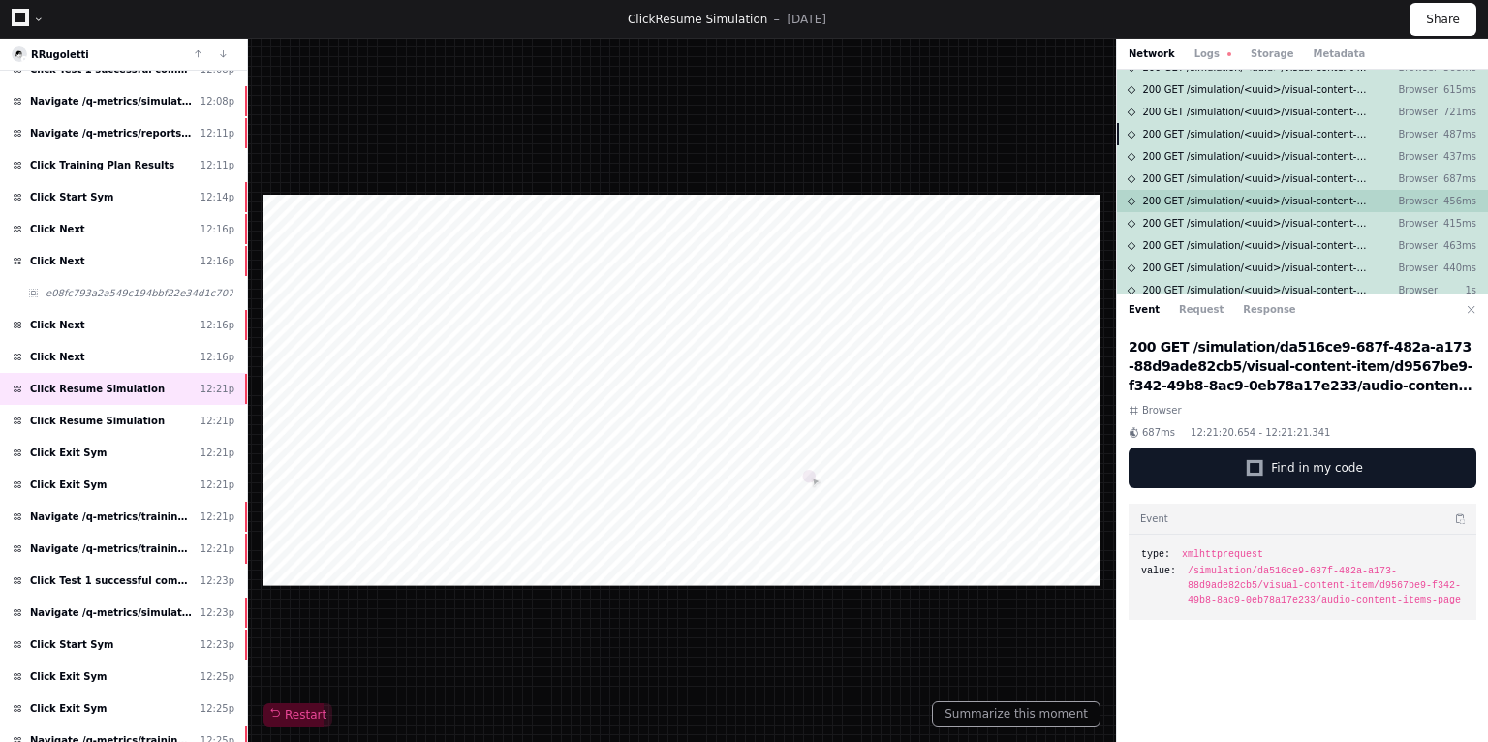
scroll to position [310, 0]
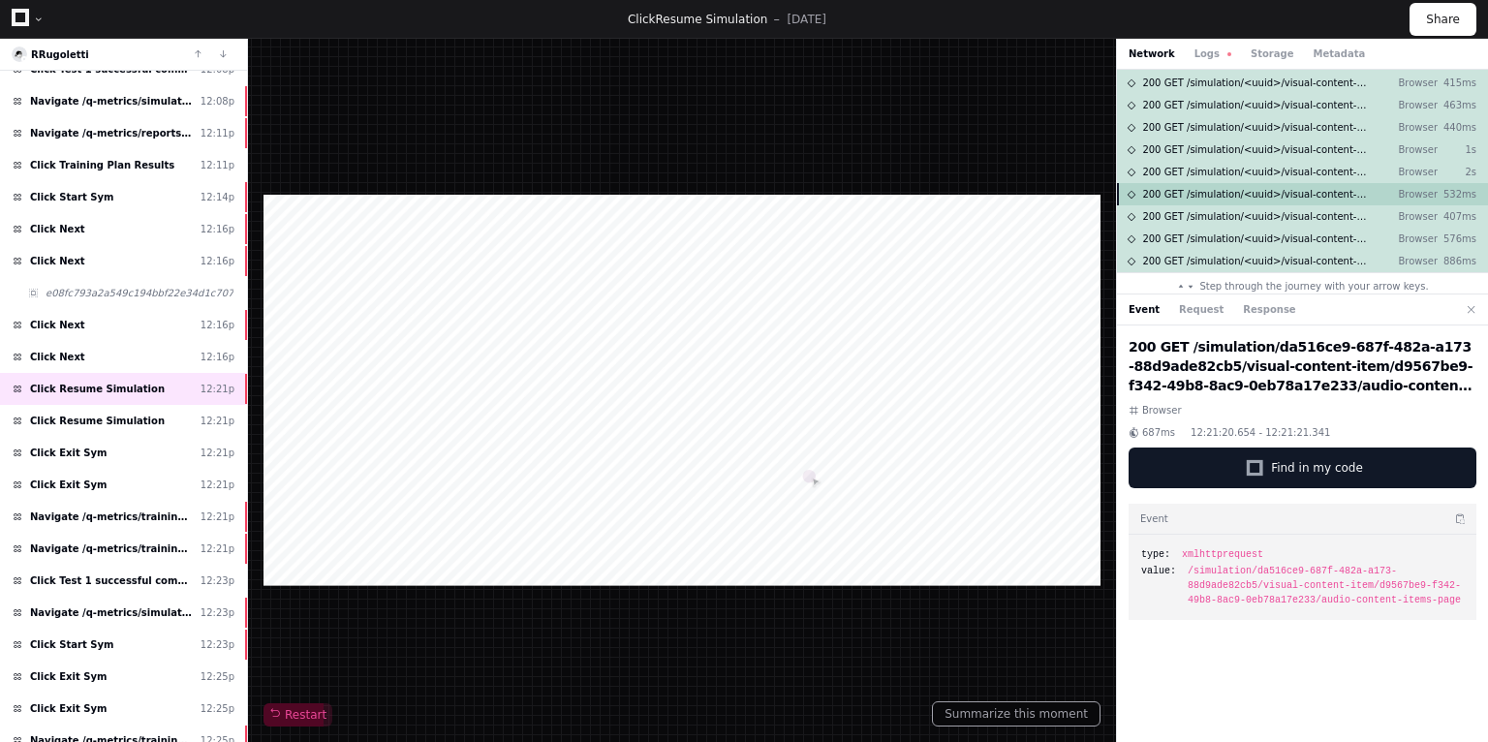
click at [1293, 193] on span "200 GET /simulation/<uuid>/visual-content-item/<uuid>/audio-content-items-page" at bounding box center [1255, 194] width 226 height 15
click at [1275, 212] on span "200 GET /simulation/<uuid>/visual-content-item/<uuid>/audio-content-items-page" at bounding box center [1255, 216] width 226 height 15
click at [126, 419] on span "Click Resume Simulation" at bounding box center [97, 421] width 135 height 15
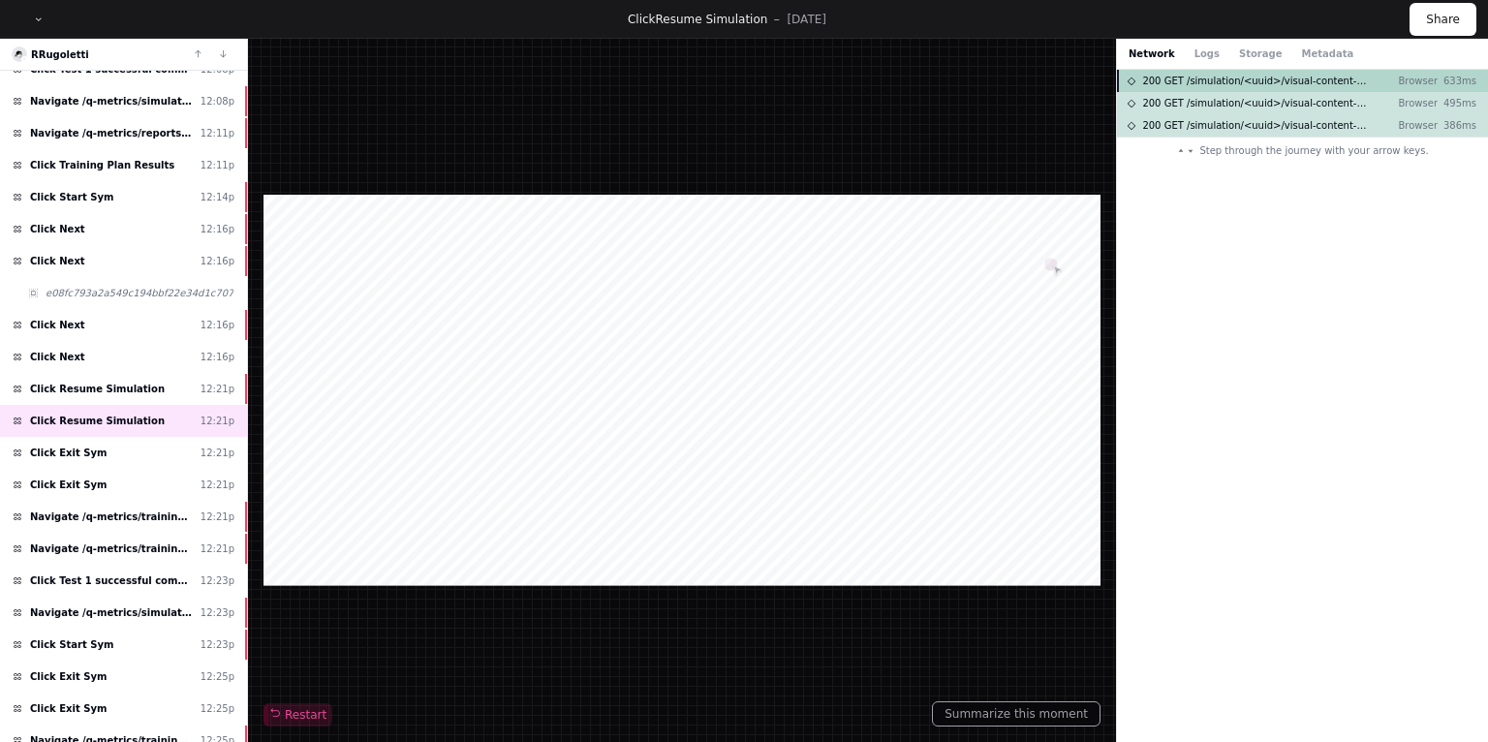
click at [1237, 85] on span "200 GET /simulation/<uuid>/visual-content-item/<uuid>/audio-content-items-page" at bounding box center [1255, 81] width 226 height 15
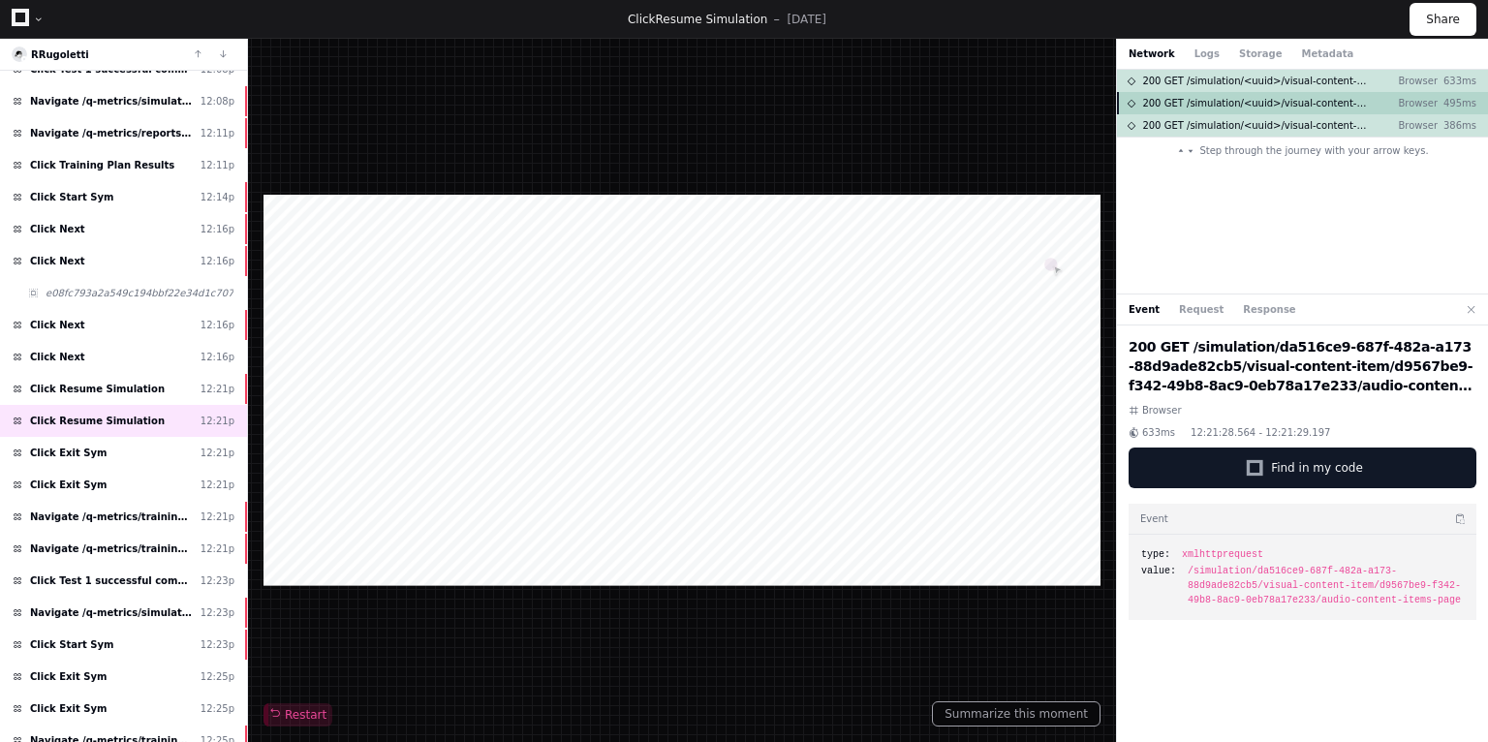
click at [1244, 104] on span "200 GET /simulation/<uuid>/visual-content-item/<uuid>/audio-content-items-page" at bounding box center [1255, 103] width 226 height 15
click at [1236, 125] on span "200 GET /simulation/<uuid>/visual-content-item/<uuid>/audio-content-items-page" at bounding box center [1255, 125] width 226 height 15
click at [1240, 102] on span "200 GET /simulation/<uuid>/visual-content-item/<uuid>/audio-content-items-page" at bounding box center [1255, 103] width 226 height 15
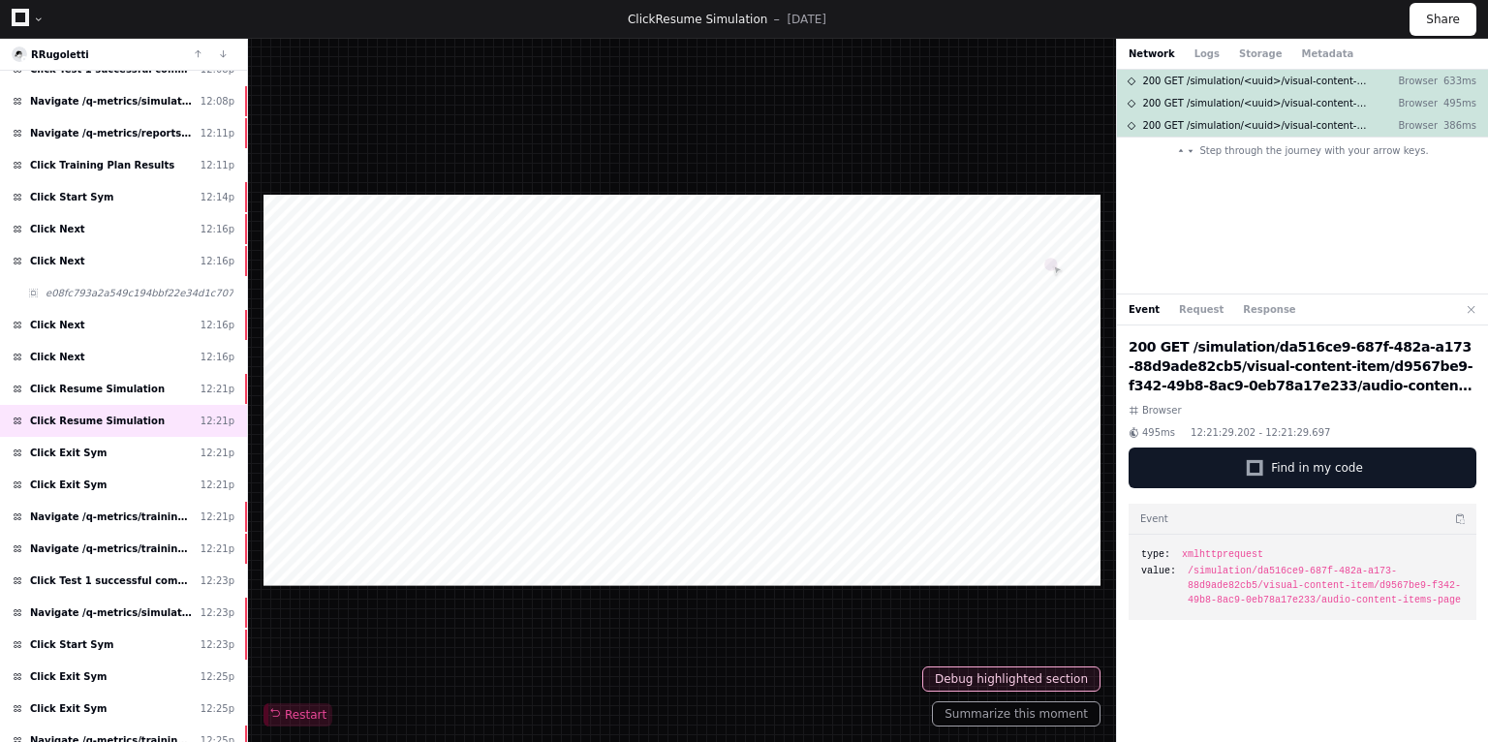
drag, startPoint x: 1345, startPoint y: 384, endPoint x: 1187, endPoint y: 342, distance: 163.3
click at [1187, 342] on h2 "200 GET /simulation/da516ce9-687f-482a-a173-88d9ade82cb5/visual-content-item/d9…" at bounding box center [1303, 366] width 348 height 58
copy h2 "simulation/da516ce9-687f-482a-a173-88d9ade82cb5/visual-content-item/d9567be9-f3…"
click at [1316, 380] on h2 "200 GET /simulation/da516ce9-687f-482a-a173-88d9ade82cb5/visual-content-item/d9…" at bounding box center [1303, 366] width 348 height 58
click at [1280, 371] on h2 "200 GET /simulation/da516ce9-687f-482a-a173-88d9ade82cb5/visual-content-item/d9…" at bounding box center [1303, 366] width 348 height 58
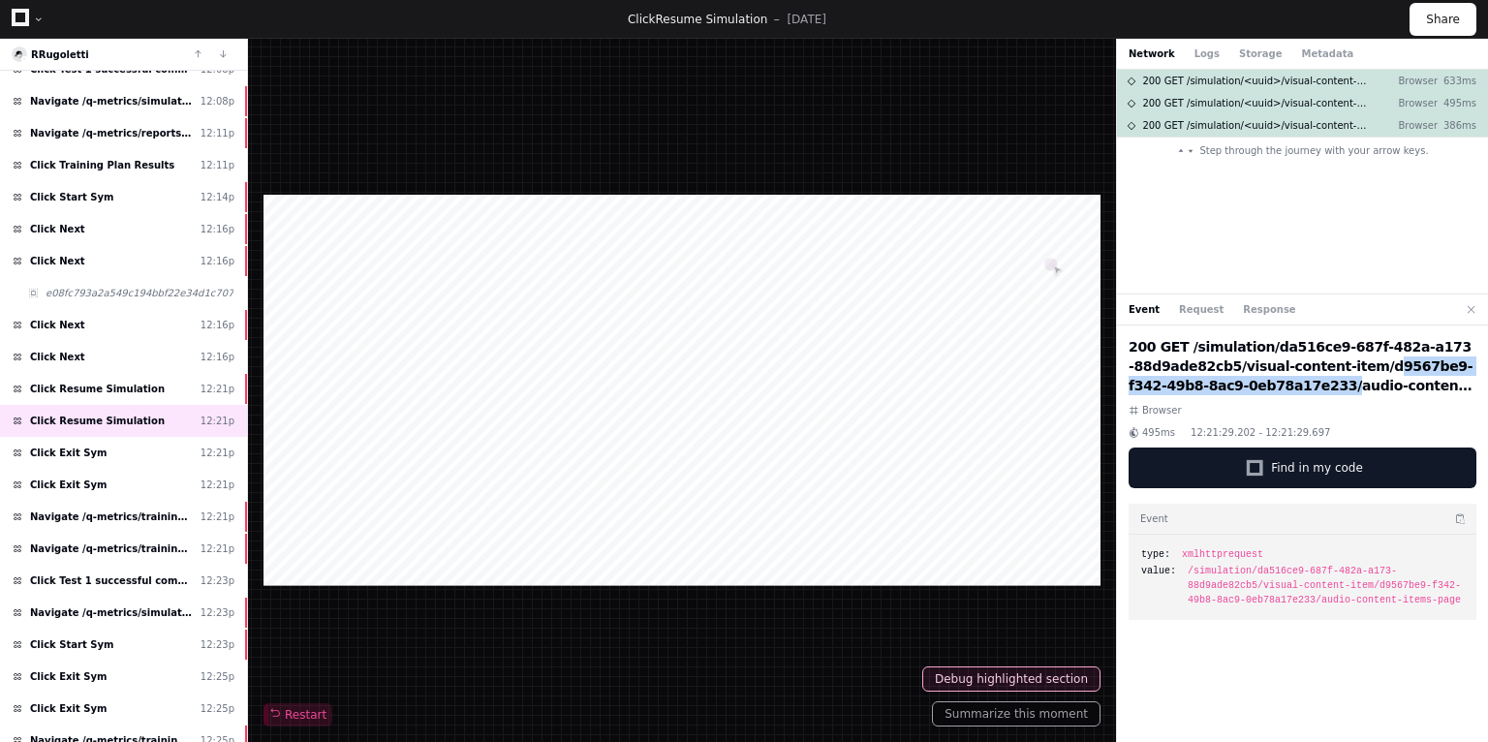
drag, startPoint x: 1274, startPoint y: 365, endPoint x: 1177, endPoint y: 388, distance: 99.4
click at [1177, 388] on h2 "200 GET /simulation/da516ce9-687f-482a-a173-88d9ade82cb5/visual-content-item/d9…" at bounding box center [1303, 366] width 348 height 58
drag, startPoint x: 1177, startPoint y: 388, endPoint x: 1174, endPoint y: 311, distance: 76.6
click at [1179, 311] on button "Request" at bounding box center [1201, 309] width 45 height 15
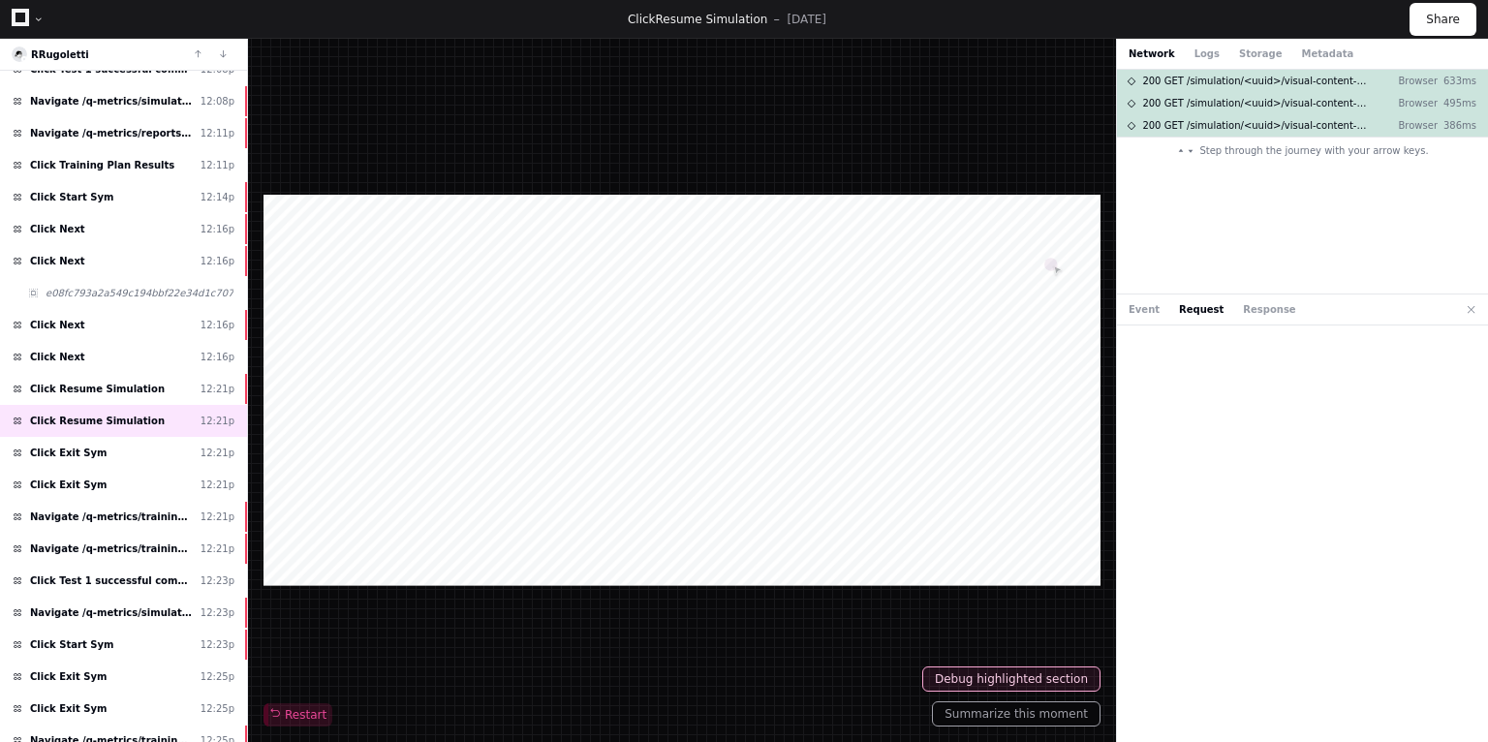
click at [1163, 311] on div "Event Request Response" at bounding box center [1213, 309] width 168 height 15
click at [1138, 313] on button "Event" at bounding box center [1144, 309] width 31 height 15
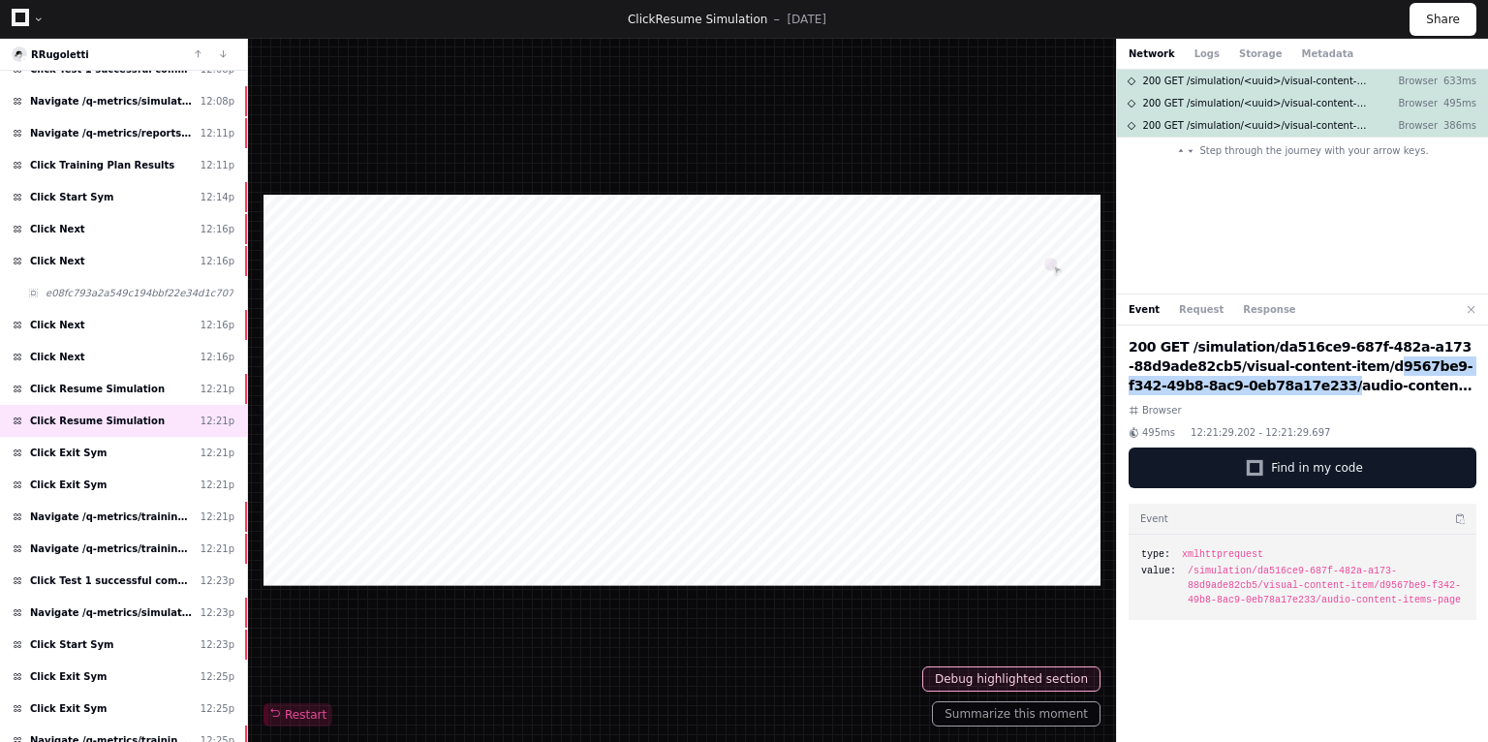
drag, startPoint x: 1271, startPoint y: 368, endPoint x: 1172, endPoint y: 388, distance: 100.7
click at [1172, 388] on h2 "200 GET /simulation/da516ce9-687f-482a-a173-88d9ade82cb5/visual-content-item/d9…" at bounding box center [1303, 366] width 348 height 58
copy h2 "d9567be9-f342-49b8-8ac9-0eb78a17e233"
click at [156, 380] on div "Click Resume Simulation 12:21p" at bounding box center [123, 389] width 247 height 32
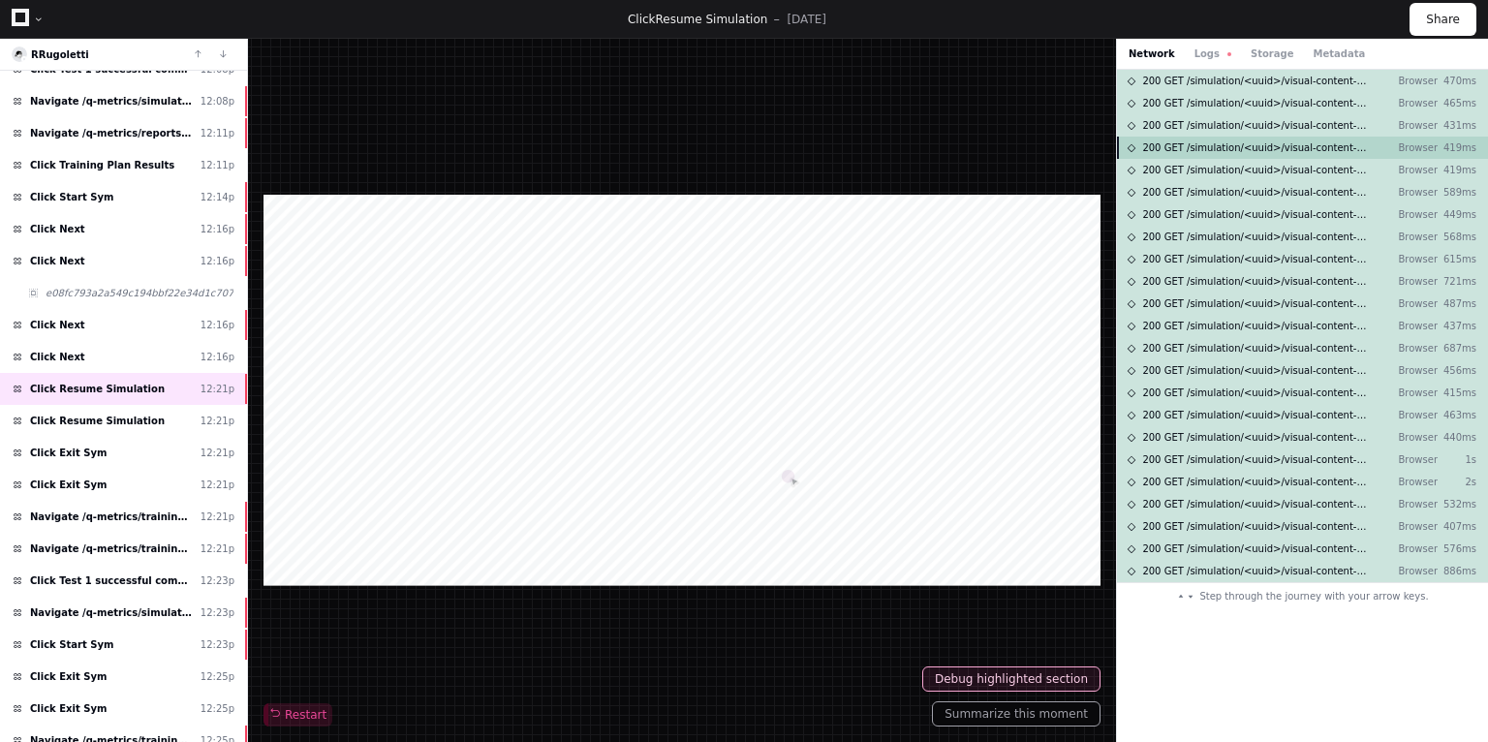
click at [1229, 156] on div "200 GET /simulation/<uuid>/visual-content-item/<uuid>/audio-content-items-page …" at bounding box center [1302, 148] width 371 height 22
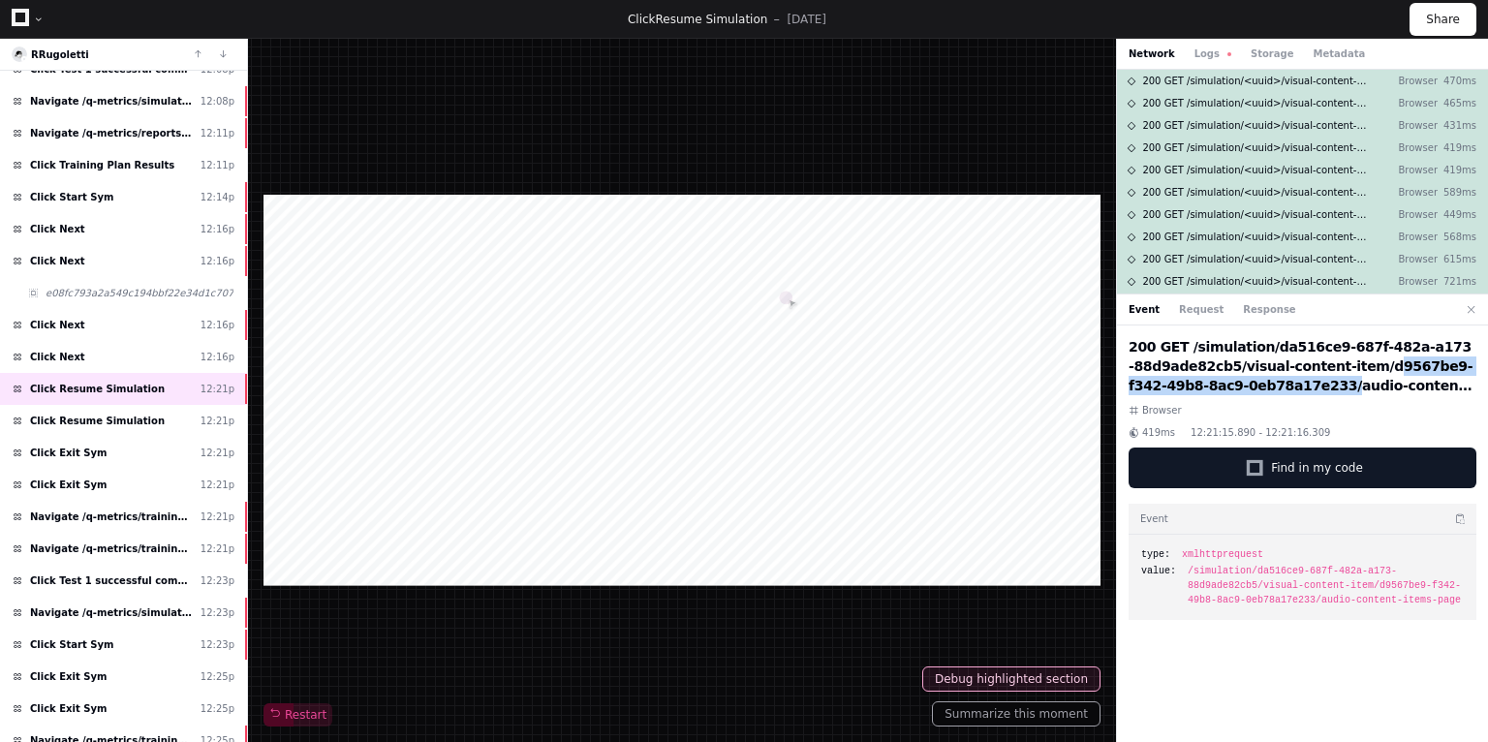
drag, startPoint x: 1275, startPoint y: 369, endPoint x: 1177, endPoint y: 390, distance: 100.1
click at [1177, 390] on h2 "200 GET /simulation/da516ce9-687f-482a-a173-88d9ade82cb5/visual-content-item/d9…" at bounding box center [1303, 366] width 348 height 58
copy h2 "d9567be9-f342-49b8-8ac9-0eb78a17e233"
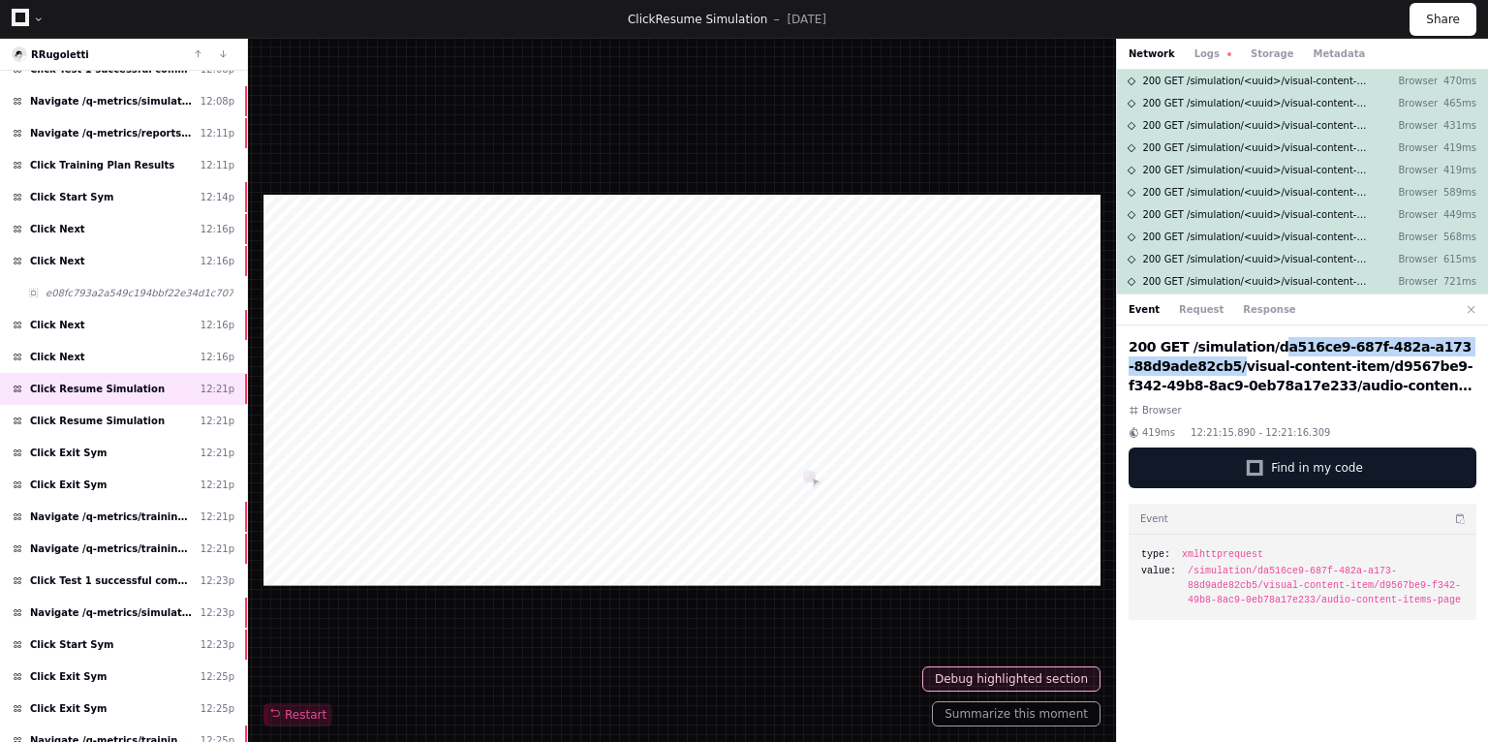
drag, startPoint x: 1253, startPoint y: 347, endPoint x: 1148, endPoint y: 367, distance: 106.6
click at [1148, 367] on h2 "200 GET /simulation/da516ce9-687f-482a-a173-88d9ade82cb5/visual-content-item/d9…" at bounding box center [1303, 366] width 348 height 58
copy h2 "da516ce9-687f-482a-a173-88d9ade82cb5"
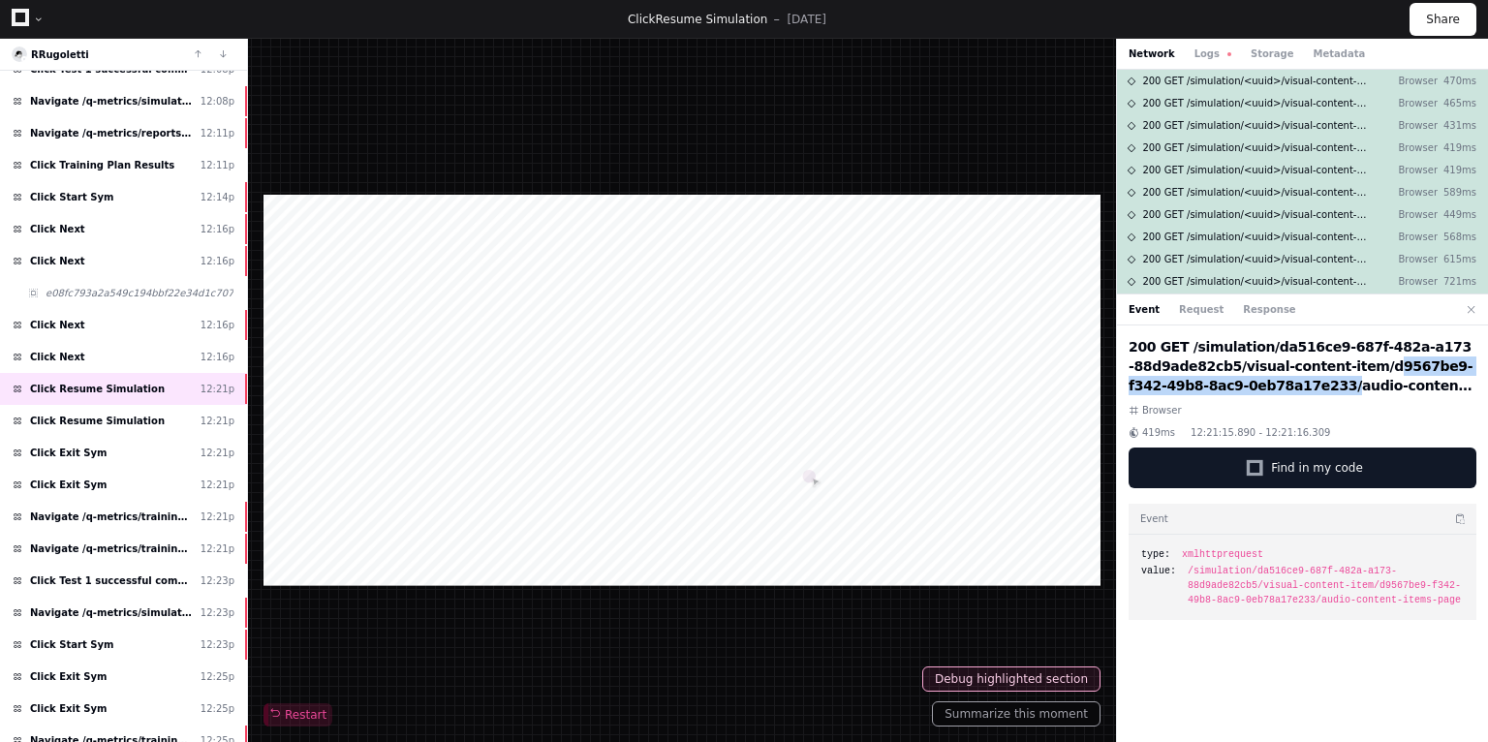
drag, startPoint x: 1274, startPoint y: 363, endPoint x: 1173, endPoint y: 385, distance: 103.0
click at [1173, 385] on h2 "200 GET /simulation/da516ce9-687f-482a-a173-88d9ade82cb5/visual-content-item/d9…" at bounding box center [1303, 366] width 348 height 58
copy h2 "d9567be9-f342-49b8-8ac9-0eb78a17e233"
click at [1197, 86] on span "200 GET /simulation/<uuid>/visual-content-item/<uuid>/audio-content-items-page" at bounding box center [1255, 81] width 226 height 15
click at [1243, 311] on button "Response" at bounding box center [1269, 309] width 52 height 15
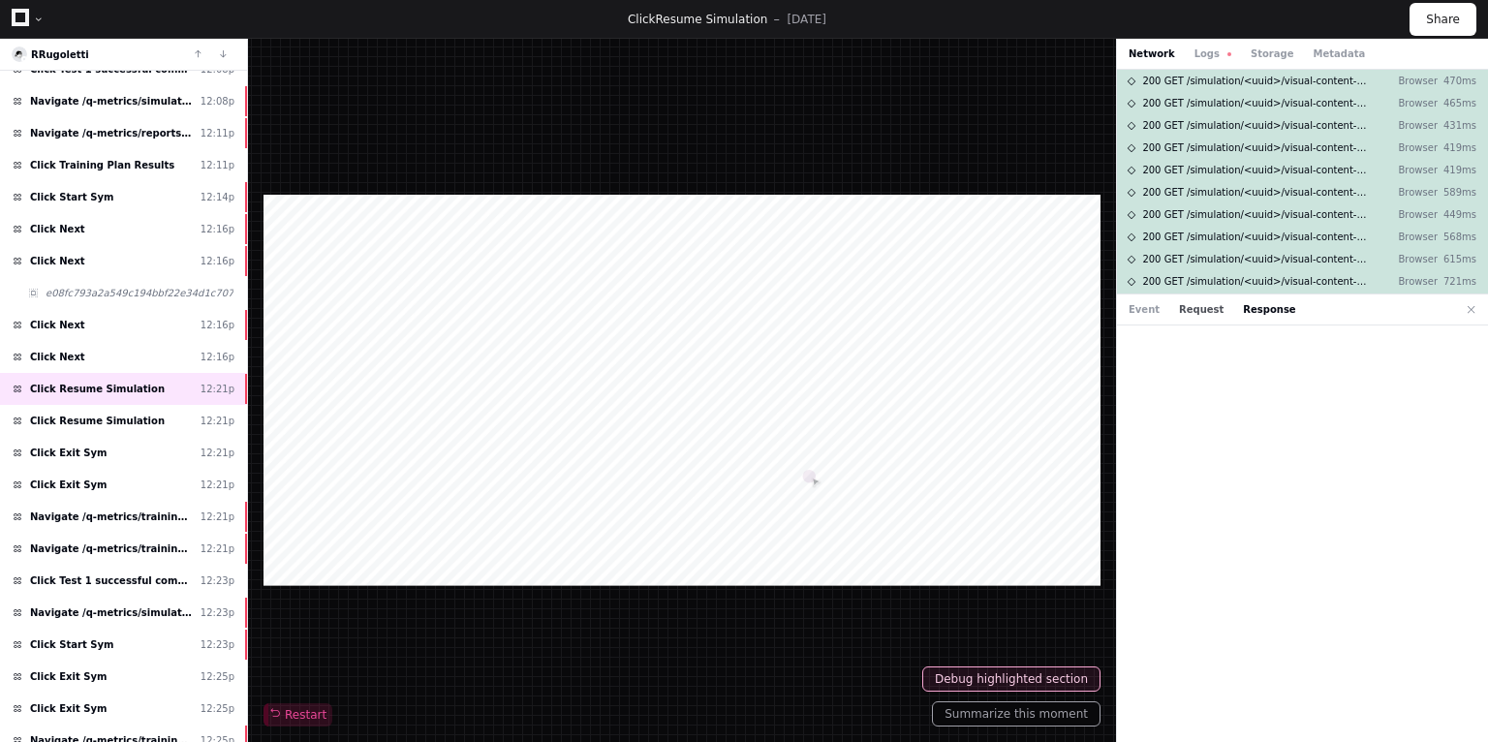
click at [1201, 312] on button "Request" at bounding box center [1201, 309] width 45 height 15
click at [1246, 310] on button "Response" at bounding box center [1269, 309] width 52 height 15
click at [1228, 92] on div "200 GET /simulation/<uuid>/visual-content-item/<uuid>/audio-content-items-page …" at bounding box center [1302, 103] width 371 height 22
click at [1208, 109] on span "200 GET /simulation/<uuid>/visual-content-item/<uuid>/audio-content-items-page" at bounding box center [1255, 103] width 226 height 15
click at [1199, 127] on span "200 GET /simulation/<uuid>/visual-content-item/<uuid>/audio-content-items-page" at bounding box center [1255, 125] width 226 height 15
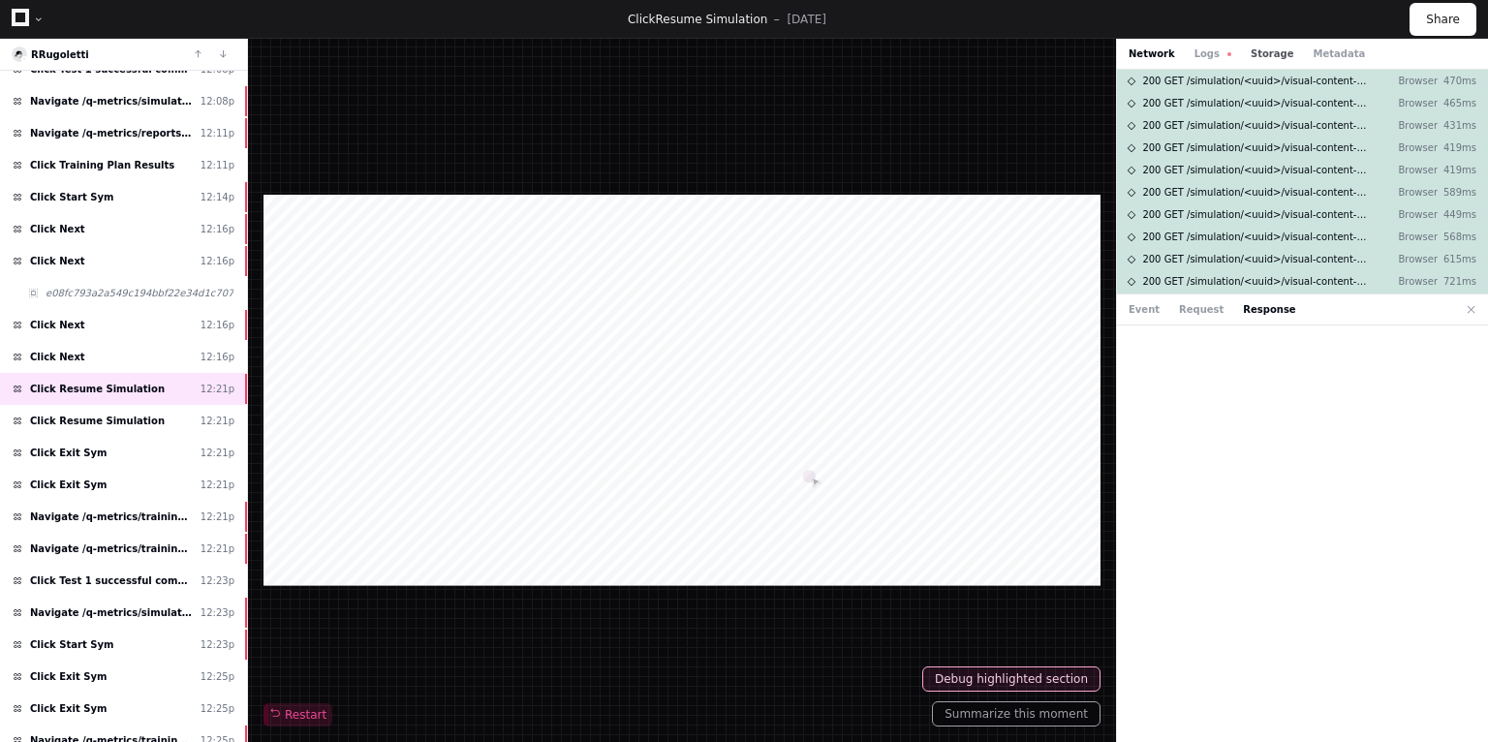
click at [1251, 54] on button "Storage" at bounding box center [1272, 54] width 43 height 15
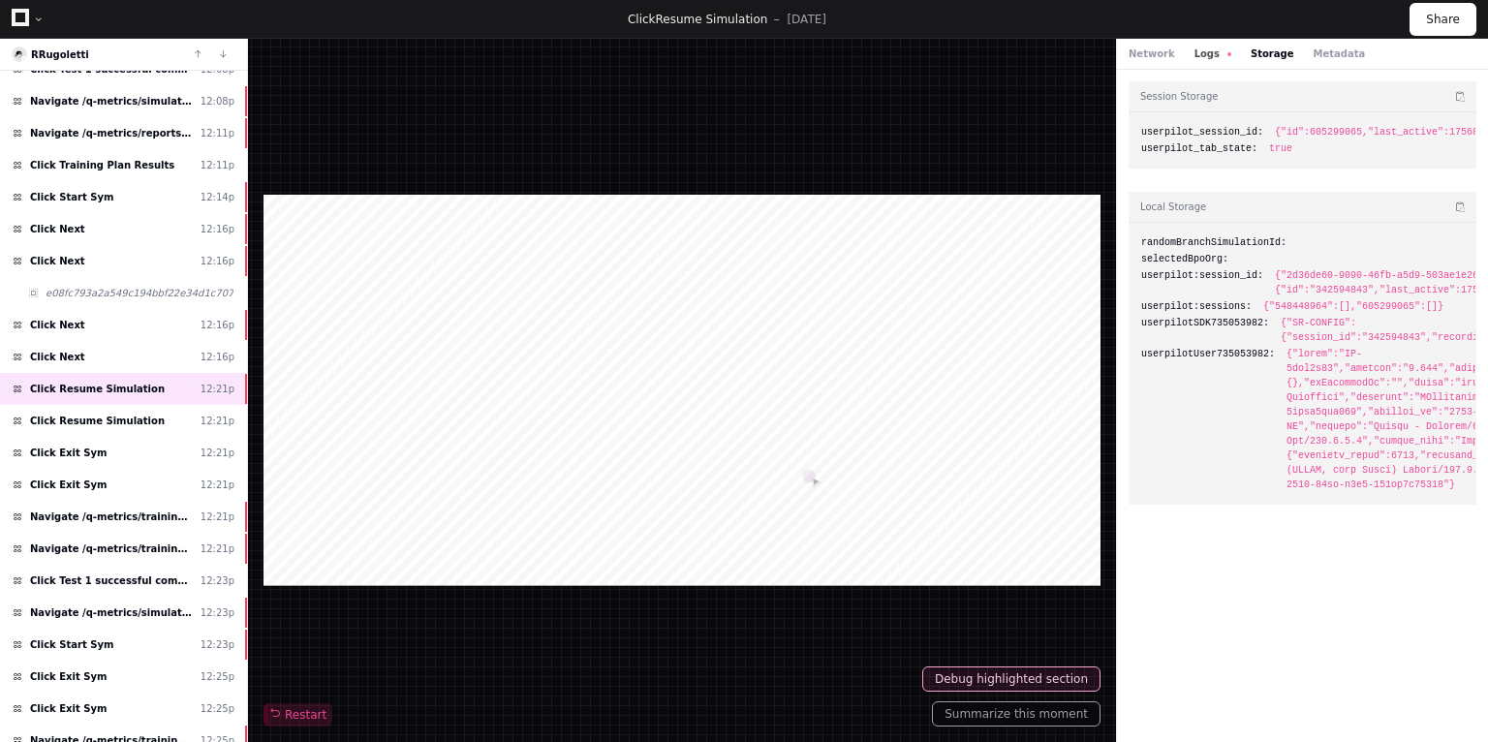
click at [1197, 53] on button "Logs" at bounding box center [1213, 54] width 37 height 15
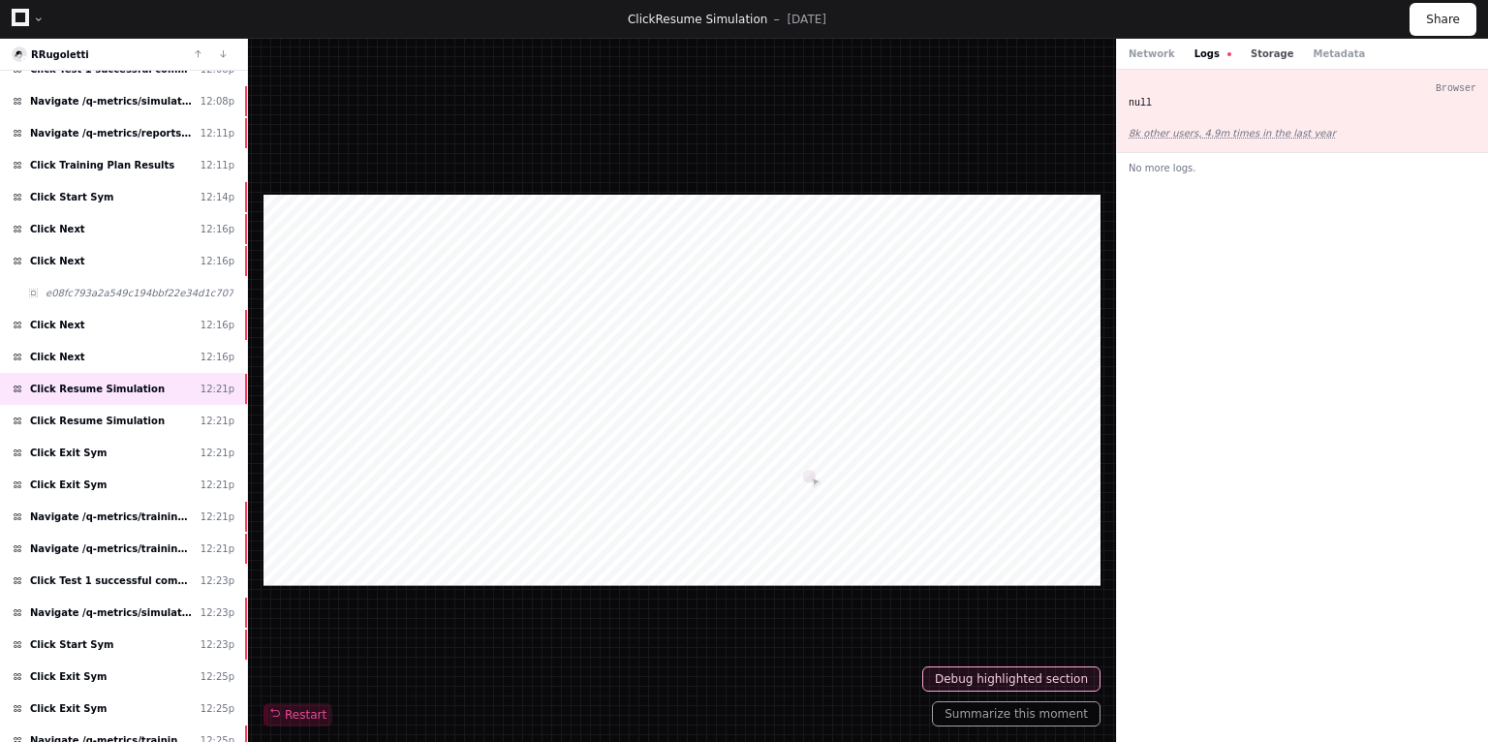
click at [1256, 53] on button "Storage" at bounding box center [1272, 54] width 43 height 15
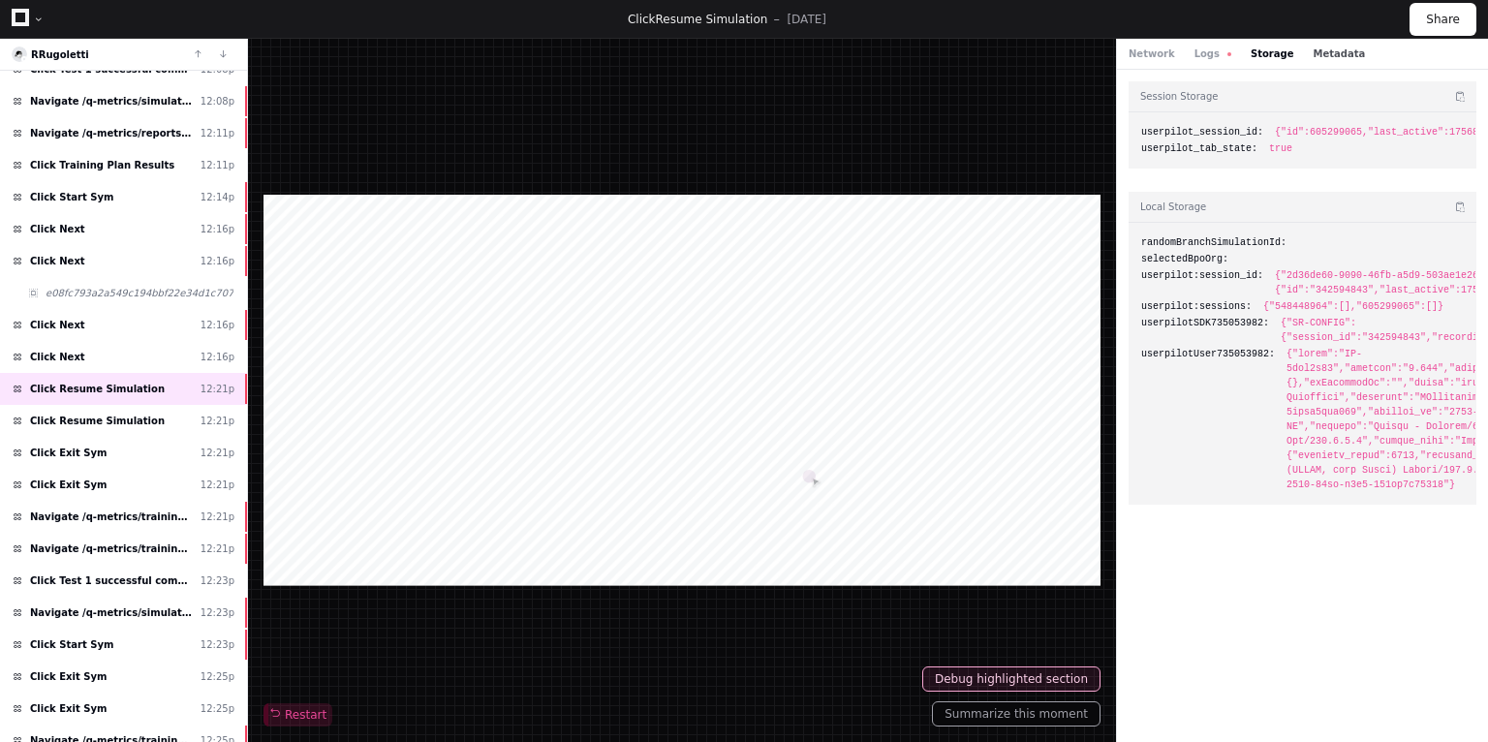
click at [1318, 59] on button "Metadata" at bounding box center [1339, 54] width 52 height 15
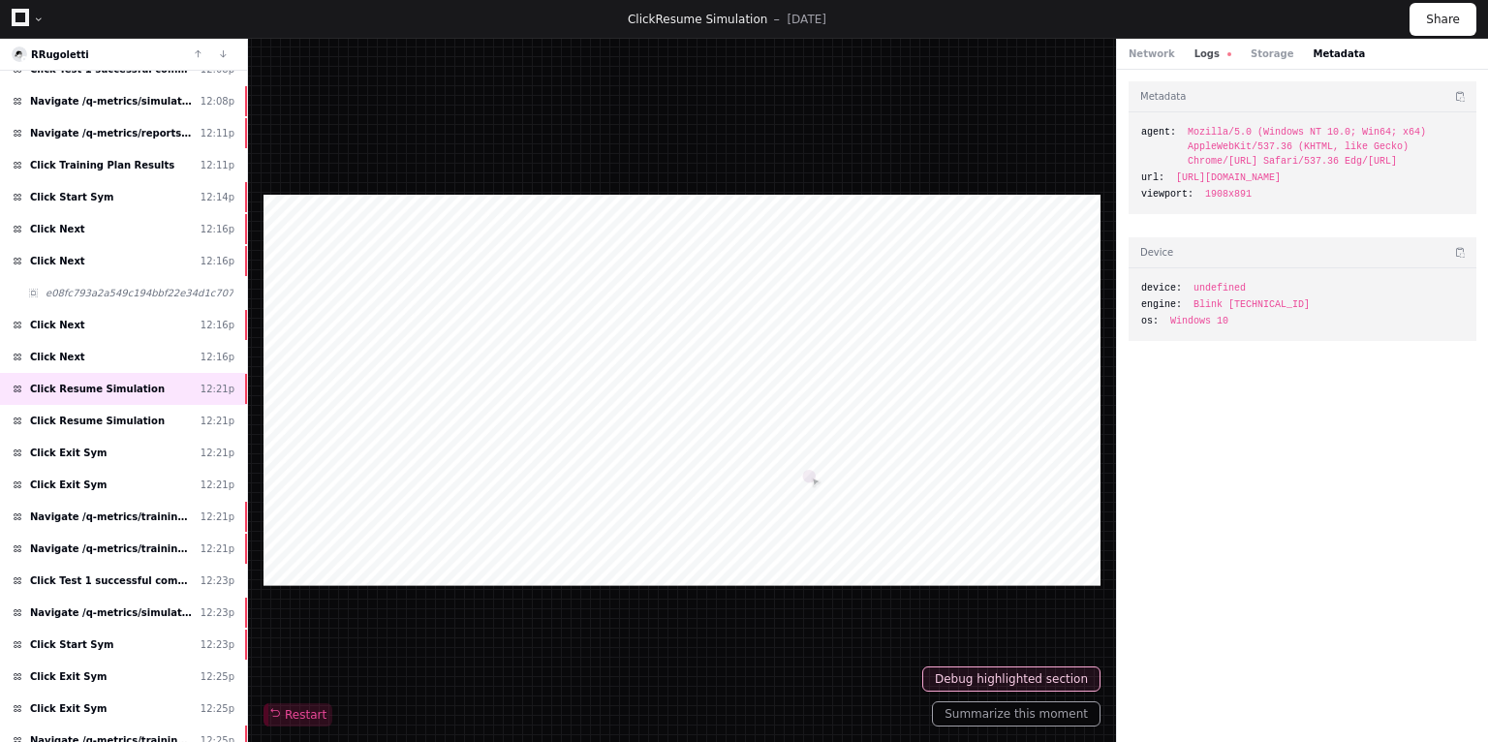
click at [1207, 57] on button "Logs" at bounding box center [1213, 54] width 37 height 15
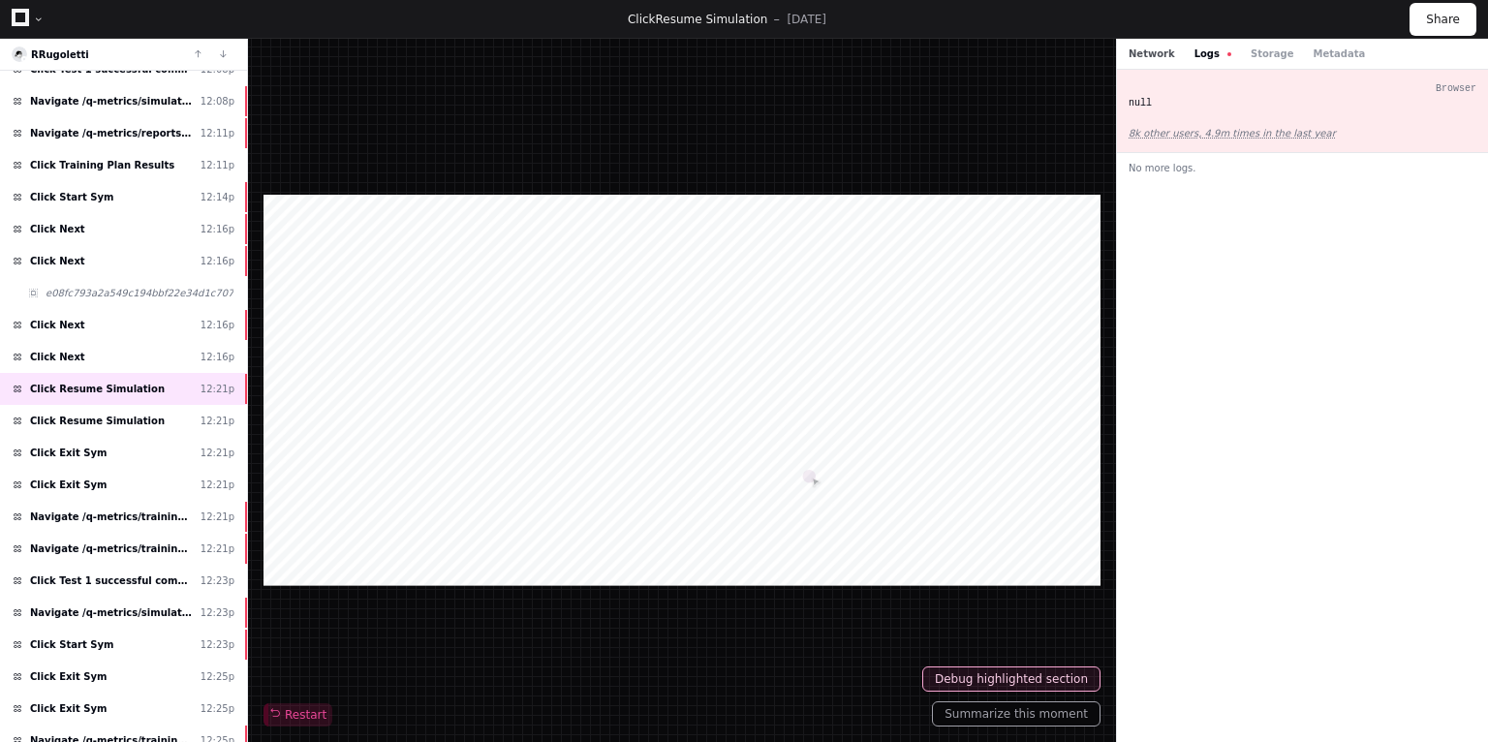
click at [1154, 52] on button "Network" at bounding box center [1152, 54] width 47 height 15
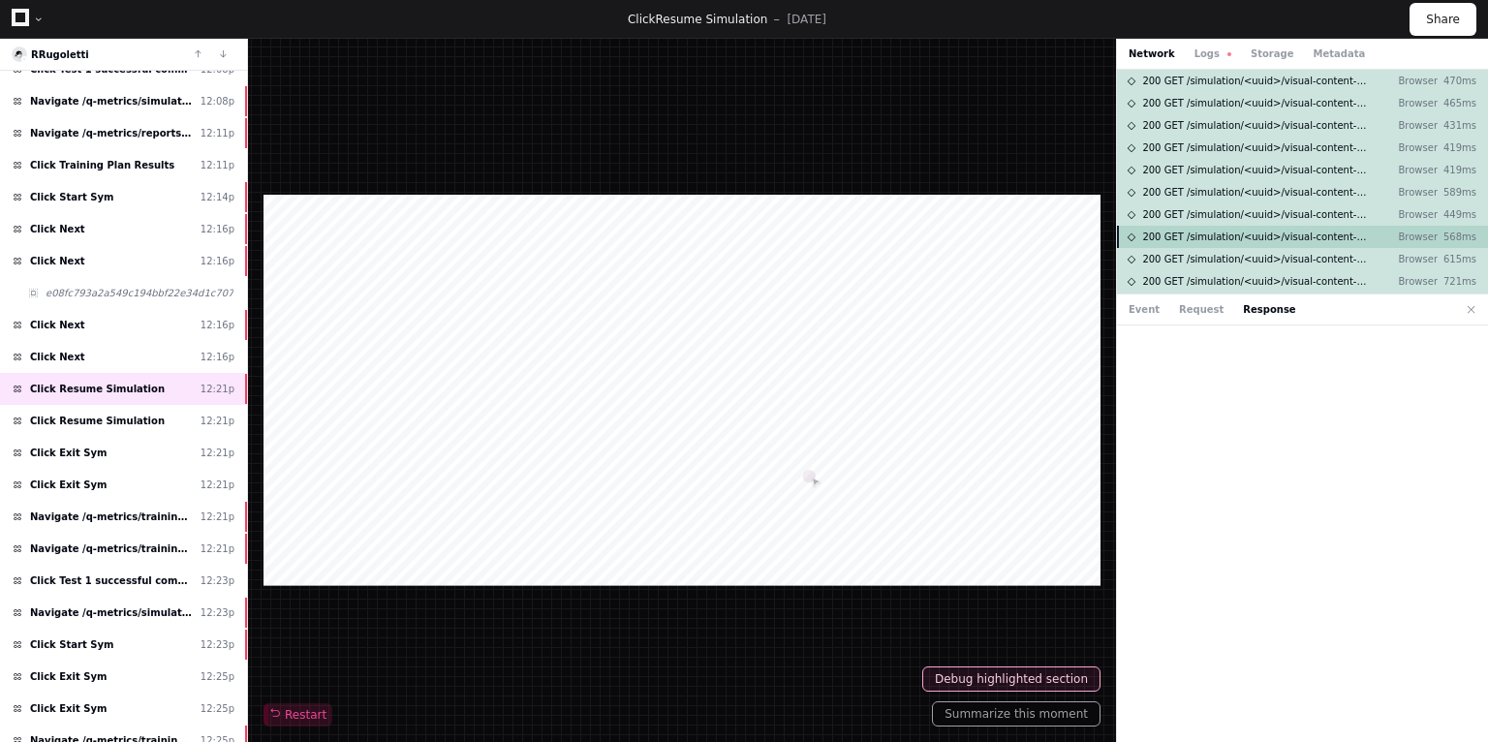
click at [1221, 246] on div "200 GET /simulation/<uuid>/visual-content-item/<uuid>/audio-content-items-page …" at bounding box center [1302, 326] width 371 height 513
click at [1247, 310] on button "Response" at bounding box center [1269, 309] width 52 height 15
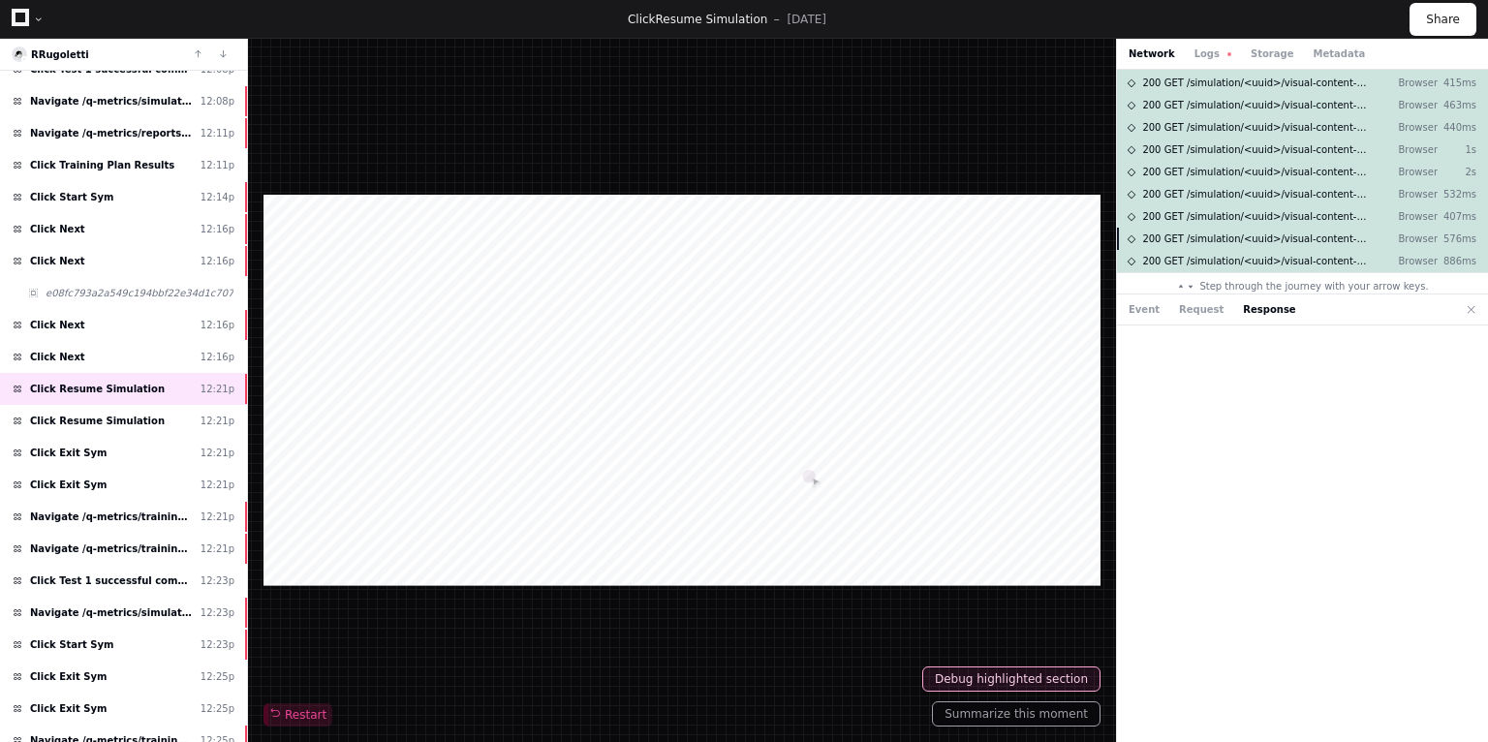
scroll to position [321, 0]
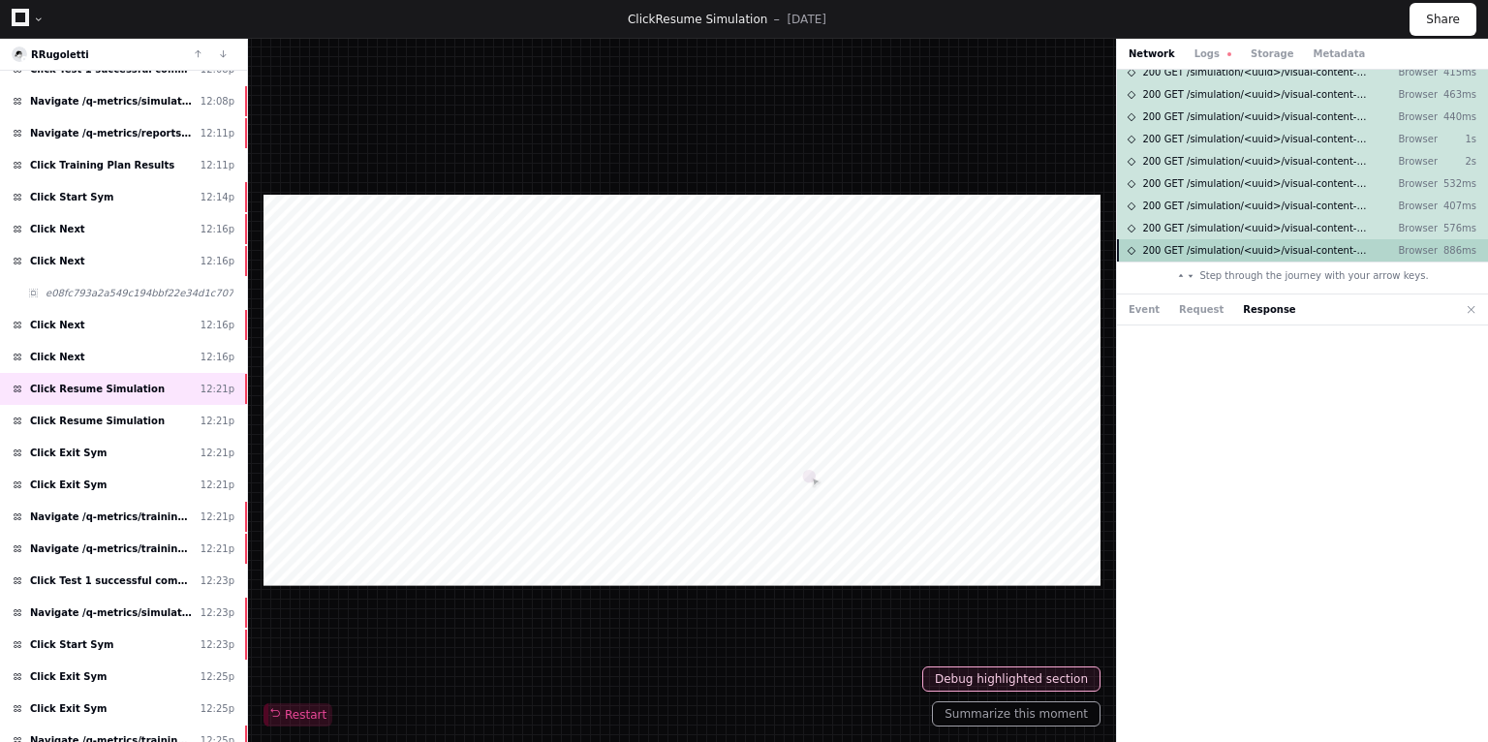
click at [1228, 246] on span "200 GET /simulation/<uuid>/visual-content-item/<uuid>/audio-content-items-page" at bounding box center [1255, 250] width 226 height 15
click at [1232, 233] on span "200 GET /simulation/<uuid>/visual-content-item/<uuid>/audio-content-items-page" at bounding box center [1255, 228] width 226 height 15
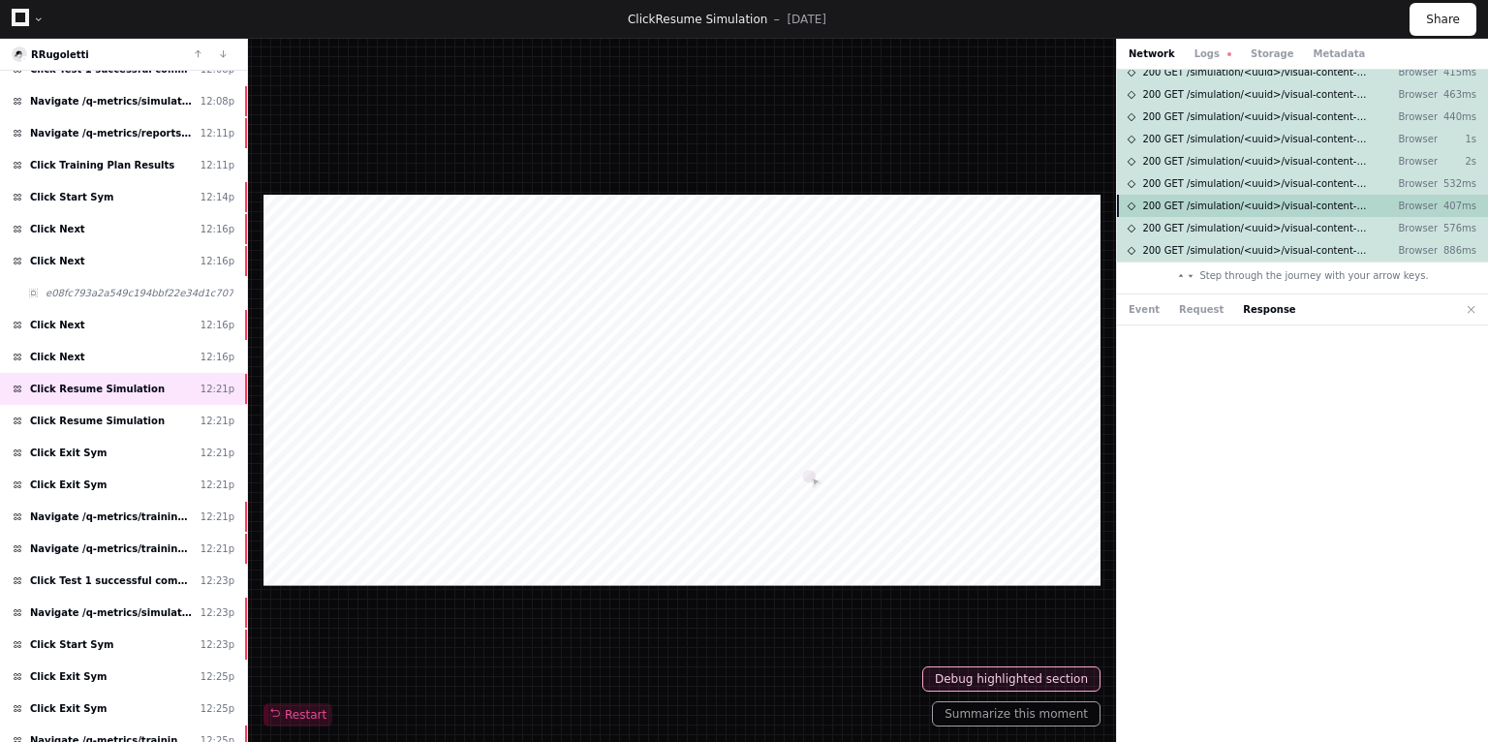
click at [1234, 212] on span "200 GET /simulation/<uuid>/visual-content-item/<uuid>/audio-content-items-page" at bounding box center [1255, 206] width 226 height 15
click at [1204, 306] on button "Request" at bounding box center [1201, 309] width 45 height 15
click at [1129, 312] on button "Event" at bounding box center [1144, 309] width 31 height 15
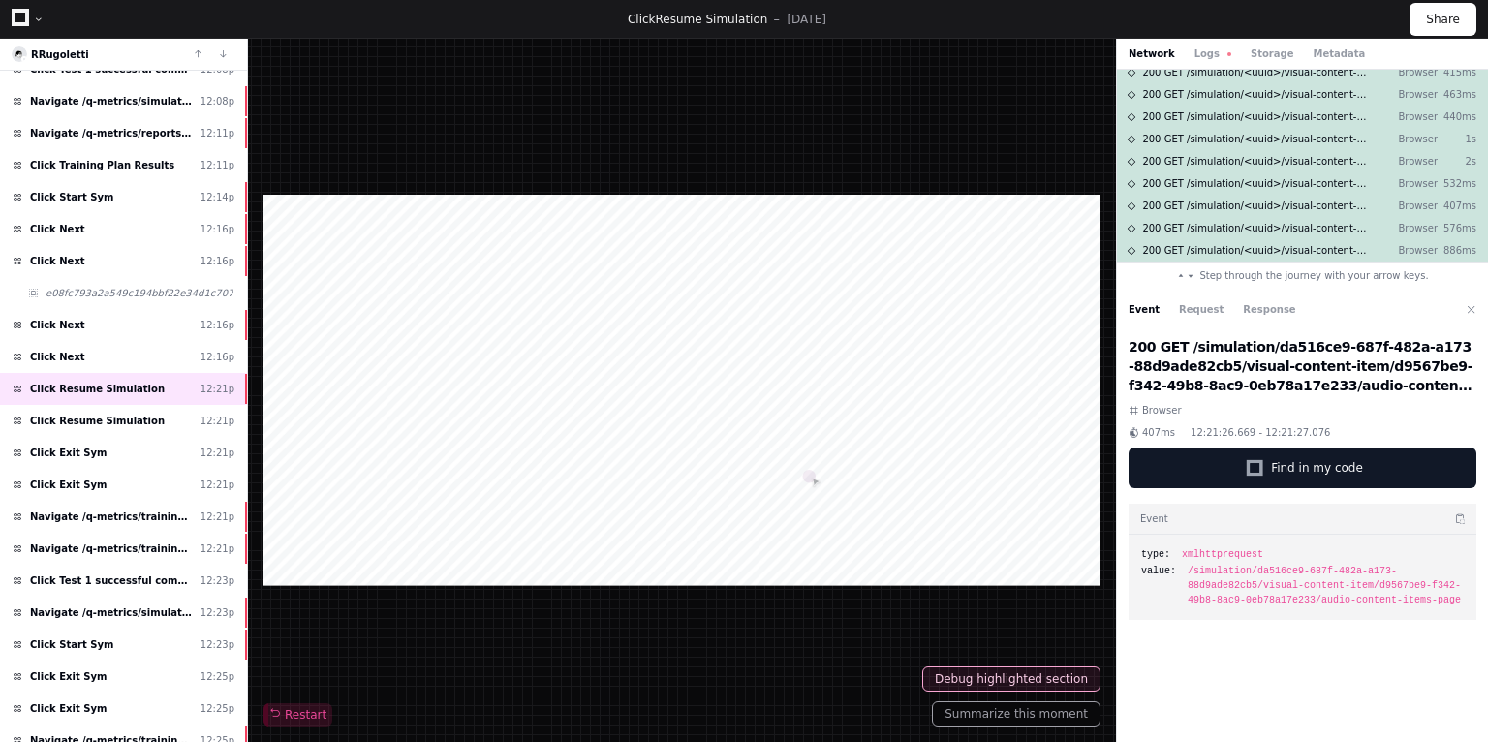
drag, startPoint x: 1336, startPoint y: 388, endPoint x: 1131, endPoint y: 352, distance: 208.5
click at [1131, 352] on h2 "200 GET /simulation/da516ce9-687f-482a-a173-88d9ade82cb5/visual-content-item/d9…" at bounding box center [1303, 366] width 348 height 58
copy h2 "200 GET /simulation/da516ce9-687f-482a-a173-88d9ade82cb5/visual-content-item/d9…"
click at [1182, 310] on button "Request" at bounding box center [1201, 309] width 45 height 15
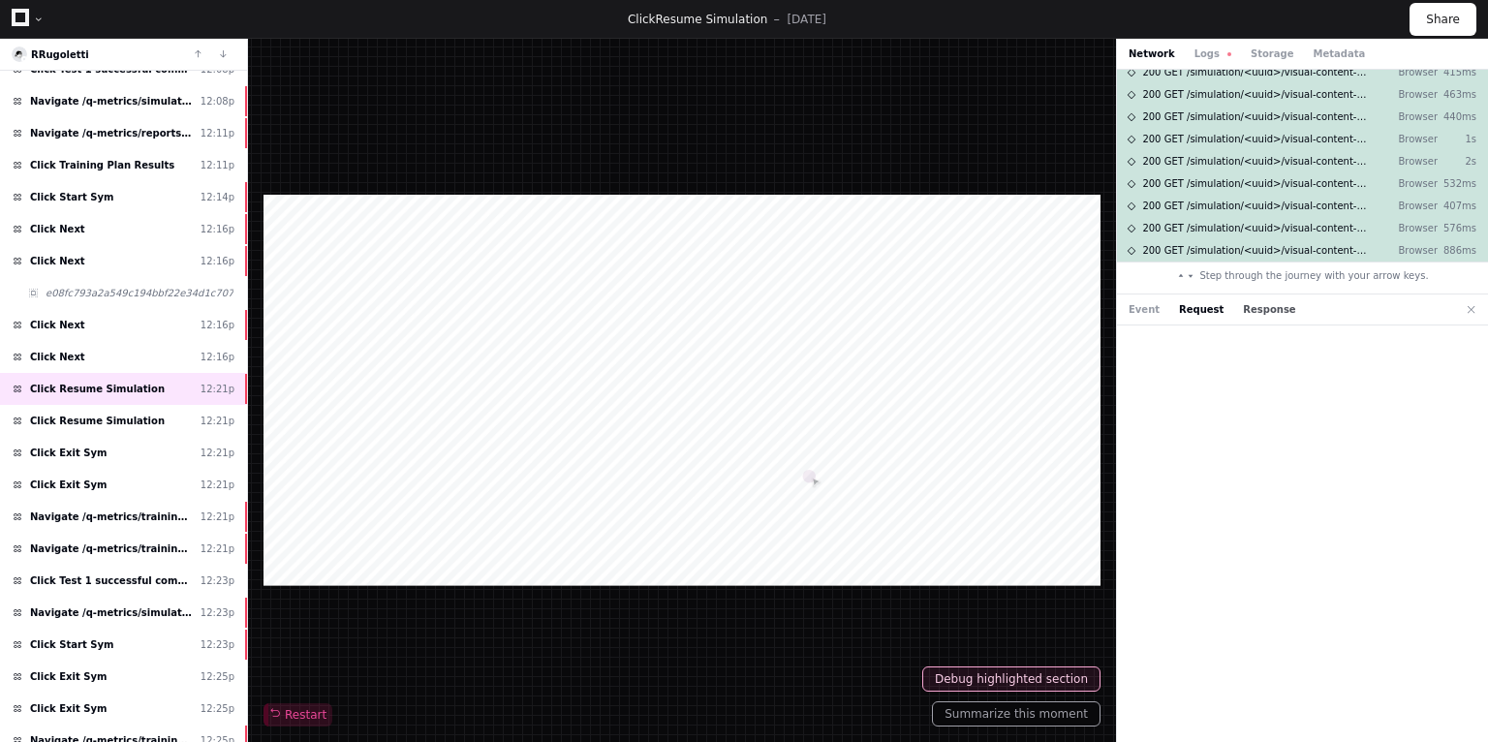
click at [1251, 304] on button "Response" at bounding box center [1269, 309] width 52 height 15
click at [1139, 306] on button "Event" at bounding box center [1144, 309] width 31 height 15
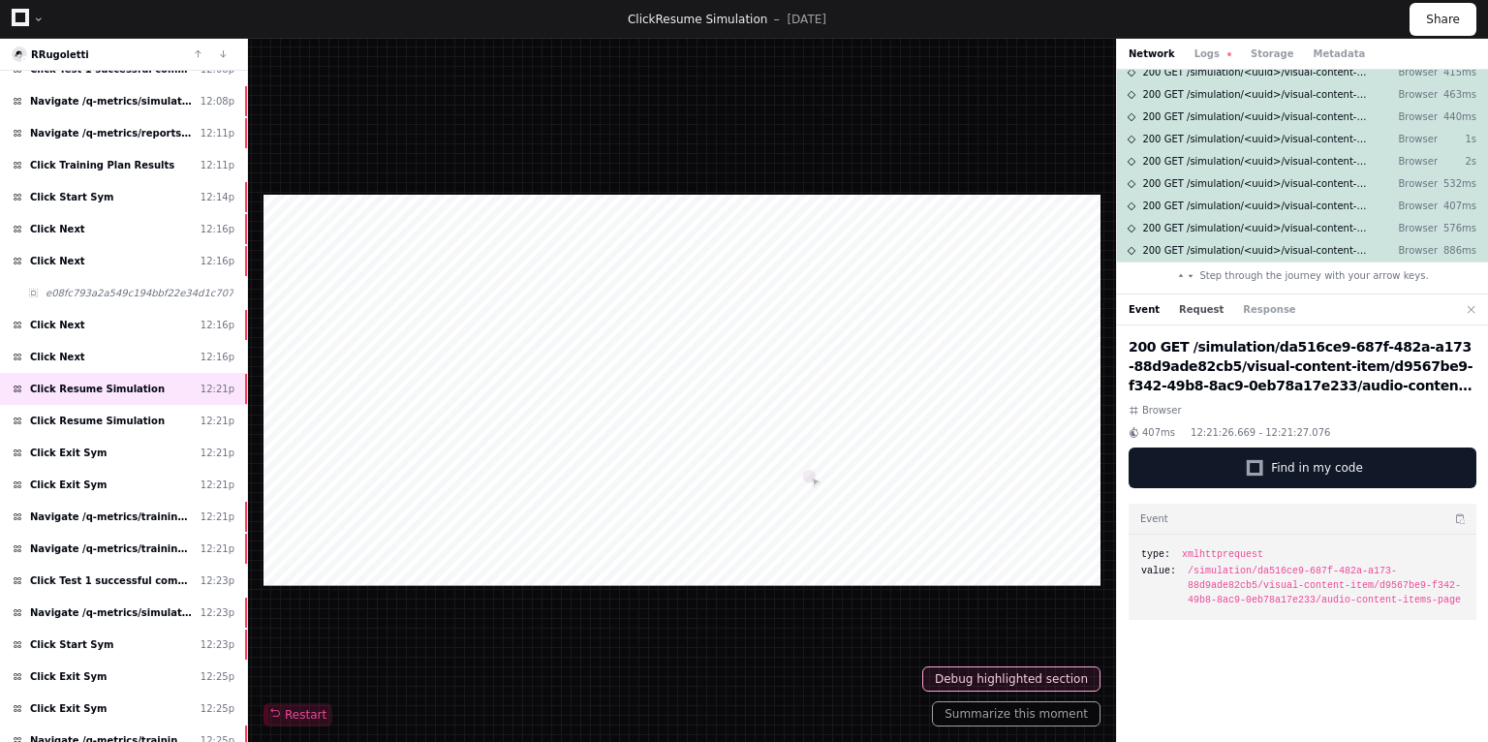
click at [1190, 304] on button "Request" at bounding box center [1201, 309] width 45 height 15
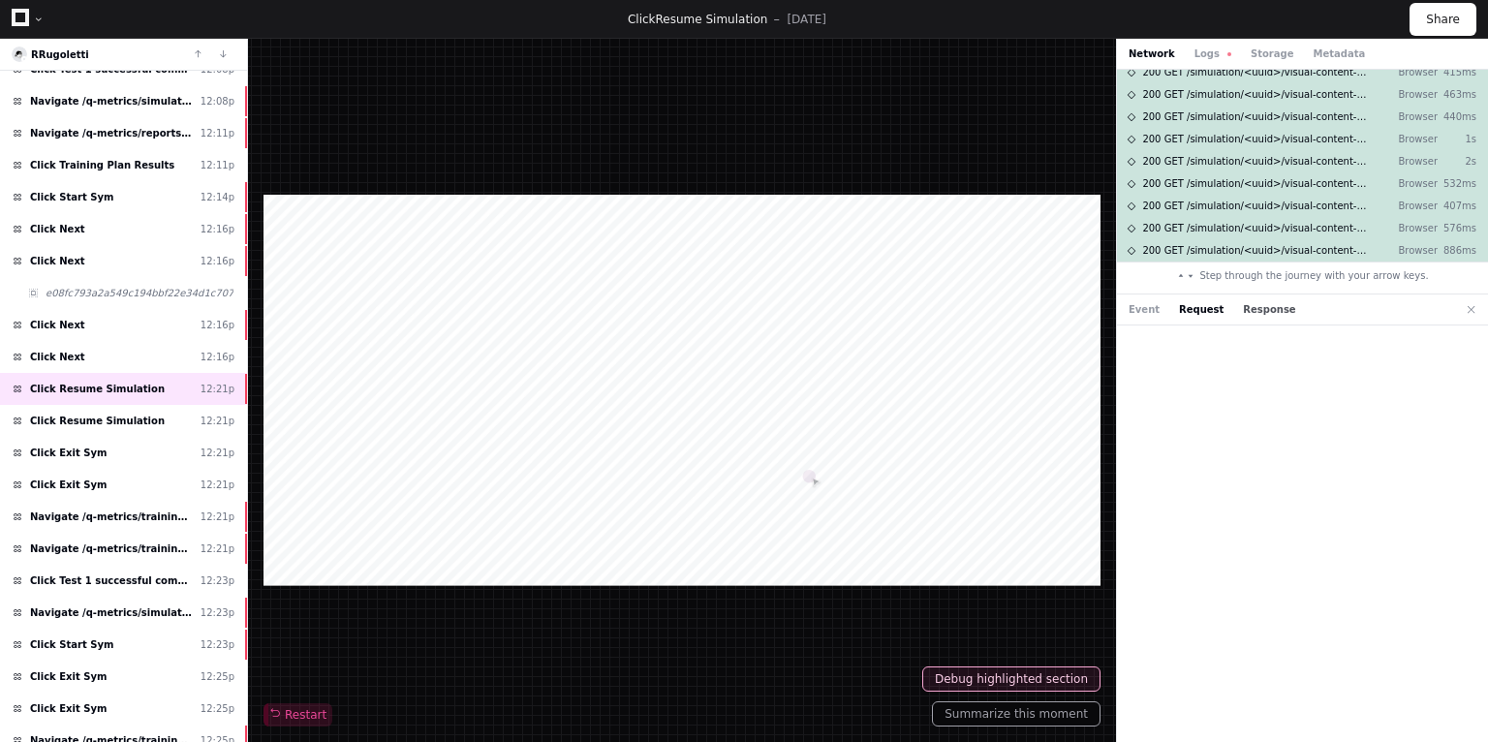
click at [1258, 309] on button "Response" at bounding box center [1269, 309] width 52 height 15
click at [1190, 314] on button "Request" at bounding box center [1201, 309] width 45 height 15
click at [1158, 313] on div "Event Request Response" at bounding box center [1213, 309] width 168 height 15
click at [1141, 310] on button "Event" at bounding box center [1144, 309] width 31 height 15
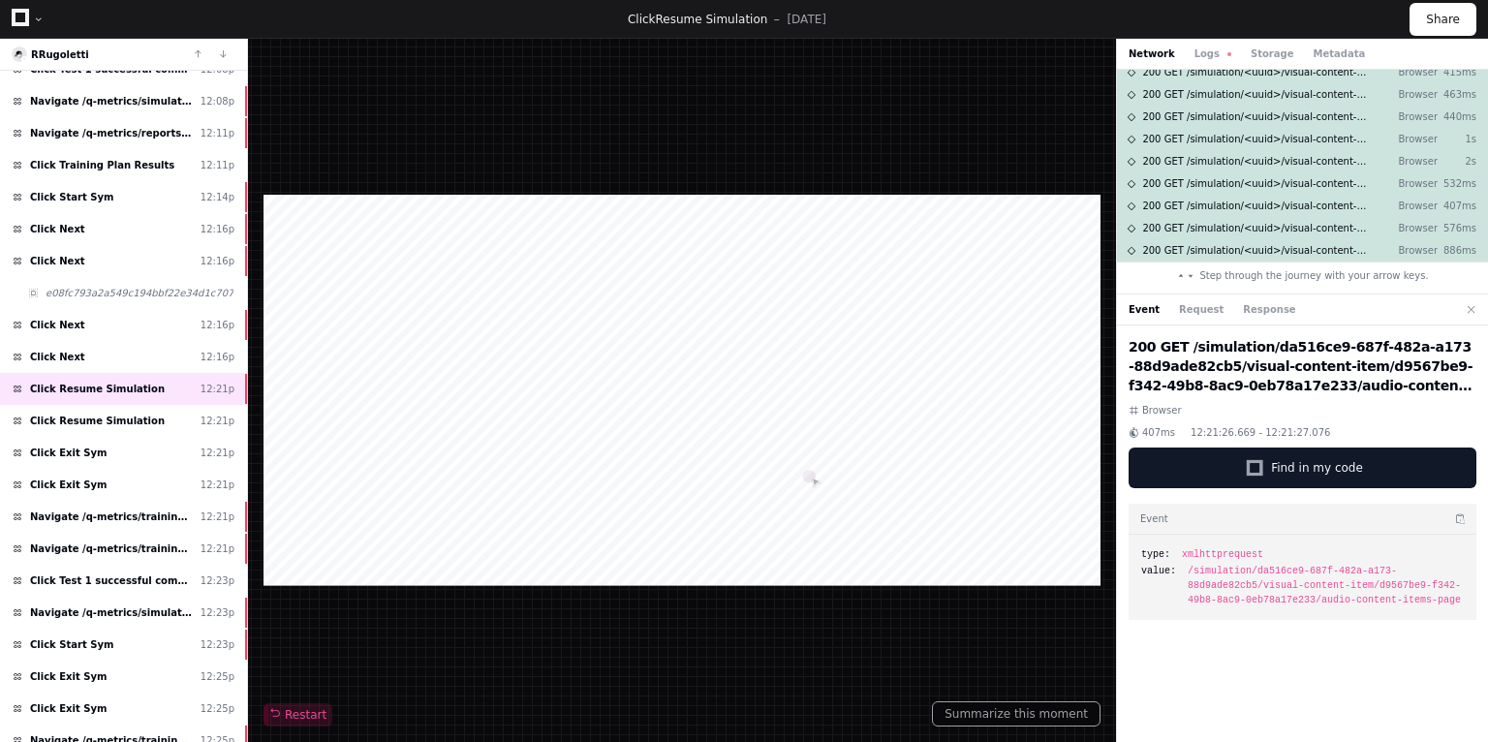
click at [1297, 43] on div "Network Logs Storage Metadata" at bounding box center [1302, 54] width 371 height 31
click at [1313, 50] on button "Metadata" at bounding box center [1339, 54] width 52 height 15
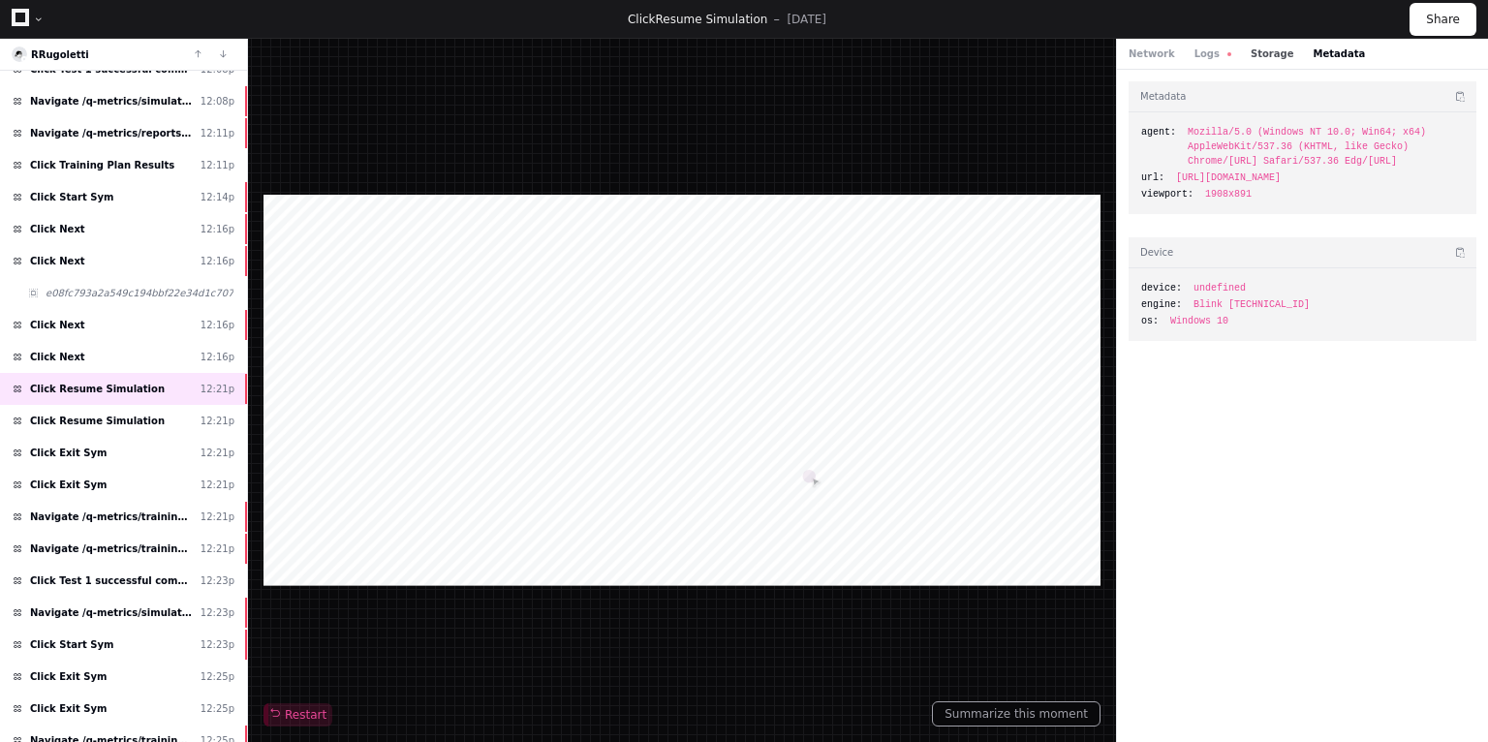
click at [1251, 50] on button "Storage" at bounding box center [1272, 54] width 43 height 15
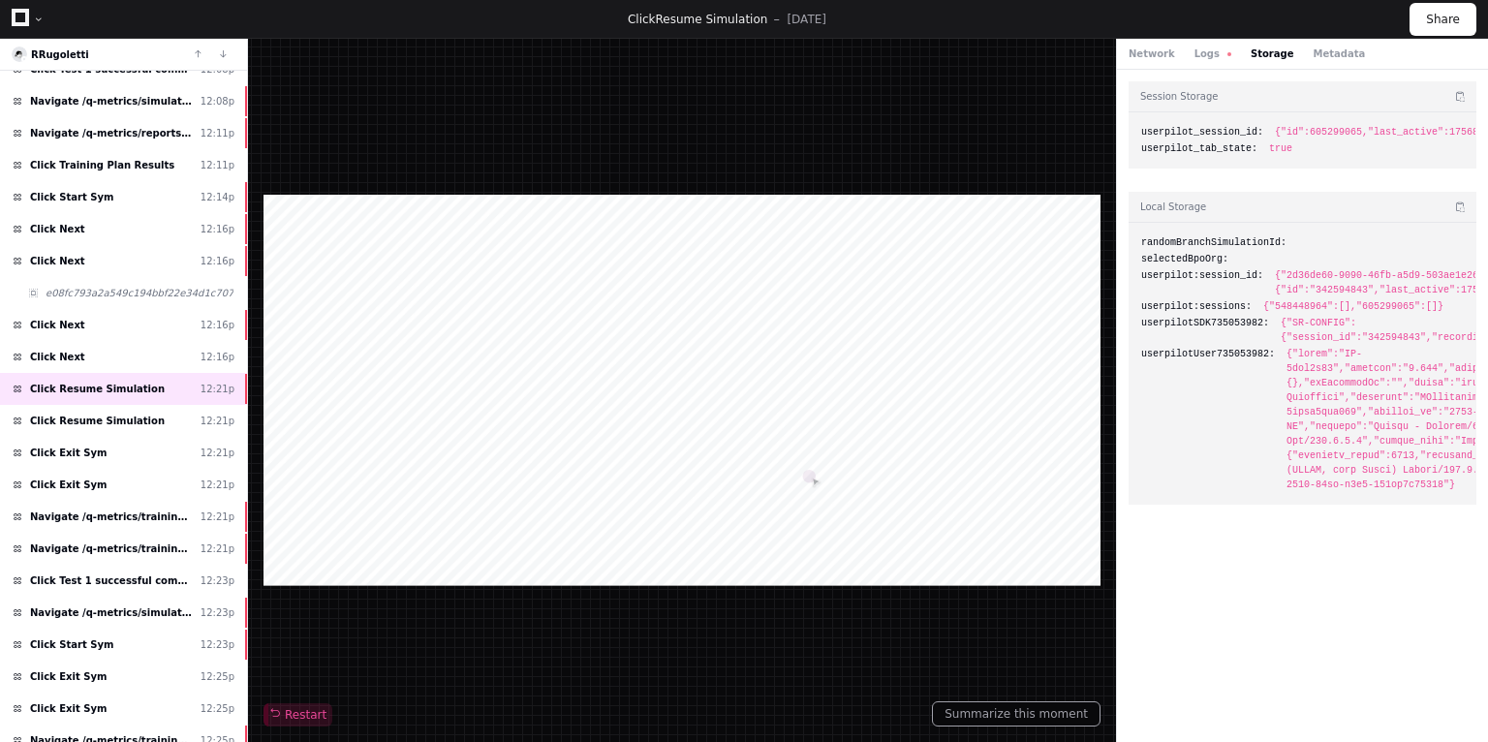
click at [1205, 45] on div "Network Logs Storage Metadata" at bounding box center [1302, 54] width 371 height 31
click at [1201, 59] on button "Logs" at bounding box center [1213, 54] width 37 height 15
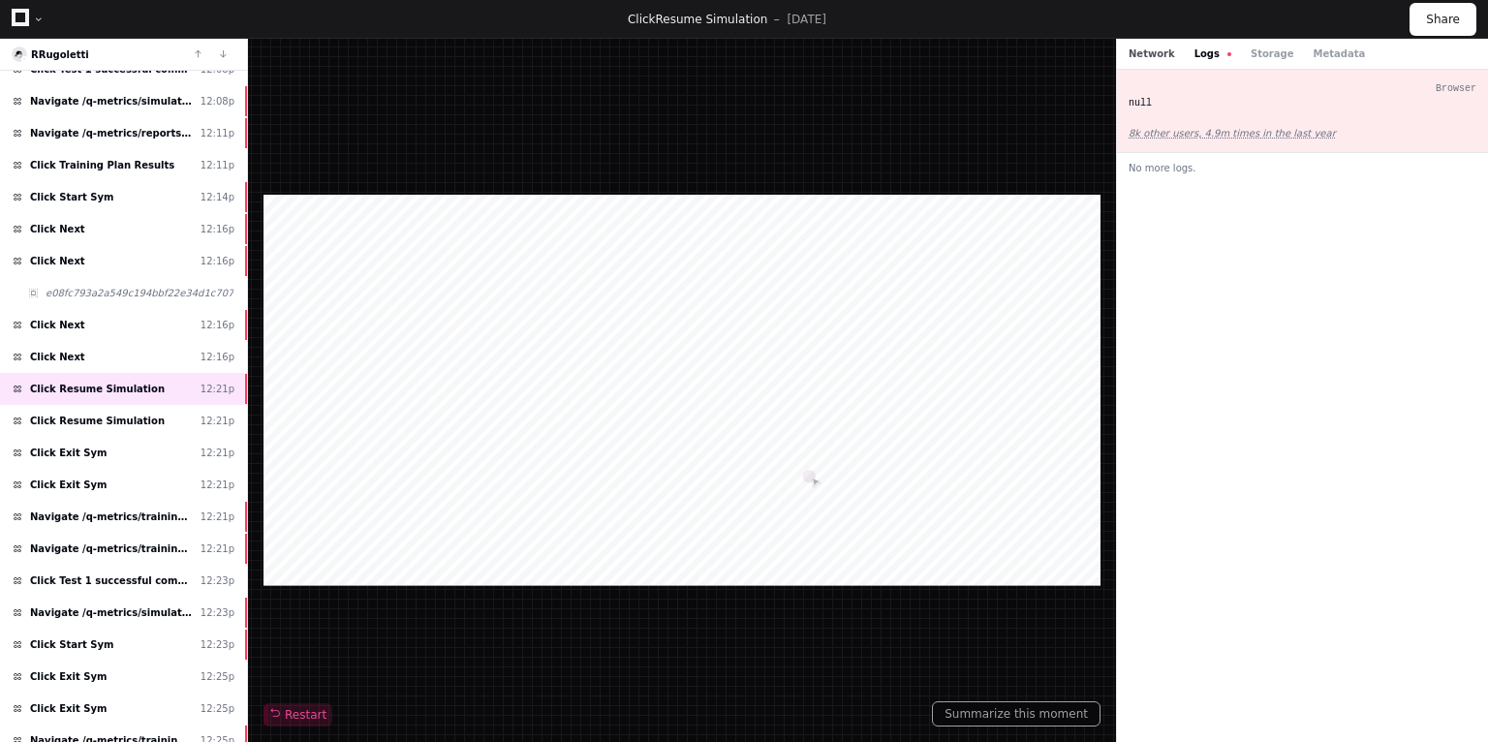
click at [1150, 56] on button "Network" at bounding box center [1152, 54] width 47 height 15
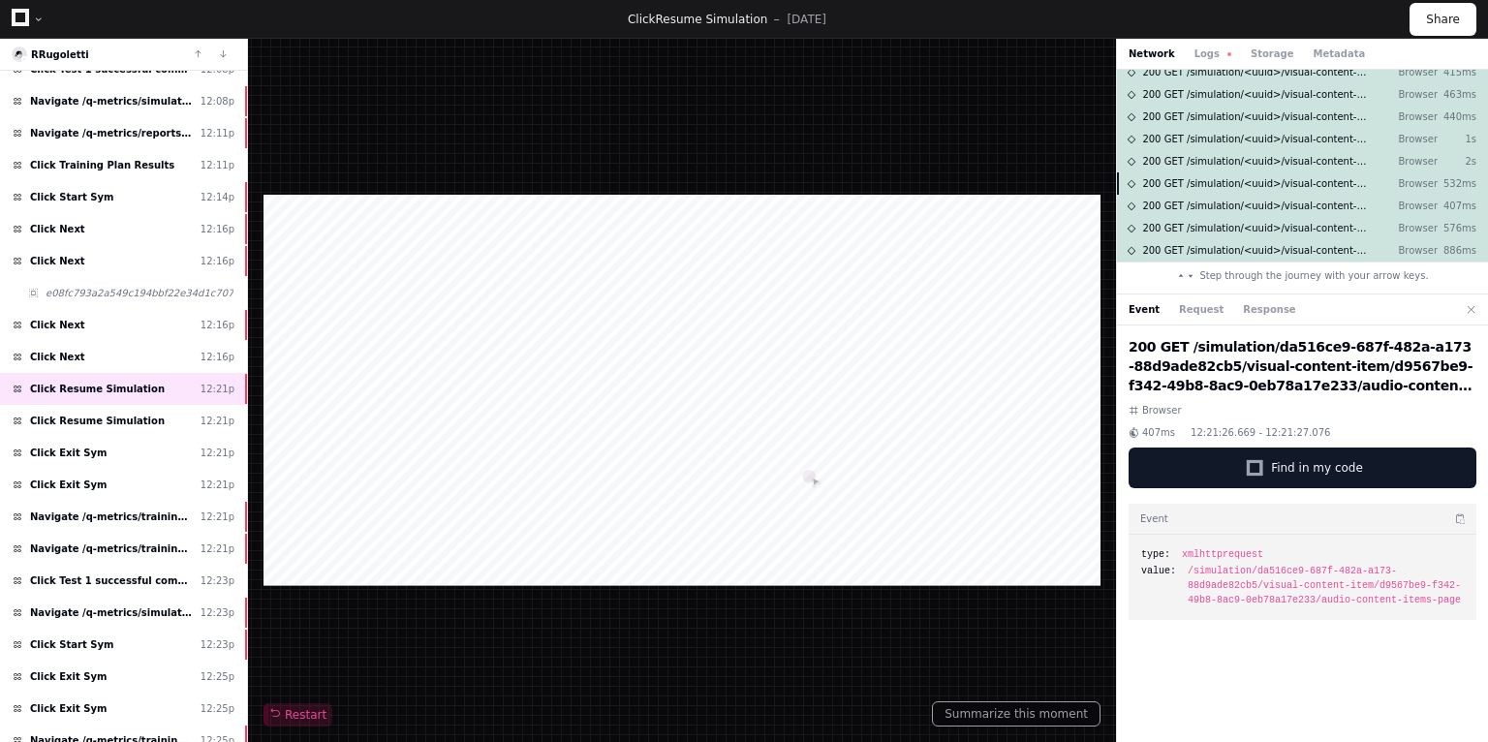
scroll to position [0, 0]
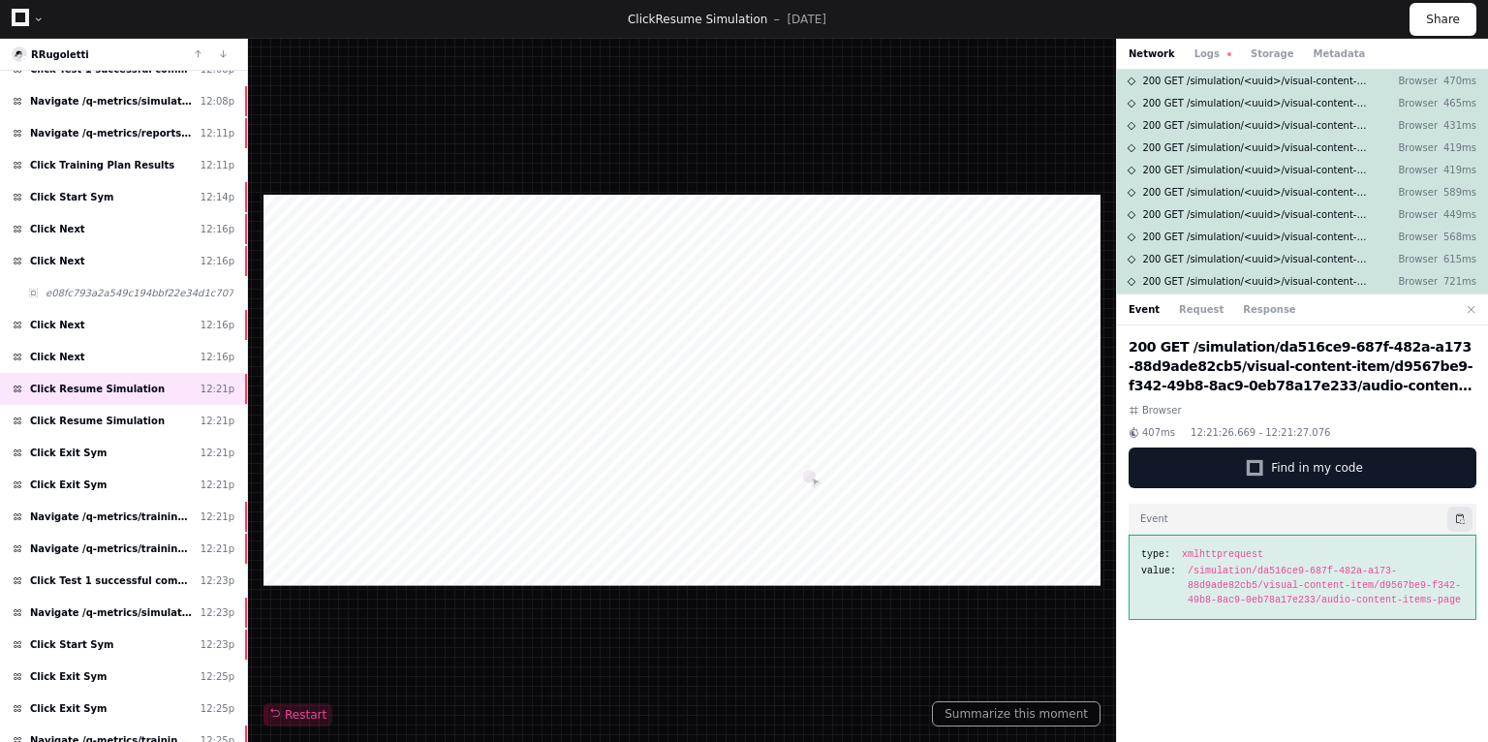
click at [1456, 518] on button at bounding box center [1459, 519] width 25 height 25
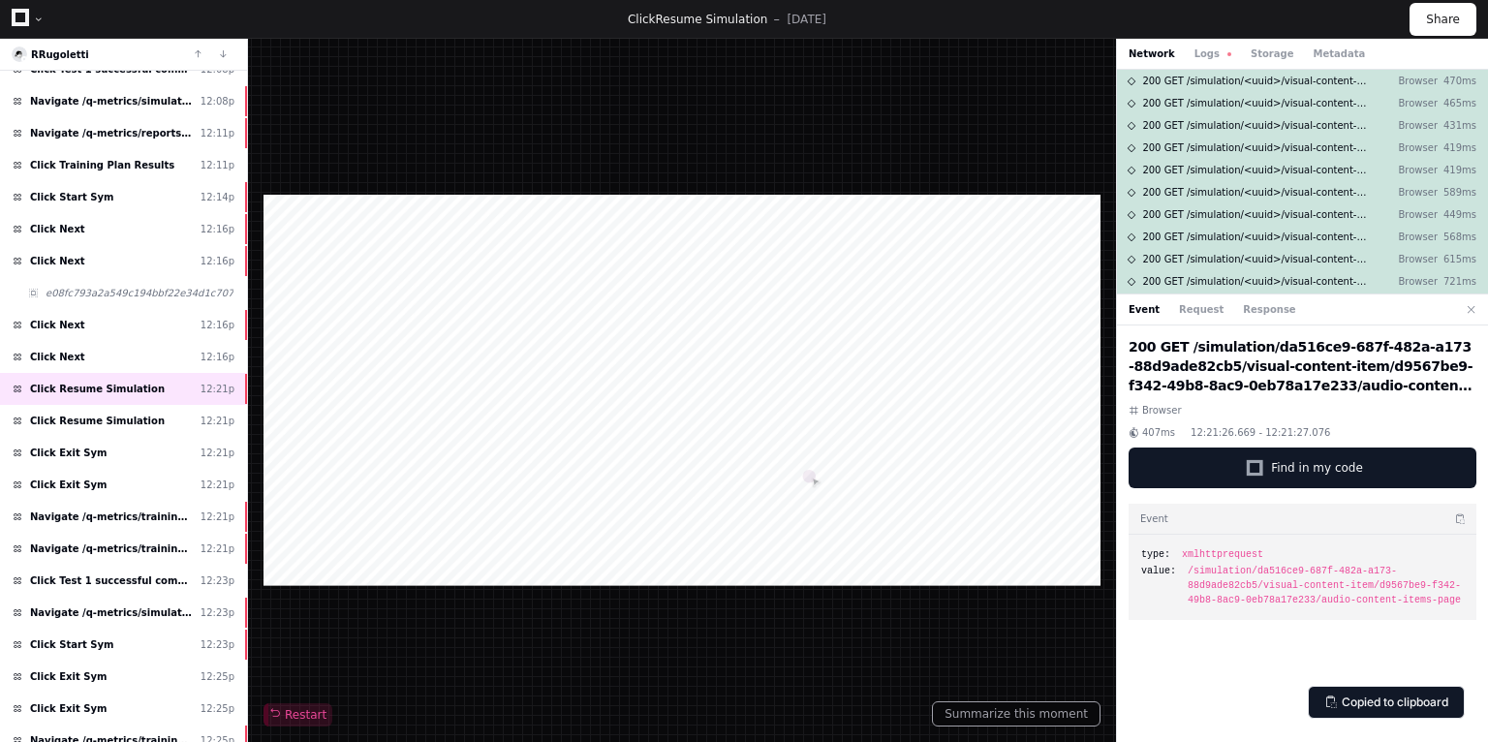
click at [1211, 658] on div "200 GET /simulation/da516ce9-687f-482a-a173-88d9ade82cb5/visual-content-item/d9…" at bounding box center [1302, 538] width 371 height 424
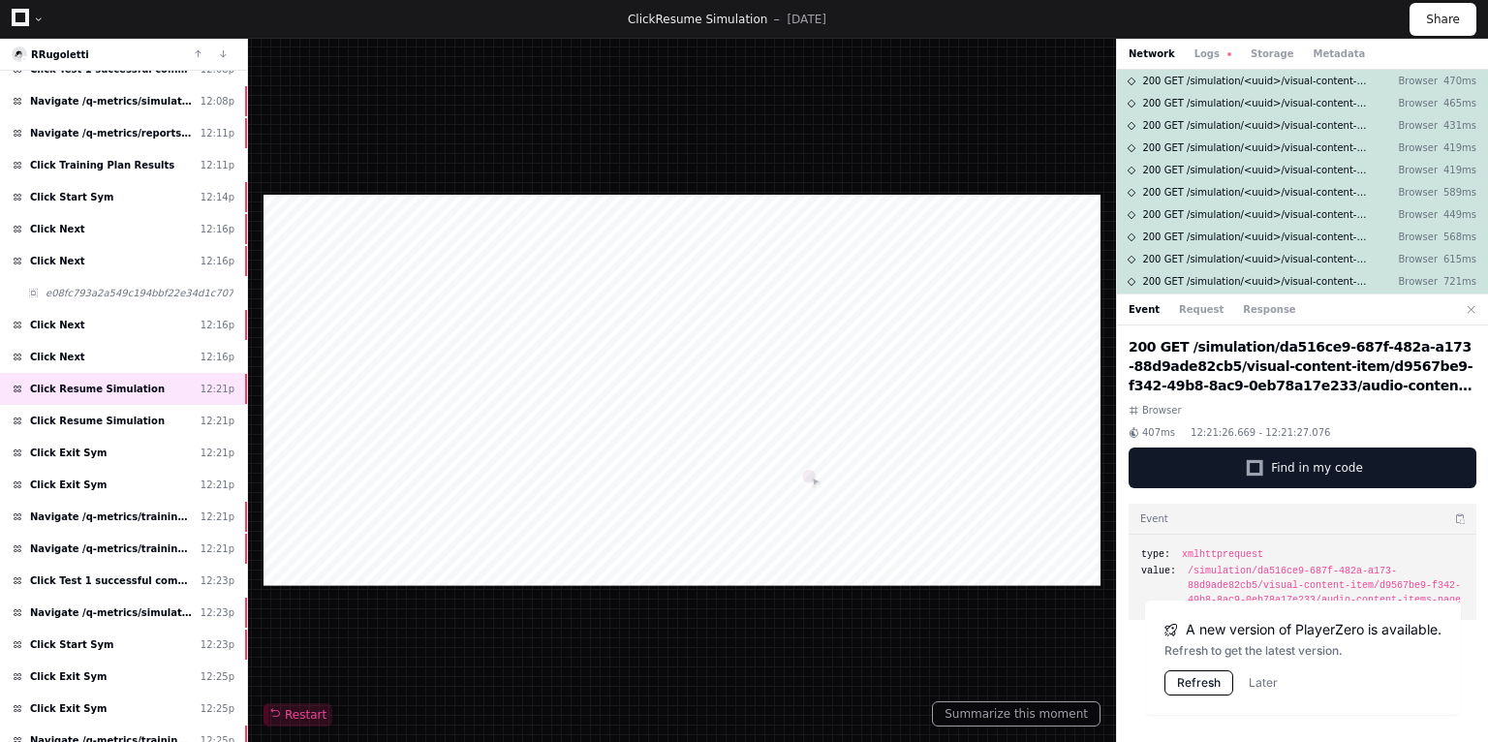
click at [1205, 689] on button "Refresh" at bounding box center [1199, 682] width 69 height 25
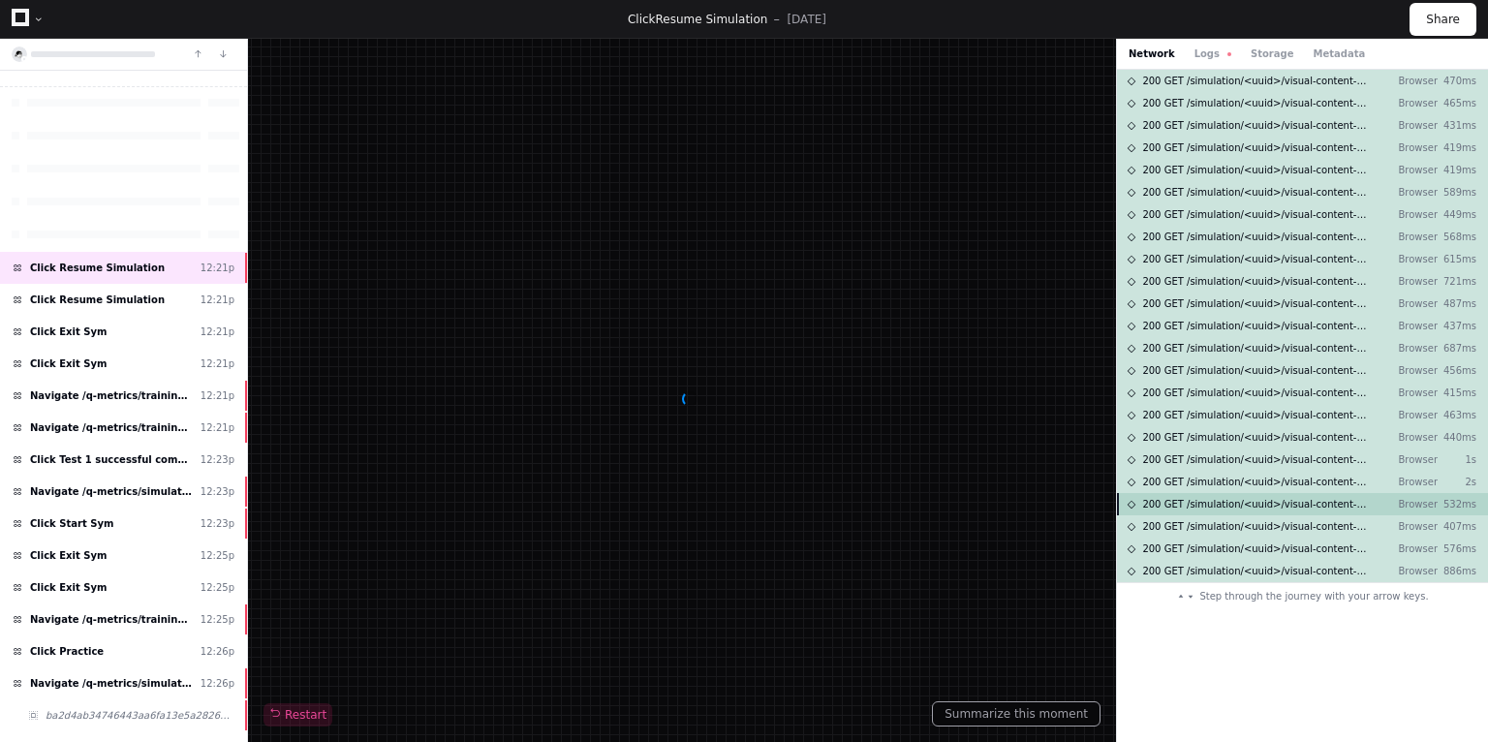
click at [1267, 493] on div "200 GET /simulation/<uuid>/visual-content-item/<uuid>/audio-content-items-page …" at bounding box center [1302, 504] width 371 height 22
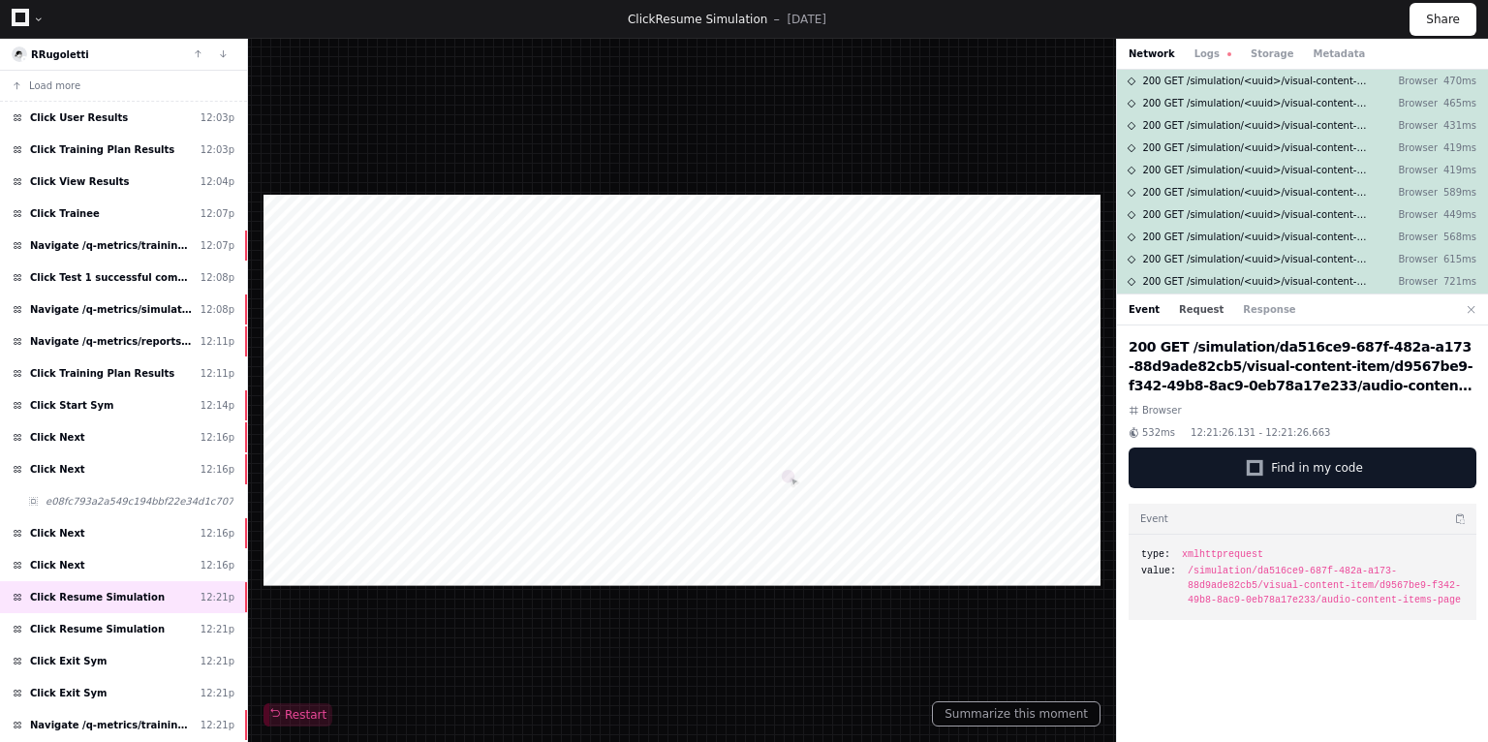
click at [1186, 306] on button "Request" at bounding box center [1201, 309] width 45 height 15
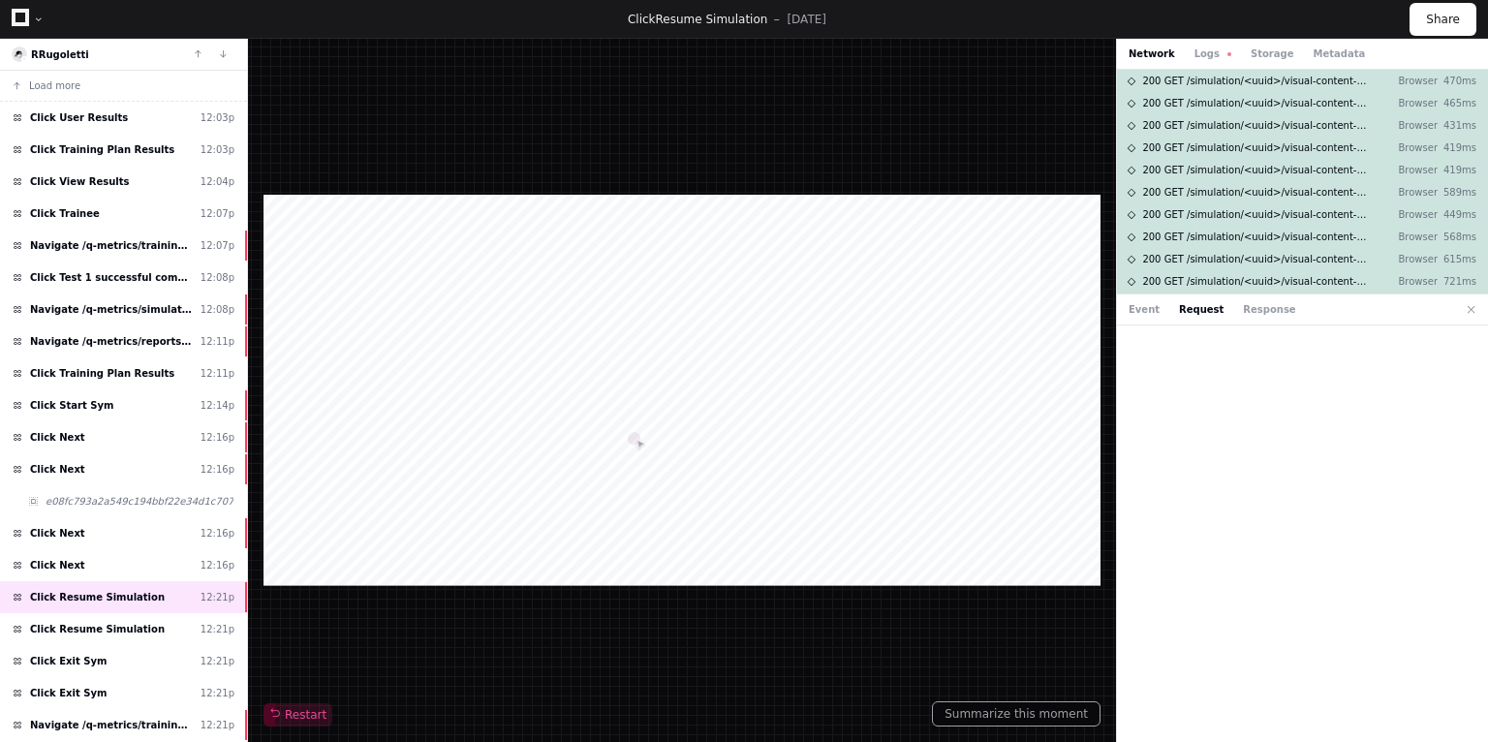
click at [1139, 298] on div "Event Request Response" at bounding box center [1302, 310] width 371 height 31
click at [1139, 309] on button "Event" at bounding box center [1144, 309] width 31 height 15
